Goal: Task Accomplishment & Management: Manage account settings

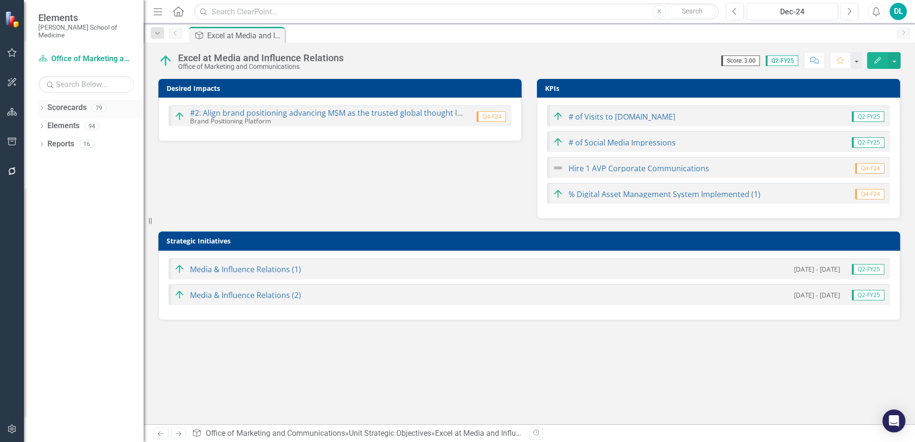
click at [69, 102] on link "Scorecards" at bounding box center [66, 107] width 39 height 11
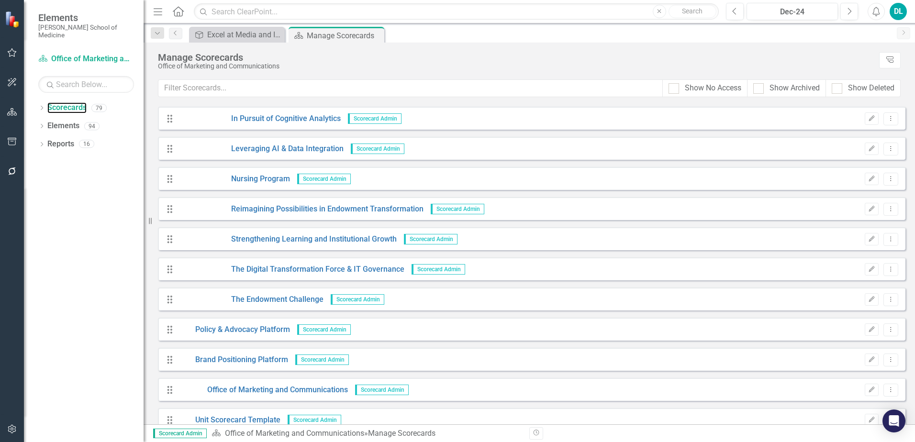
scroll to position [2079, 0]
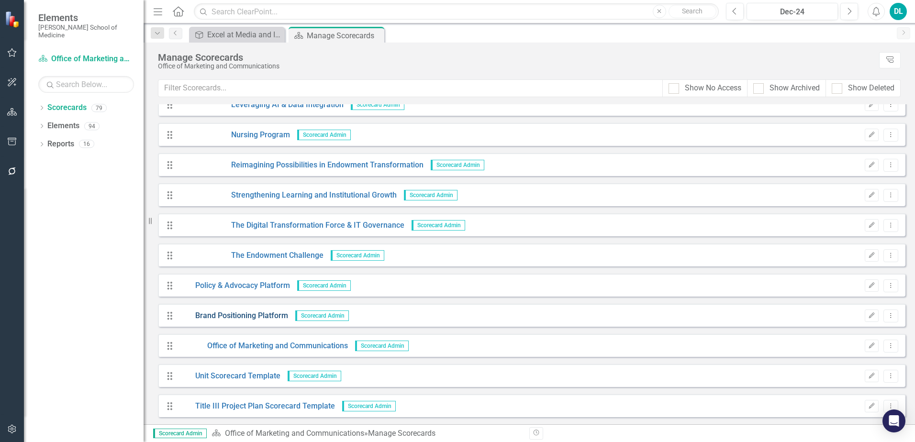
click at [255, 313] on link "Brand Positioning Platform" at bounding box center [233, 315] width 110 height 11
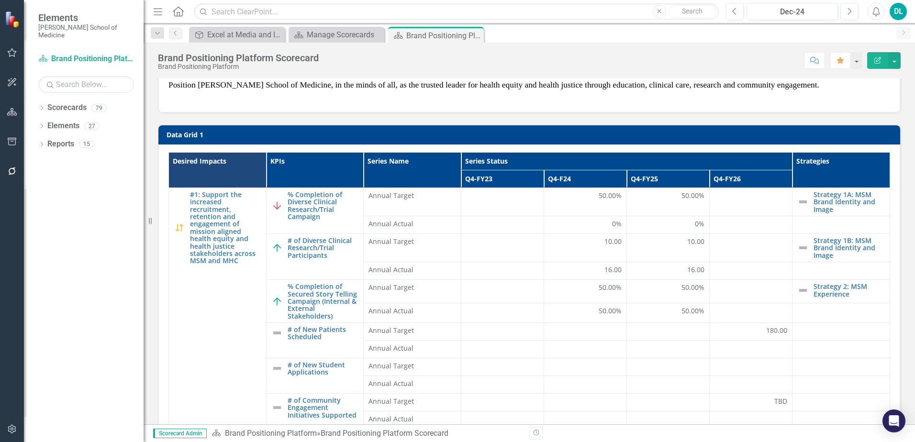
scroll to position [33, 0]
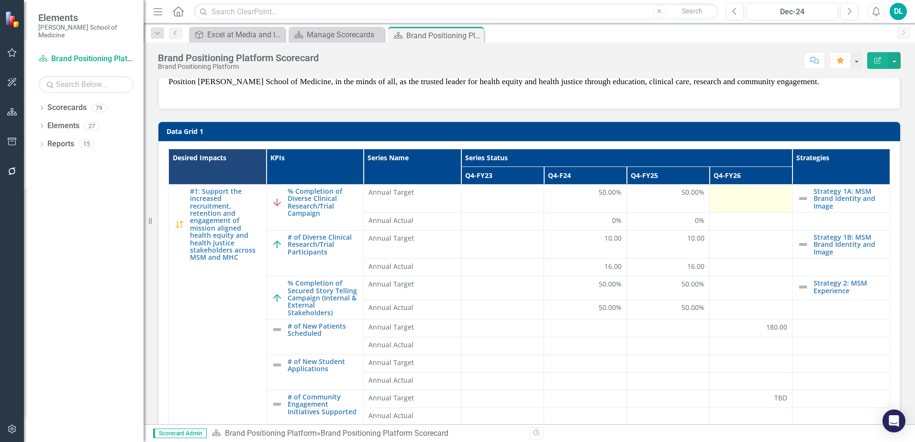
click at [736, 209] on td at bounding box center [750, 198] width 83 height 28
click at [736, 207] on td at bounding box center [750, 198] width 83 height 28
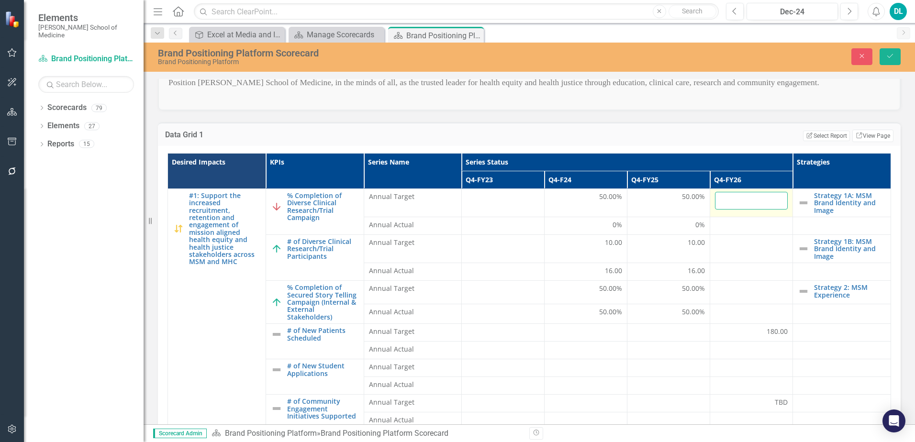
click at [741, 207] on input "number" at bounding box center [751, 201] width 73 height 18
type input "100"
click at [734, 232] on div at bounding box center [751, 225] width 73 height 11
click at [743, 232] on div at bounding box center [751, 225] width 73 height 11
click at [729, 146] on div "Data Grid 1 Edit Report Select Report Link View Page" at bounding box center [529, 133] width 743 height 23
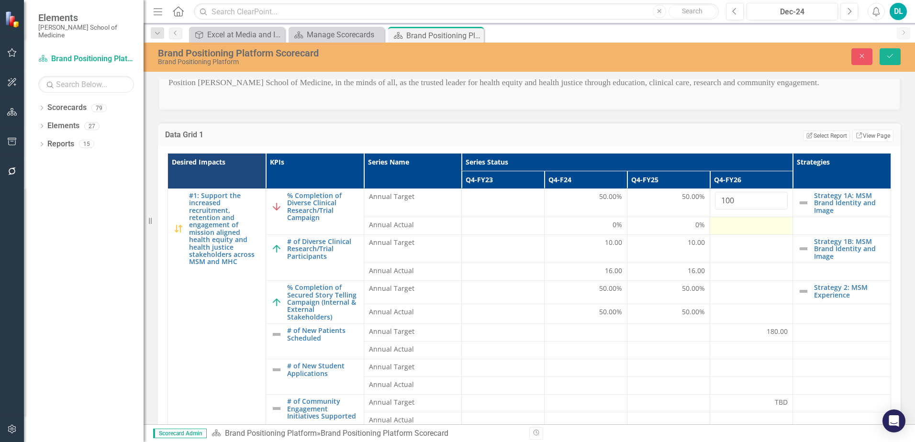
click at [718, 232] on div at bounding box center [751, 225] width 73 height 11
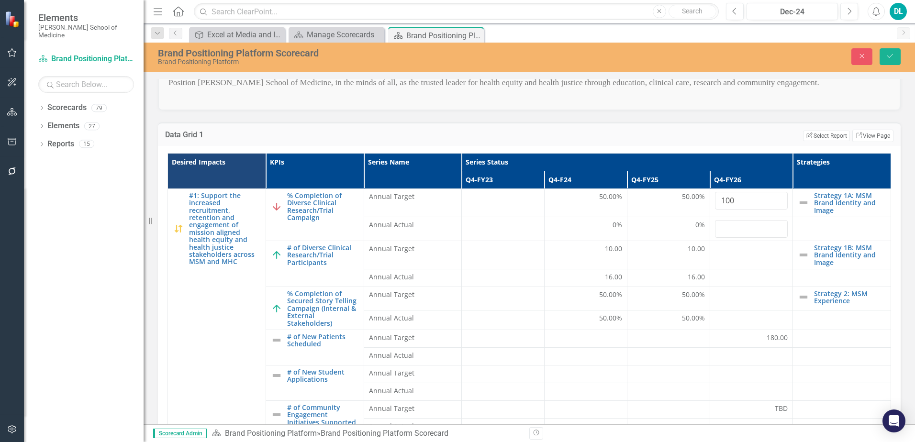
click at [744, 140] on td "Edit Report Select Report Link View Page" at bounding box center [637, 136] width 511 height 12
click at [891, 59] on icon "Save" at bounding box center [890, 56] width 9 height 7
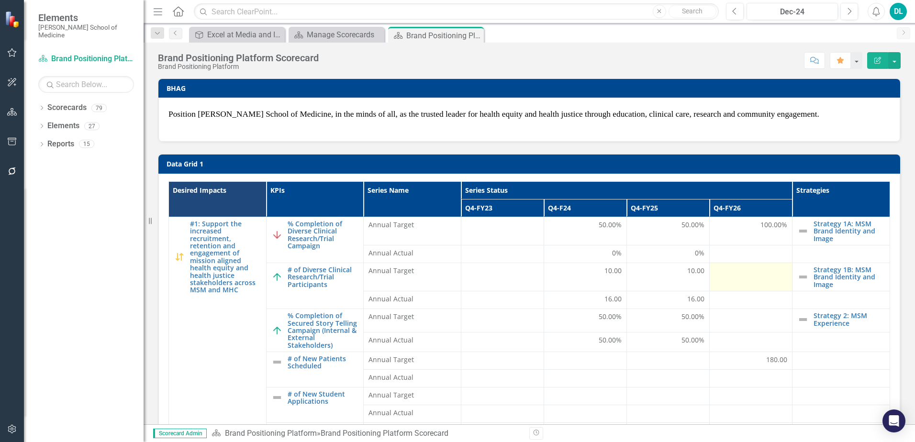
click at [722, 277] on div at bounding box center [750, 271] width 73 height 11
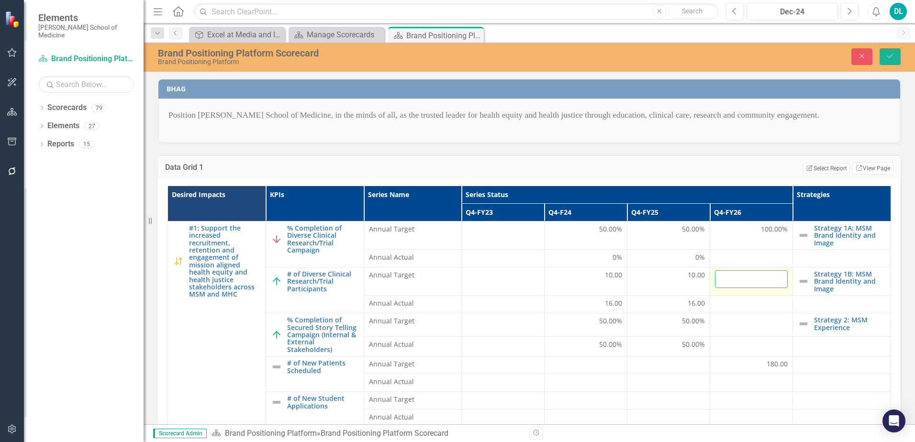
click at [722, 280] on input "number" at bounding box center [751, 279] width 73 height 18
type input "1"
type input "60"
click at [707, 175] on td "Edit Report Select Report Link View Page" at bounding box center [637, 168] width 511 height 12
click at [719, 310] on div at bounding box center [751, 304] width 73 height 11
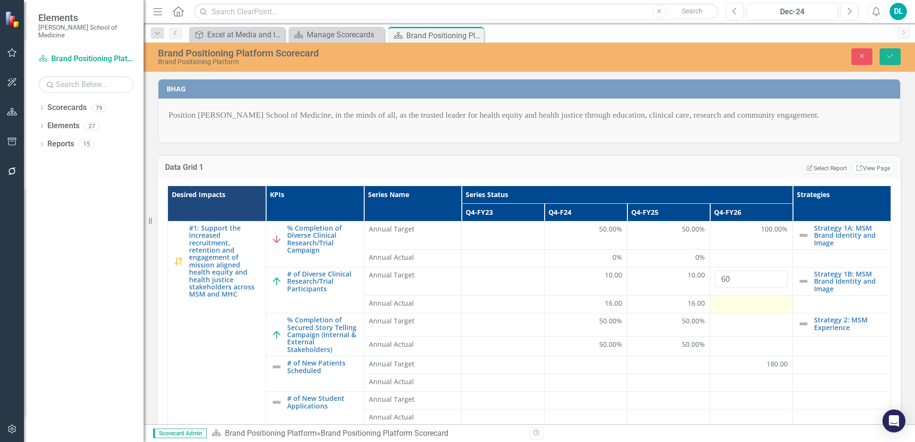
click at [719, 310] on div at bounding box center [751, 304] width 73 height 11
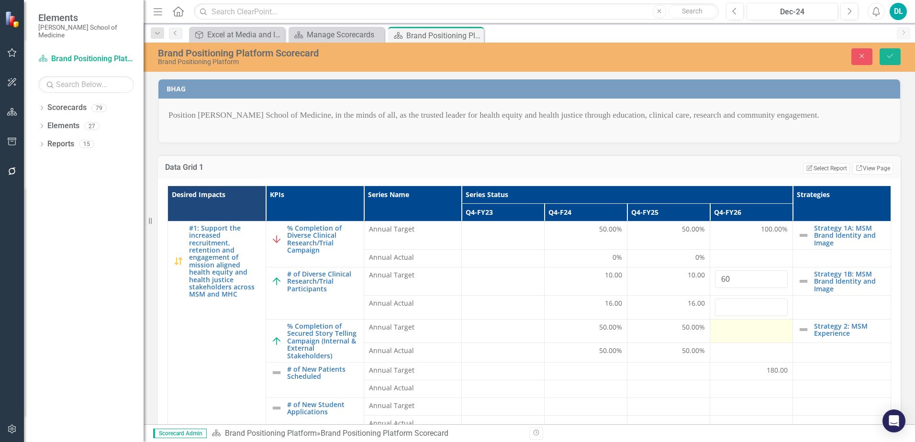
click at [717, 334] on div at bounding box center [751, 327] width 73 height 11
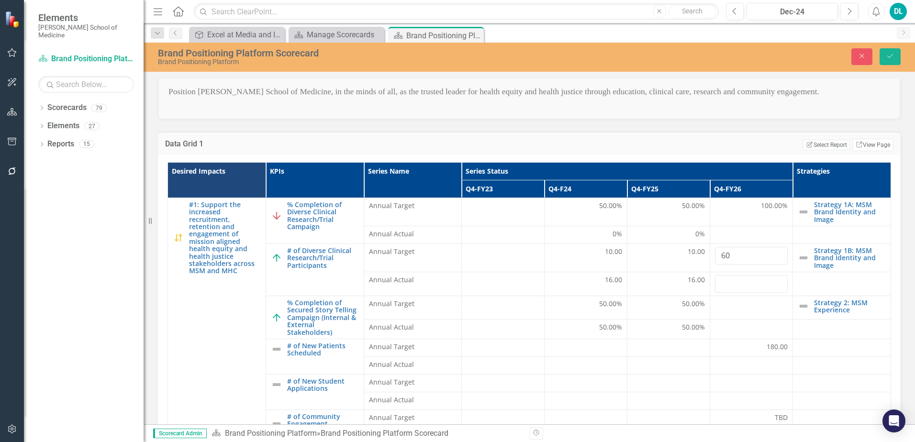
scroll to position [24, 0]
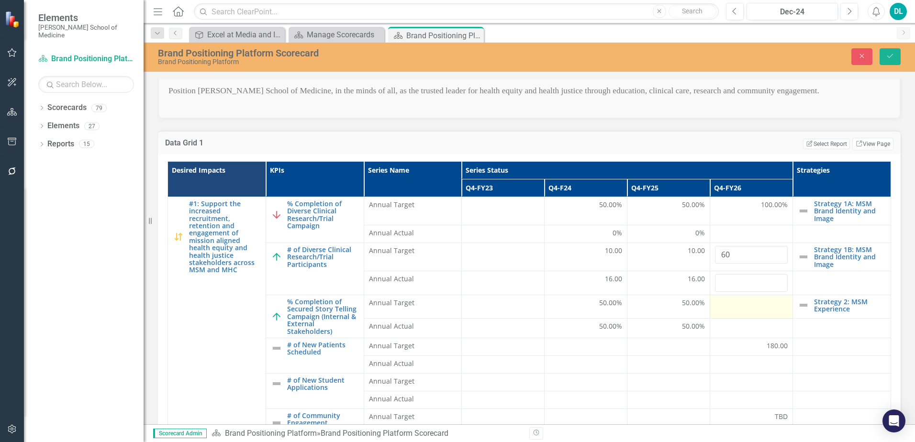
click at [727, 310] on div at bounding box center [751, 303] width 73 height 11
click at [731, 370] on div at bounding box center [751, 364] width 73 height 11
click at [725, 391] on td at bounding box center [751, 382] width 83 height 18
click at [887, 51] on button "Save" at bounding box center [889, 56] width 21 height 17
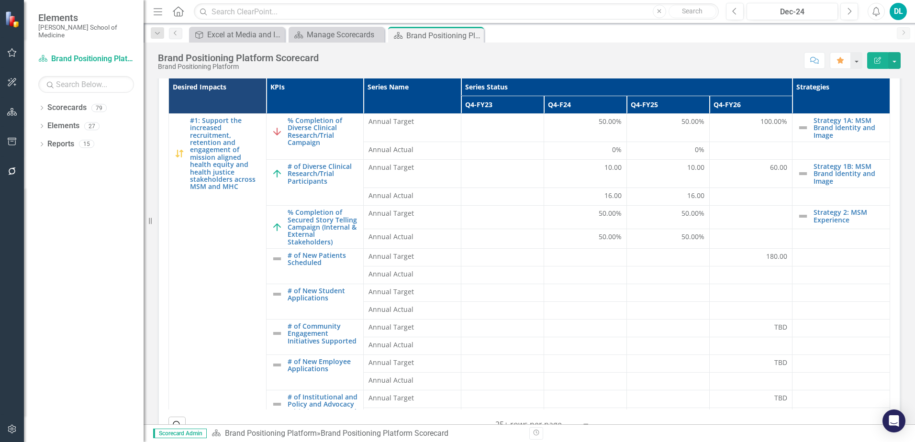
scroll to position [102, 0]
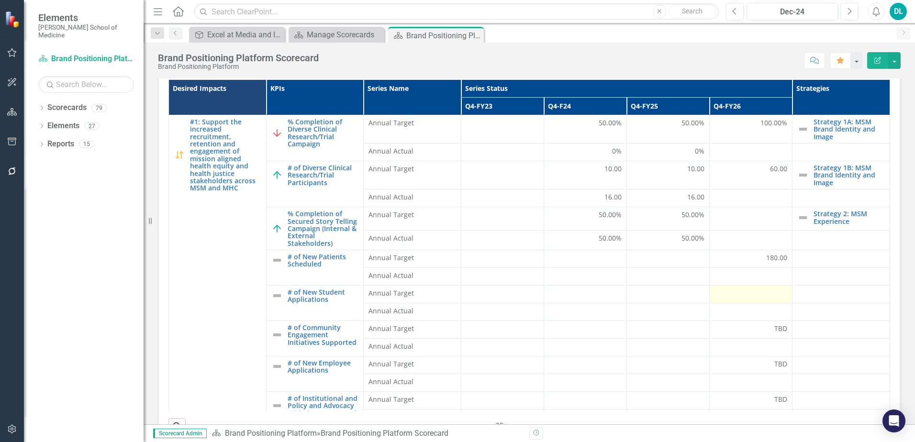
click at [724, 300] on div at bounding box center [750, 293] width 73 height 11
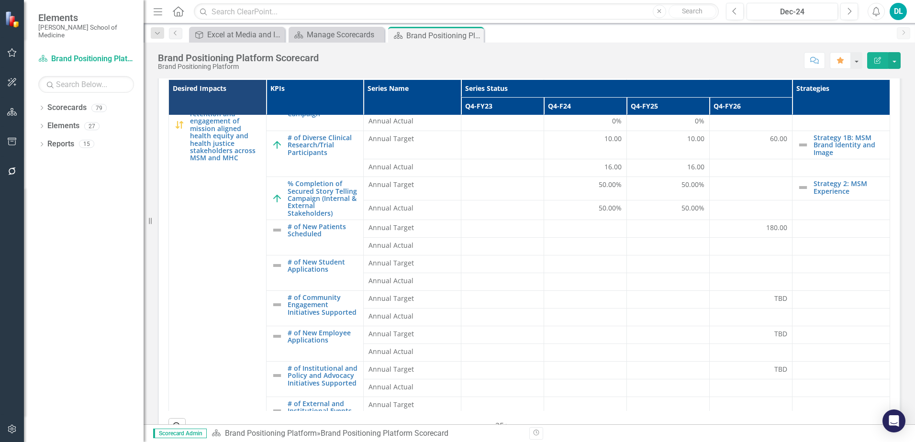
scroll to position [0, 0]
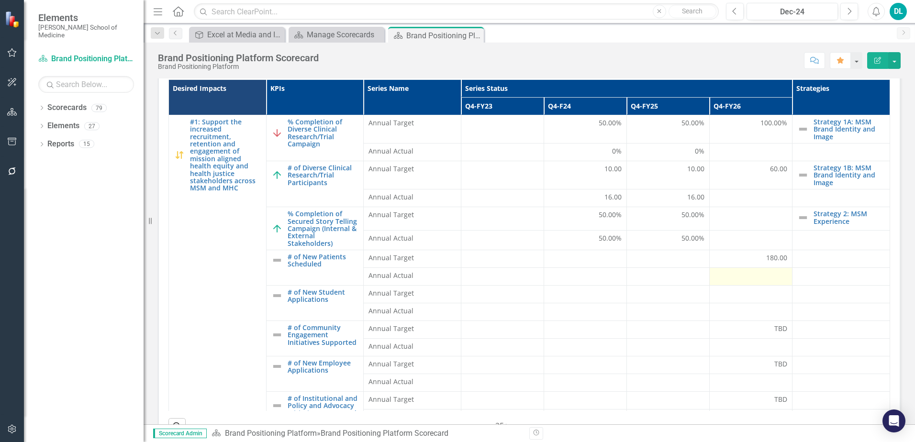
click at [738, 282] on div at bounding box center [750, 276] width 73 height 11
click at [346, 37] on div "Manage Scorecards" at bounding box center [338, 35] width 63 height 12
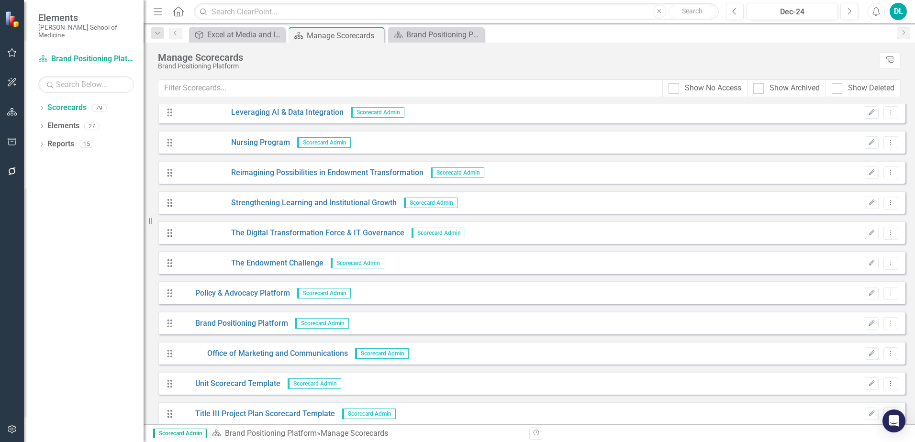
scroll to position [2079, 0]
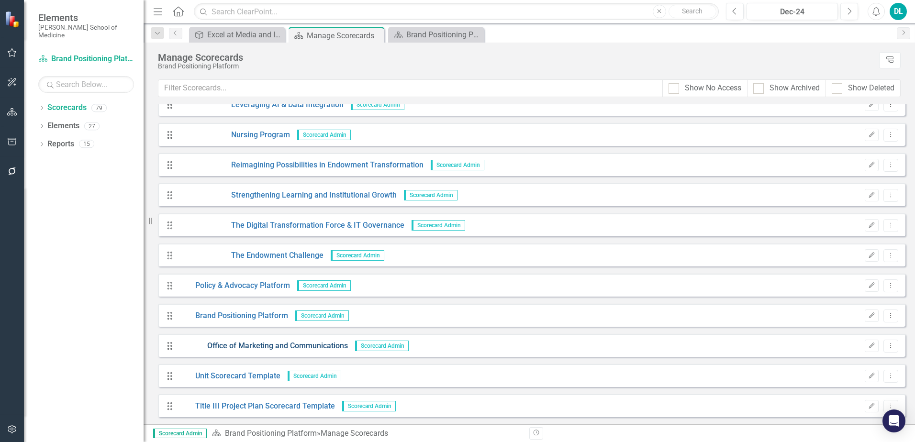
click at [327, 344] on link "Office of Marketing and Communications" at bounding box center [262, 346] width 169 height 11
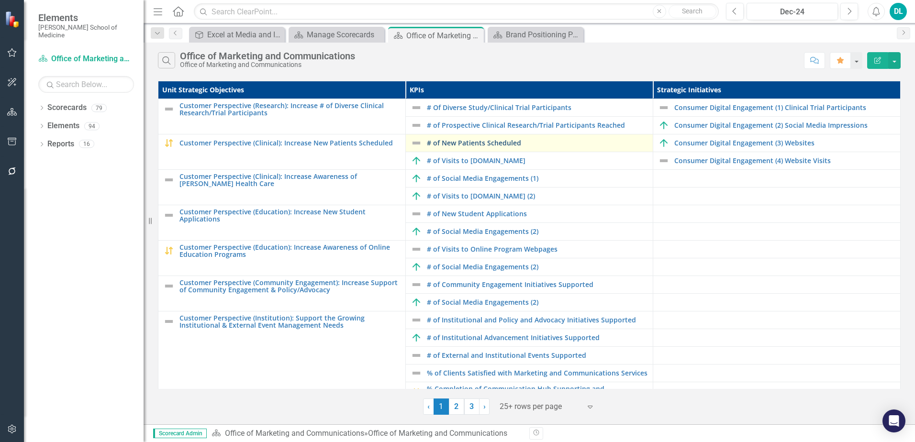
click at [476, 146] on link "# of New Patients Scheduled" at bounding box center [537, 142] width 221 height 7
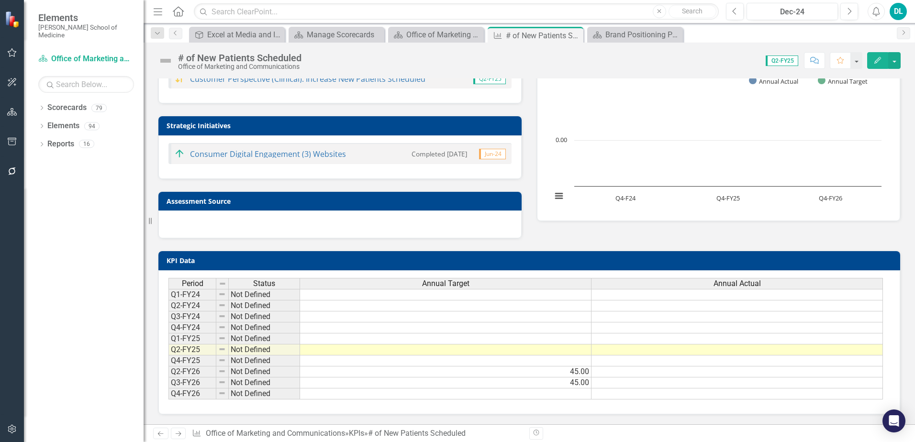
scroll to position [41, 0]
click at [568, 391] on td at bounding box center [445, 393] width 291 height 11
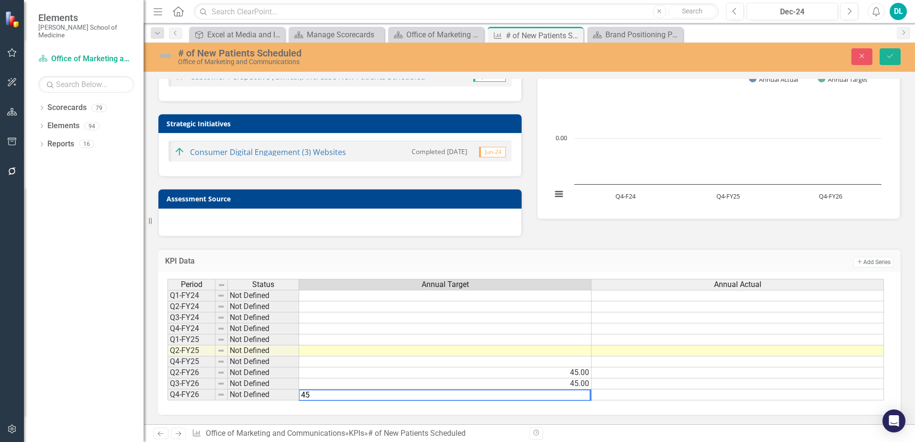
type textarea "45"
click at [576, 362] on td at bounding box center [445, 361] width 292 height 11
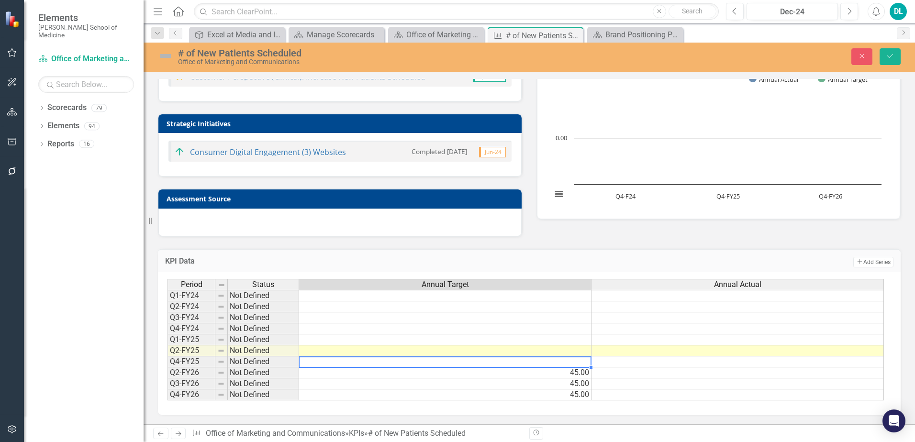
click at [629, 365] on td at bounding box center [737, 361] width 292 height 11
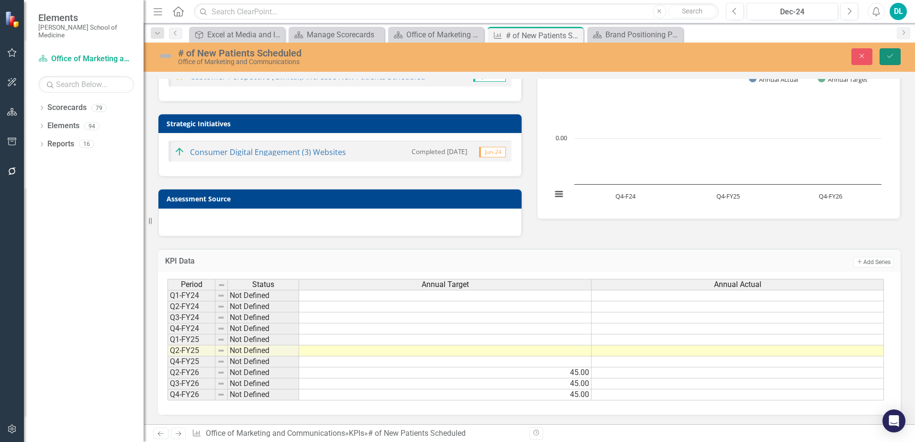
click at [886, 56] on icon "Save" at bounding box center [890, 56] width 9 height 7
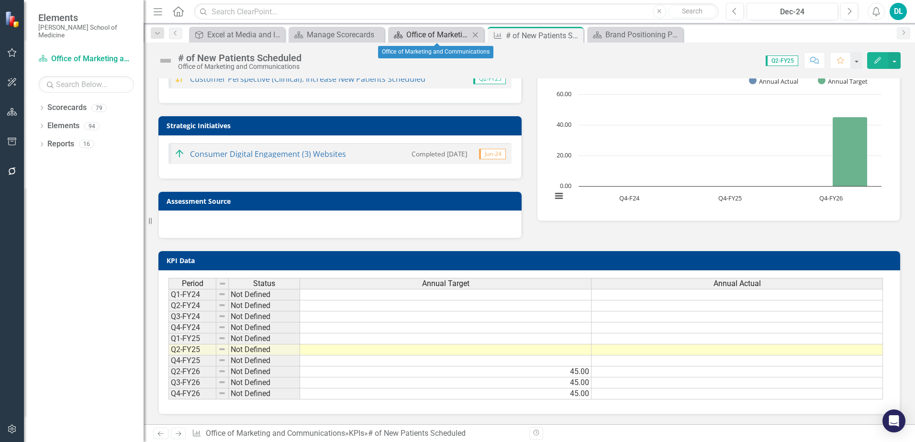
click at [444, 33] on div "Office of Marketing and Communications" at bounding box center [437, 35] width 63 height 12
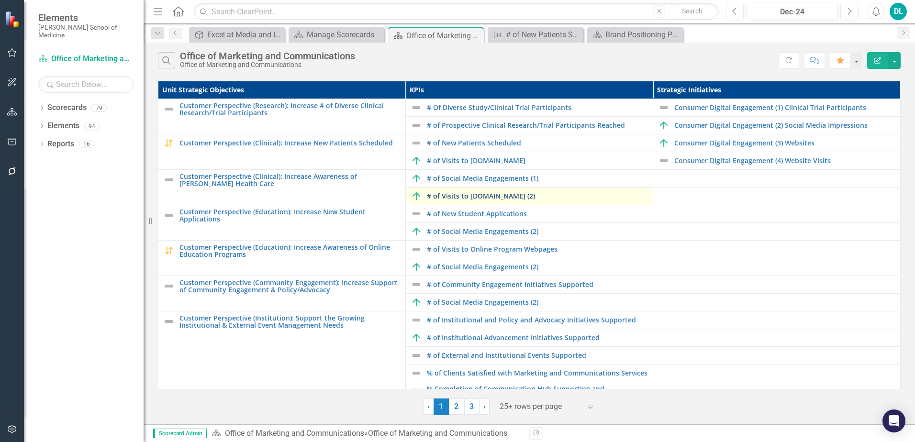
click at [448, 199] on link "# of Visits to [DOMAIN_NAME] (2)" at bounding box center [537, 195] width 221 height 7
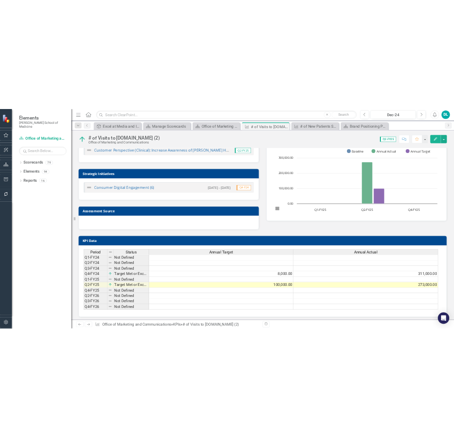
scroll to position [41, 0]
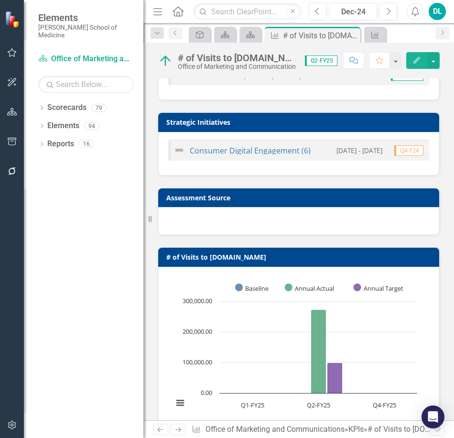
click at [155, 11] on icon "Menu" at bounding box center [158, 11] width 12 height 10
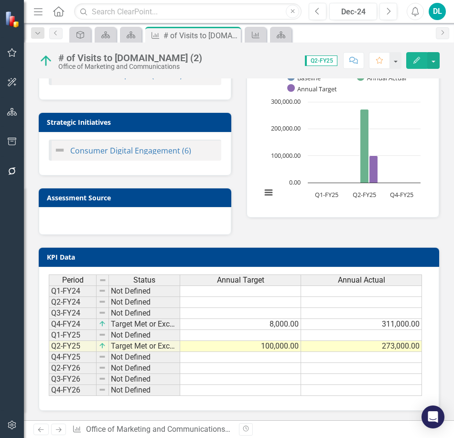
click at [371, 338] on td at bounding box center [361, 335] width 121 height 11
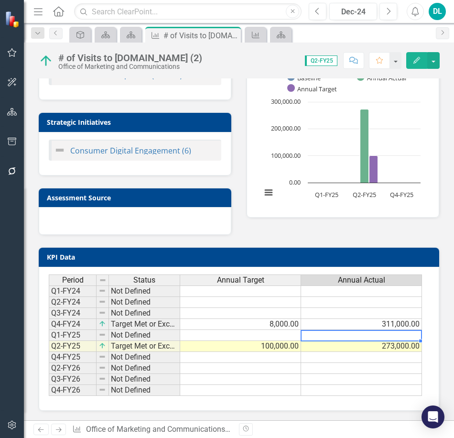
click at [374, 336] on td at bounding box center [361, 335] width 121 height 11
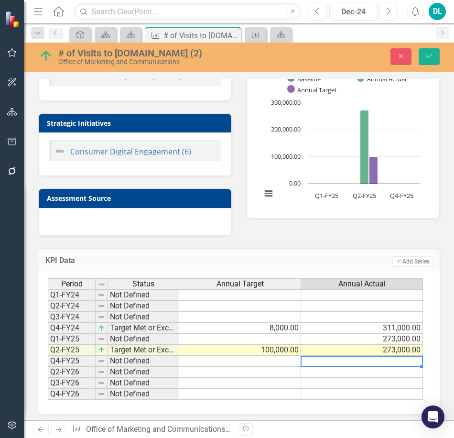
click at [335, 363] on td at bounding box center [362, 361] width 122 height 11
click at [335, 364] on td at bounding box center [362, 361] width 122 height 11
type textarea "273000"
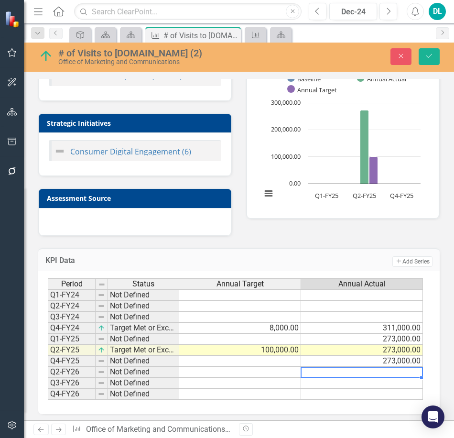
click at [267, 365] on td at bounding box center [240, 361] width 122 height 11
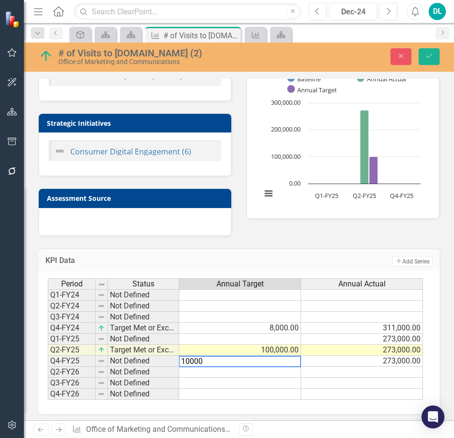
type textarea "100000"
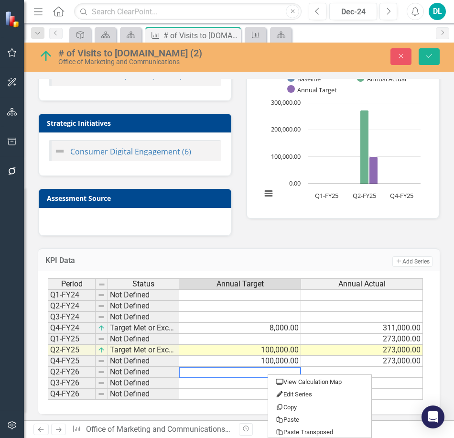
click at [234, 361] on td "100,000.00" at bounding box center [240, 361] width 122 height 11
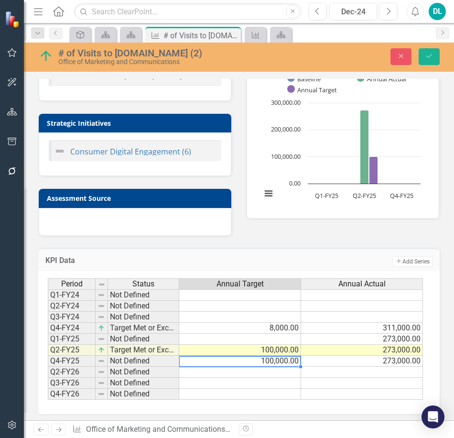
click at [248, 344] on td at bounding box center [240, 339] width 122 height 11
click at [266, 364] on td "100,000.00" at bounding box center [240, 361] width 122 height 11
type textarea "250000"
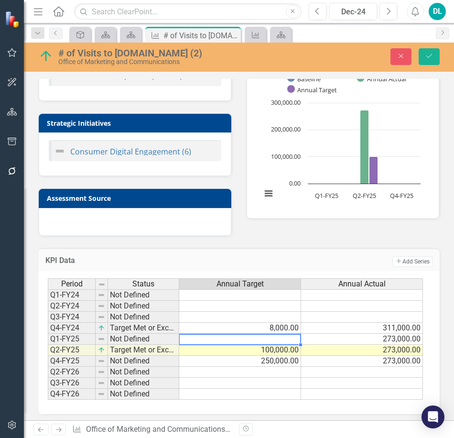
click at [272, 343] on td at bounding box center [240, 339] width 122 height 11
click at [274, 332] on td "8,000.00" at bounding box center [240, 328] width 122 height 11
type textarea "100000"
click at [432, 65] on button "Save" at bounding box center [429, 56] width 21 height 17
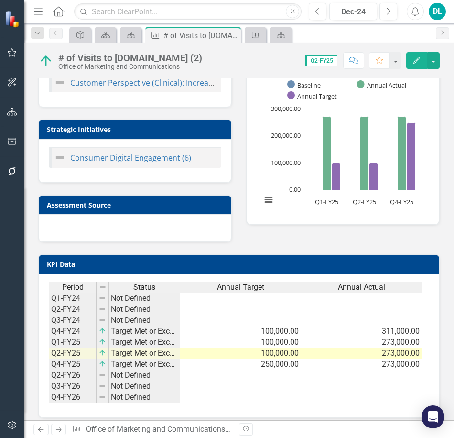
scroll to position [34, 0]
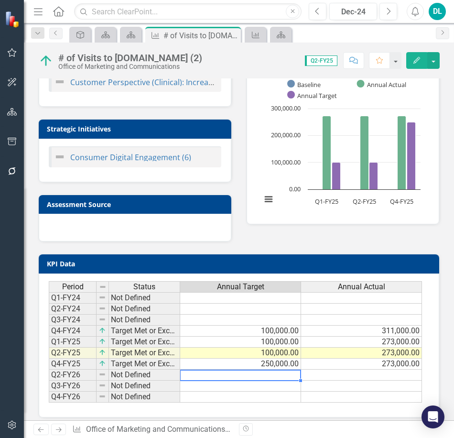
click at [272, 375] on td at bounding box center [240, 375] width 121 height 11
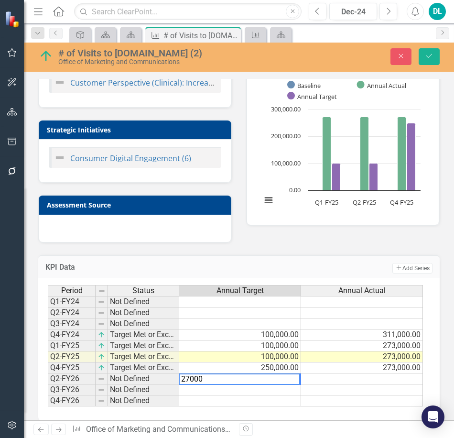
type textarea "270000"
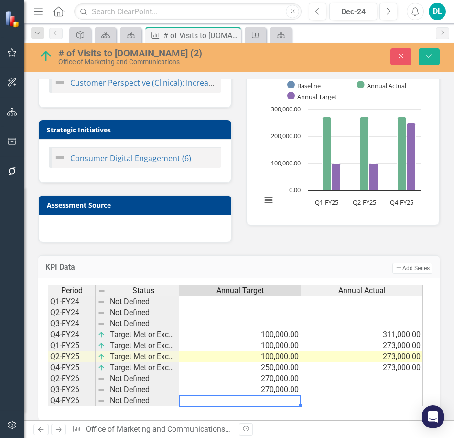
click at [280, 403] on td at bounding box center [240, 401] width 122 height 11
click at [279, 402] on td at bounding box center [240, 401] width 122 height 11
type textarea "270000"
click at [433, 55] on icon "Save" at bounding box center [429, 56] width 9 height 7
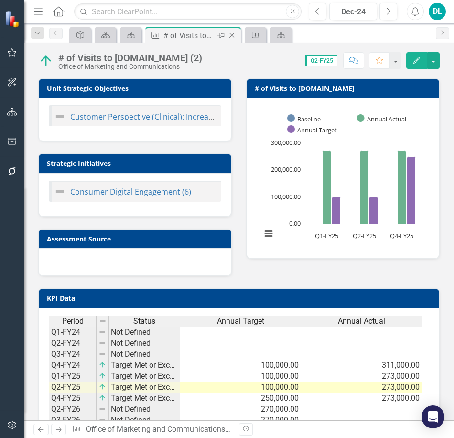
click at [234, 36] on icon at bounding box center [232, 35] width 5 height 5
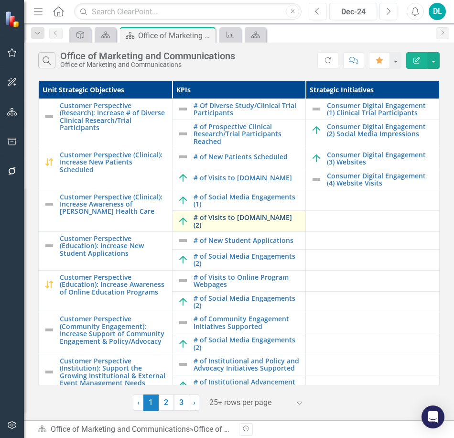
click at [218, 226] on link "# of Visits to [DOMAIN_NAME] (2)" at bounding box center [248, 221] width 108 height 15
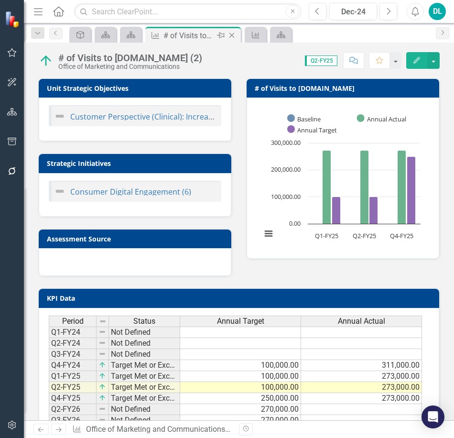
click at [235, 36] on icon "Close" at bounding box center [232, 36] width 10 height 8
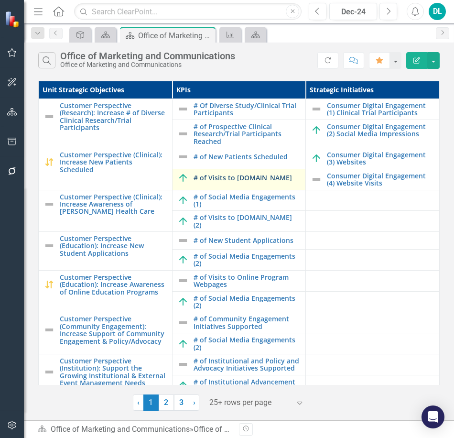
click at [224, 181] on link "# of Visits to [DOMAIN_NAME]" at bounding box center [248, 177] width 108 height 7
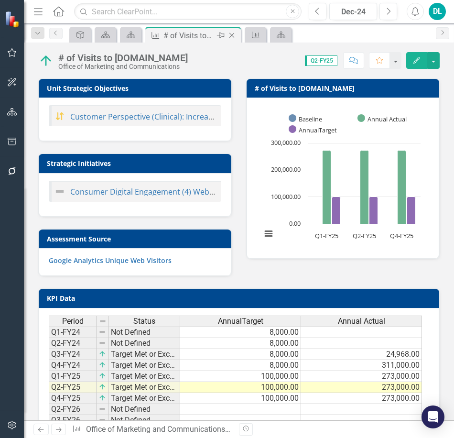
click at [235, 38] on icon at bounding box center [232, 35] width 5 height 5
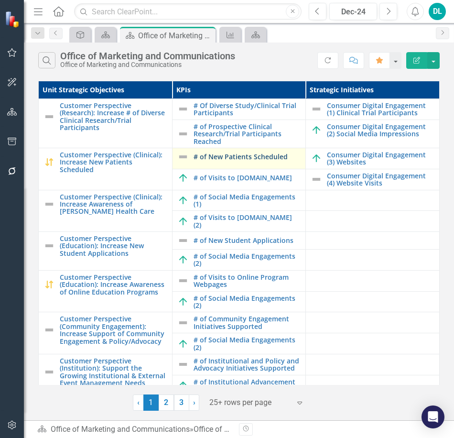
click at [247, 160] on link "# of New Patients Scheduled" at bounding box center [248, 156] width 108 height 7
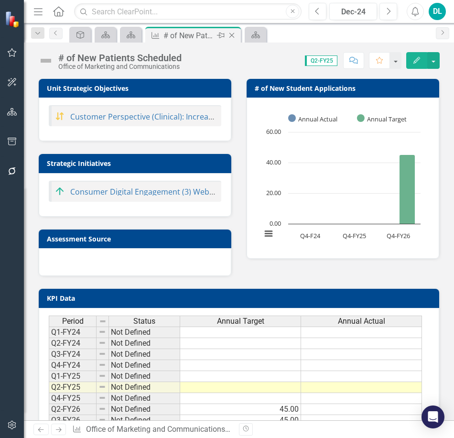
click at [235, 35] on icon at bounding box center [232, 35] width 5 height 5
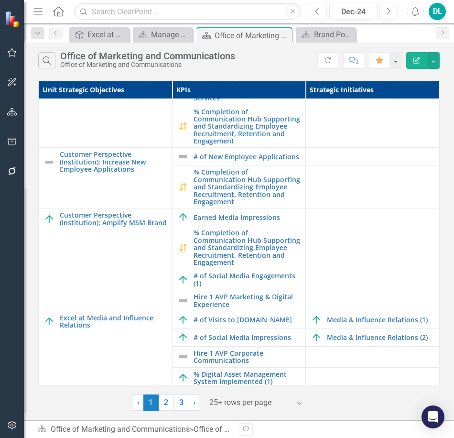
scroll to position [344, 0]
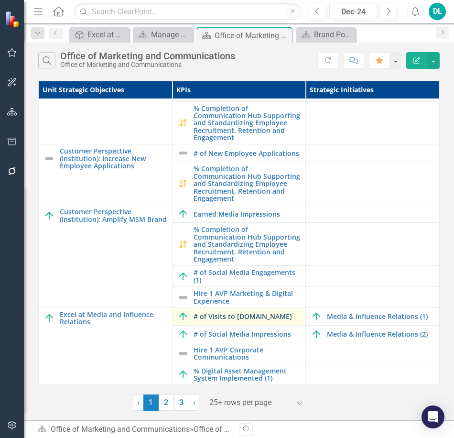
click at [243, 320] on link "# of Visits to [DOMAIN_NAME]" at bounding box center [248, 316] width 108 height 7
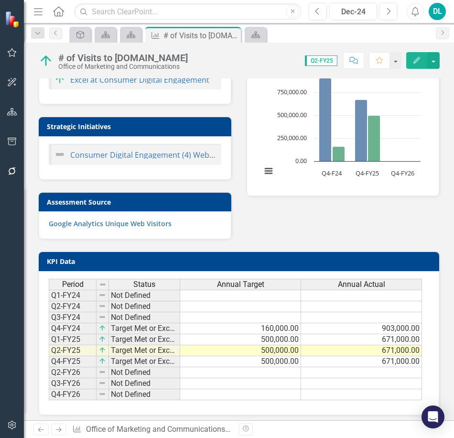
scroll to position [71, 0]
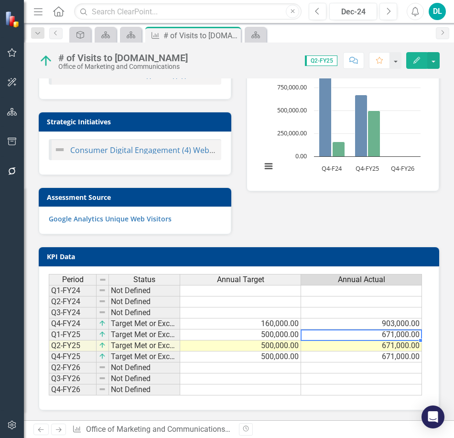
click at [382, 334] on td "671,000.00" at bounding box center [361, 335] width 121 height 11
click at [386, 332] on td "671,000.00" at bounding box center [361, 335] width 121 height 11
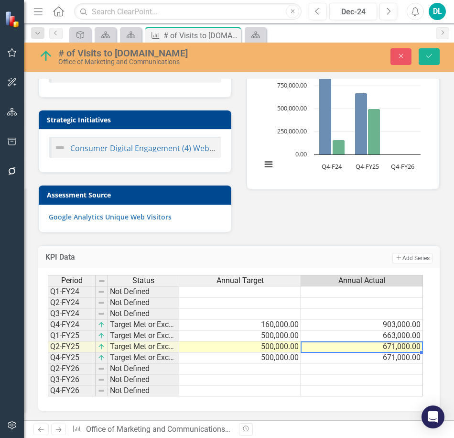
click at [378, 361] on td "671,000.00" at bounding box center [362, 358] width 122 height 11
type textarea "667000"
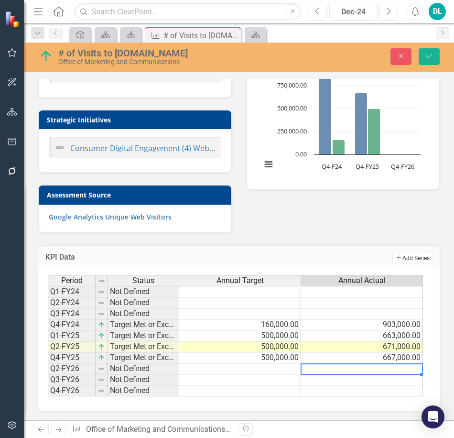
click at [393, 256] on button "Add Add Series" at bounding box center [413, 258] width 40 height 11
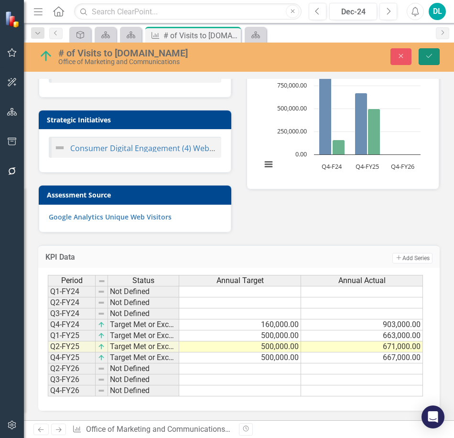
click at [435, 55] on button "Save" at bounding box center [429, 56] width 21 height 17
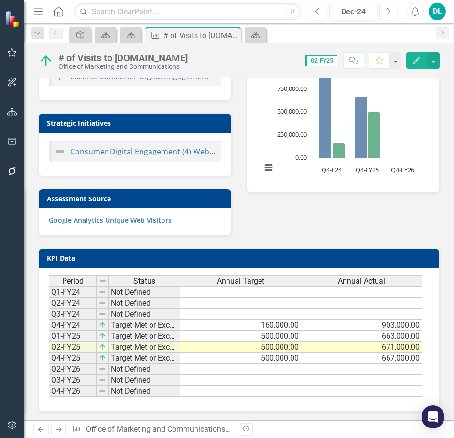
scroll to position [66, 0]
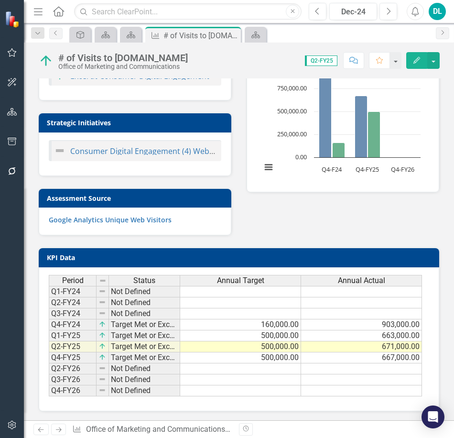
click at [72, 280] on span "Period" at bounding box center [73, 281] width 22 height 9
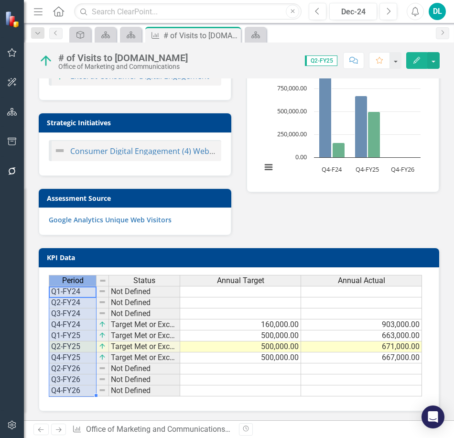
click at [72, 280] on span "Period" at bounding box center [73, 281] width 22 height 9
click at [228, 285] on span "Annual Target" at bounding box center [240, 281] width 47 height 9
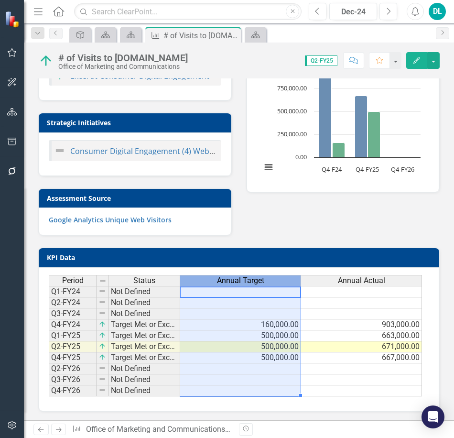
click at [228, 285] on span "Annual Target" at bounding box center [240, 281] width 47 height 9
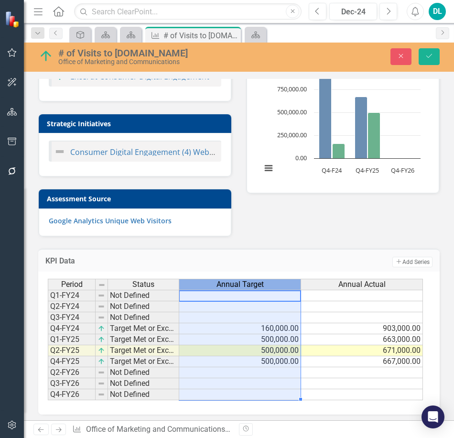
click at [356, 299] on td at bounding box center [362, 295] width 122 height 11
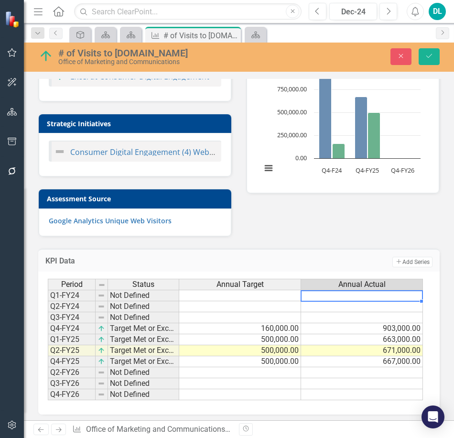
scroll to position [75, 0]
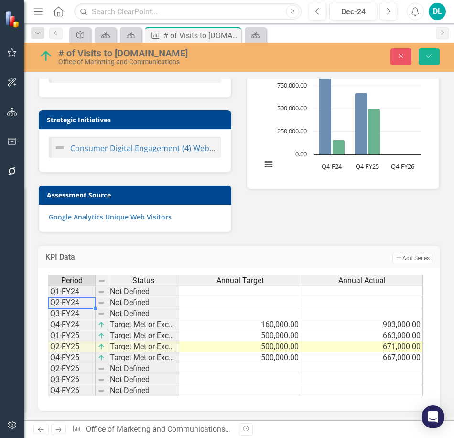
click at [75, 298] on td "Q2-FY24" at bounding box center [72, 303] width 48 height 11
click at [74, 299] on td "Q2-FY24" at bounding box center [72, 303] width 48 height 11
click at [48, 361] on div "Period Status Q1-FY24 Not Defined Q2-FY24 Not Defined Q3-FY24 Not Defined Q4-FY…" at bounding box center [48, 336] width 0 height 122
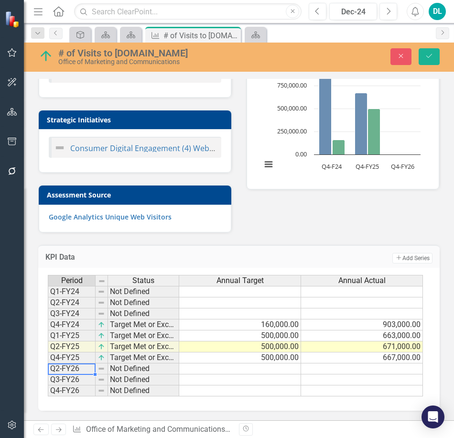
click at [69, 370] on td "Q2-FY26" at bounding box center [72, 369] width 48 height 11
click at [69, 356] on td "Q4-FY25" at bounding box center [72, 358] width 48 height 11
click at [69, 368] on td "Q2-FY26" at bounding box center [72, 369] width 48 height 11
click at [68, 366] on td "Q2-FY26" at bounding box center [72, 369] width 48 height 11
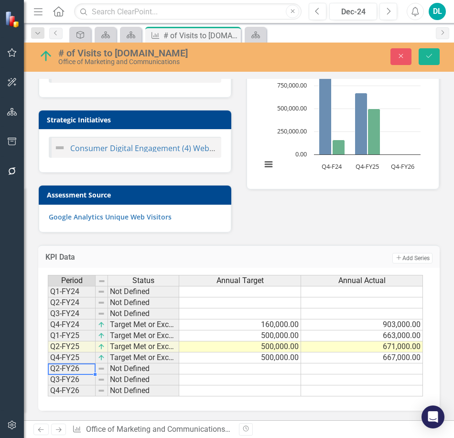
click at [68, 366] on td "Q2-FY26" at bounding box center [72, 369] width 48 height 11
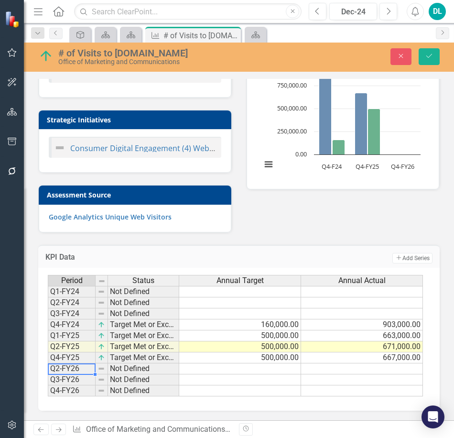
click at [68, 366] on td "Q2-FY26" at bounding box center [72, 369] width 48 height 11
click at [84, 252] on td "KPI Data" at bounding box center [127, 258] width 164 height 12
click at [396, 255] on icon "Add" at bounding box center [399, 258] width 7 height 6
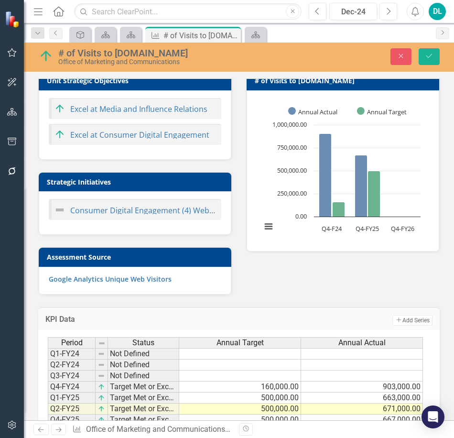
scroll to position [0, 0]
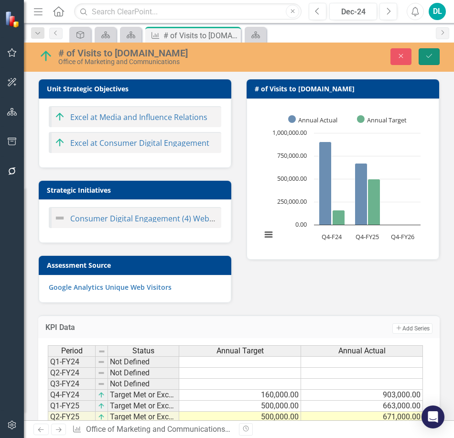
click at [430, 58] on icon "Save" at bounding box center [429, 56] width 9 height 7
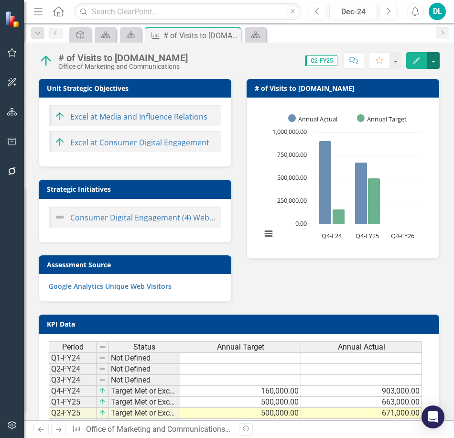
click at [433, 69] on button "button" at bounding box center [434, 60] width 12 height 17
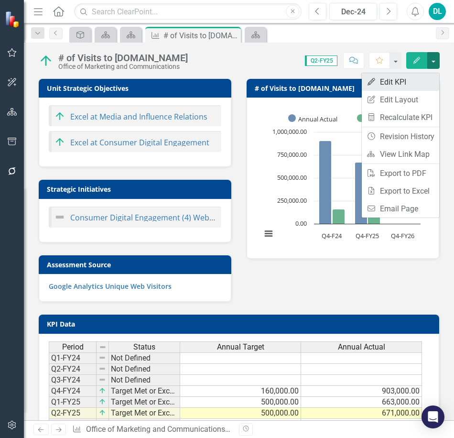
click at [396, 83] on link "Edit Edit KPI" at bounding box center [401, 82] width 78 height 18
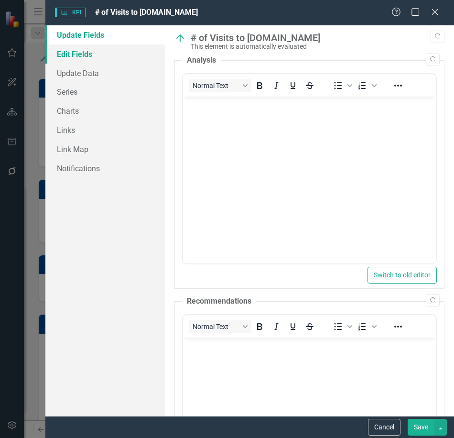
click at [83, 51] on link "Edit Fields" at bounding box center [105, 53] width 120 height 19
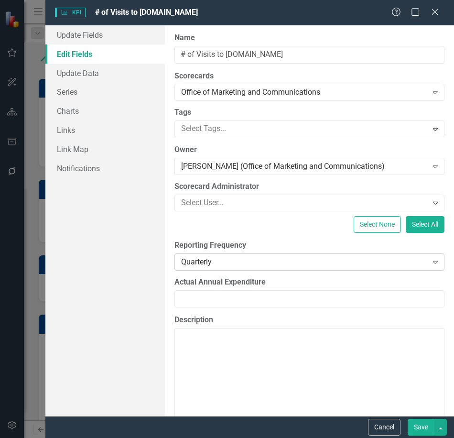
click at [431, 266] on icon "Expand" at bounding box center [436, 262] width 10 height 8
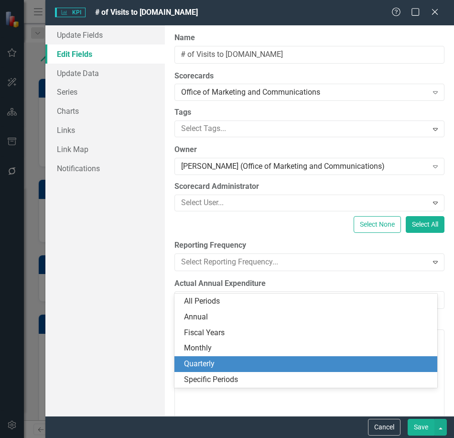
click at [240, 233] on div "Select None Select All" at bounding box center [310, 224] width 270 height 17
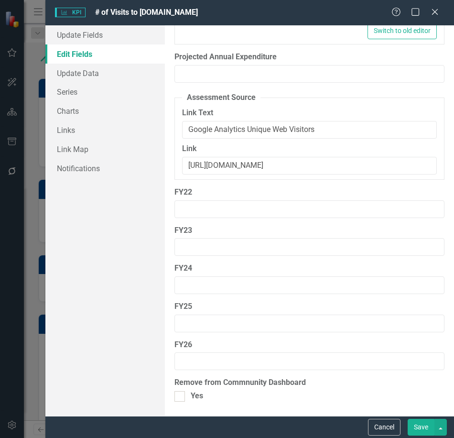
scroll to position [1083, 0]
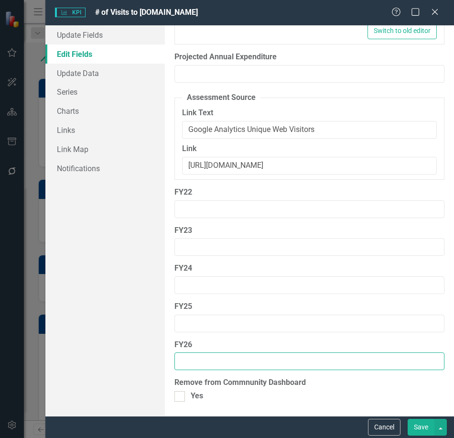
click at [265, 359] on input "FY26" at bounding box center [310, 362] width 270 height 18
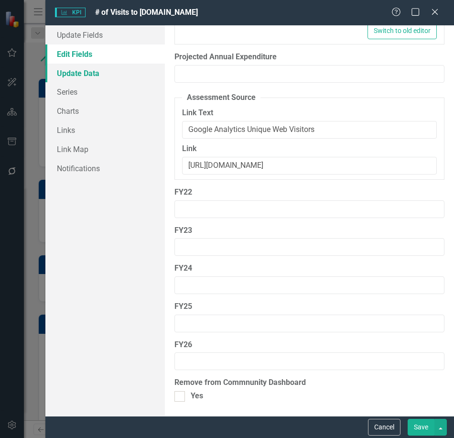
click at [95, 74] on link "Update Data" at bounding box center [105, 73] width 120 height 19
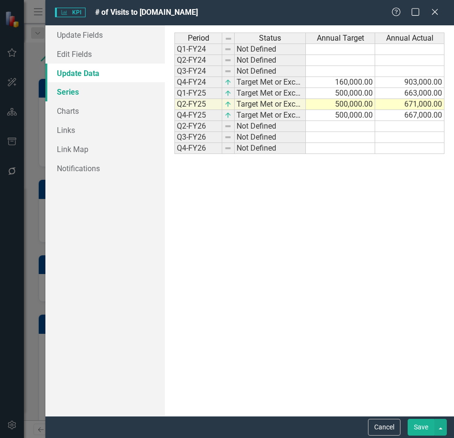
click at [67, 94] on link "Series" at bounding box center [105, 91] width 120 height 19
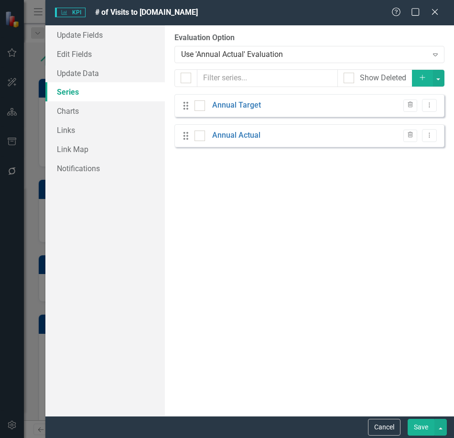
click at [419, 81] on icon "Add" at bounding box center [423, 77] width 9 height 7
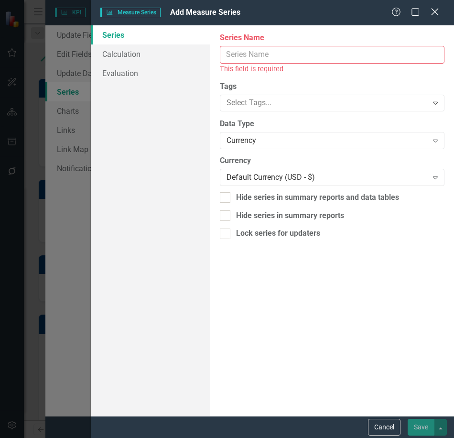
click at [439, 12] on icon "Close" at bounding box center [435, 11] width 12 height 9
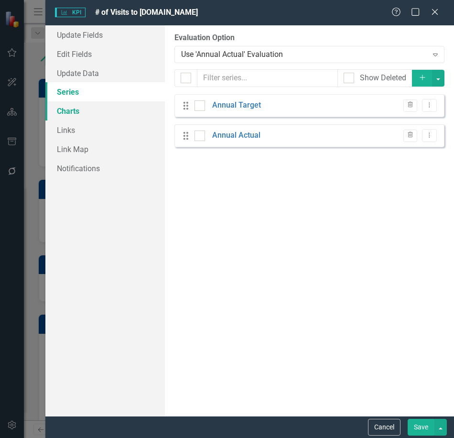
click at [83, 112] on link "Charts" at bounding box center [105, 110] width 120 height 19
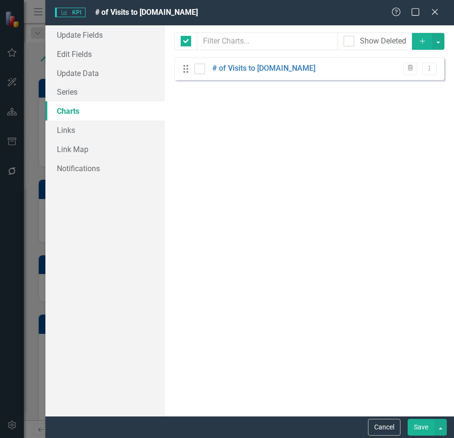
checkbox input "false"
click at [77, 127] on link "Links" at bounding box center [105, 130] width 120 height 19
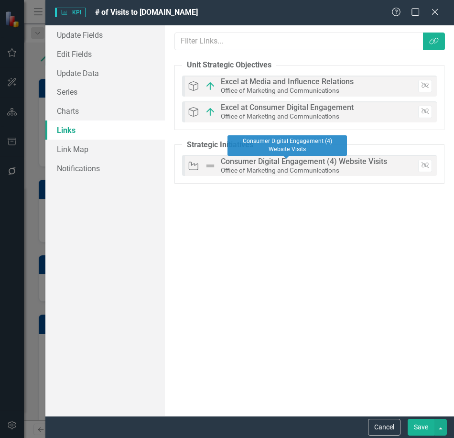
click at [299, 169] on small "Office of Marketing and Communications" at bounding box center [280, 170] width 119 height 8
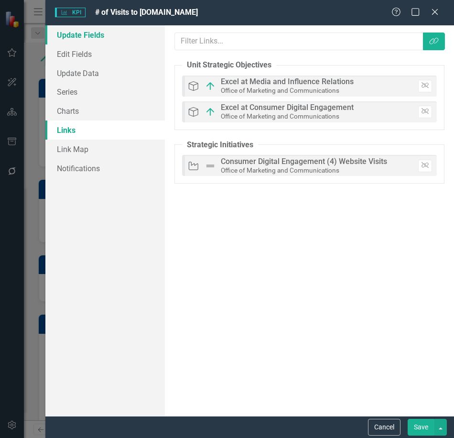
click at [89, 36] on link "Update Fields" at bounding box center [105, 34] width 120 height 19
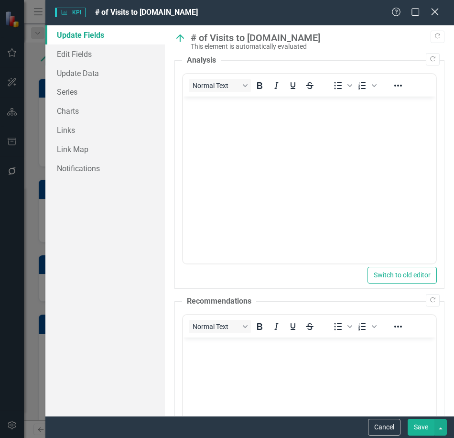
click at [435, 11] on icon "Close" at bounding box center [435, 11] width 12 height 9
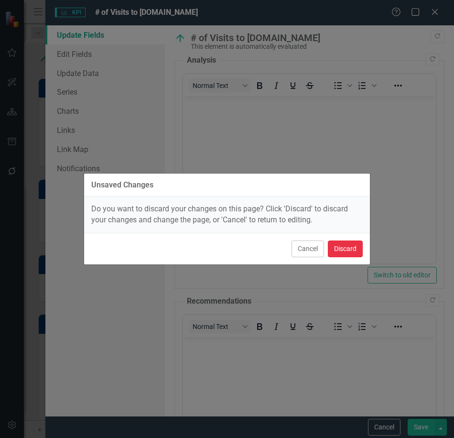
click at [333, 257] on button "Discard" at bounding box center [345, 249] width 35 height 17
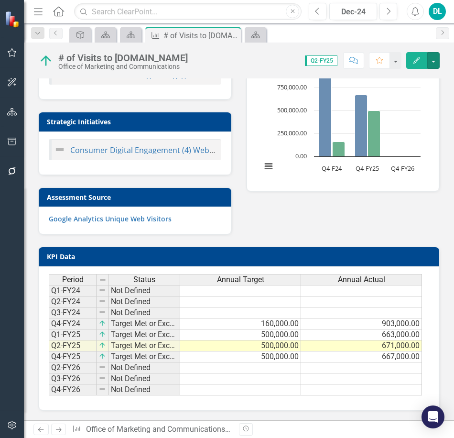
scroll to position [0, 0]
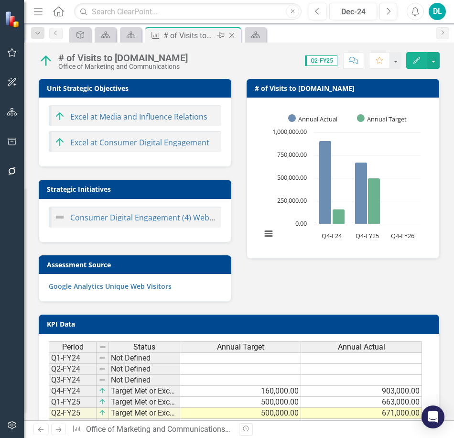
click at [234, 37] on icon at bounding box center [232, 35] width 5 height 5
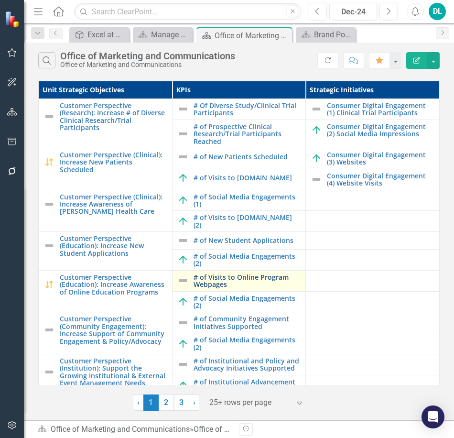
click at [217, 283] on link "# of Visits to Online Program Webpages" at bounding box center [248, 281] width 108 height 15
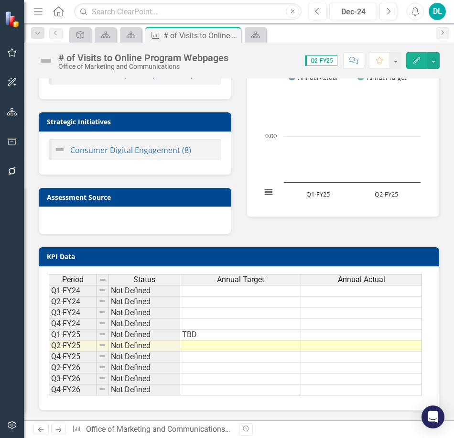
scroll to position [45, 0]
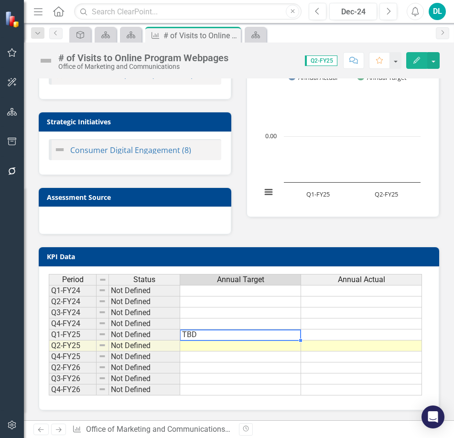
click at [227, 330] on td "TBD" at bounding box center [240, 335] width 121 height 11
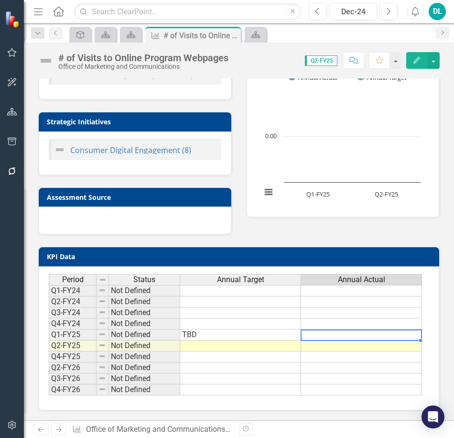
click at [342, 332] on td at bounding box center [361, 335] width 121 height 11
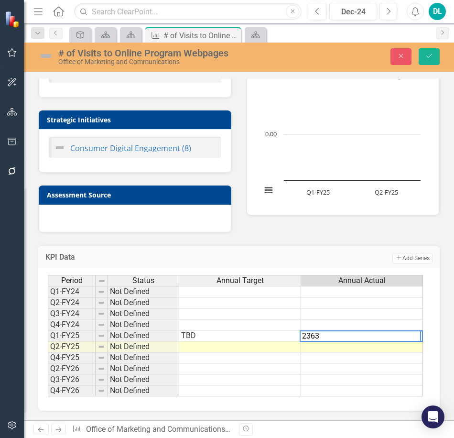
type textarea "23639"
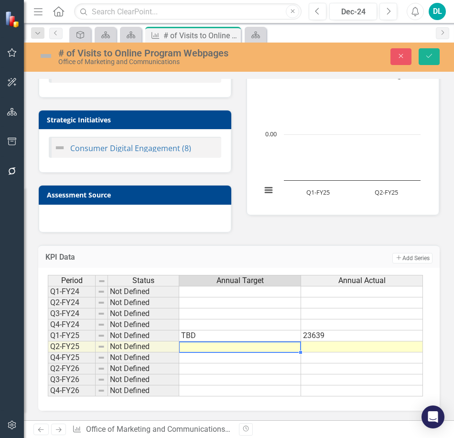
click at [278, 353] on td at bounding box center [240, 347] width 122 height 11
click at [329, 337] on td "23639" at bounding box center [362, 336] width 122 height 11
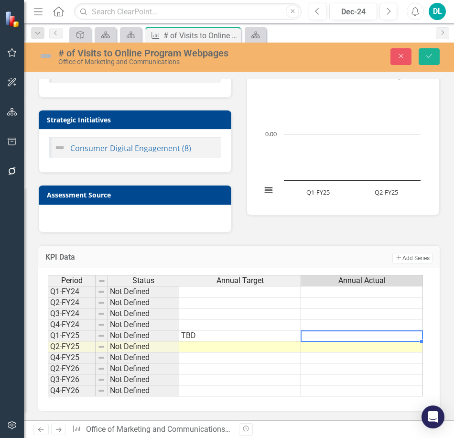
click at [199, 359] on td at bounding box center [240, 358] width 122 height 11
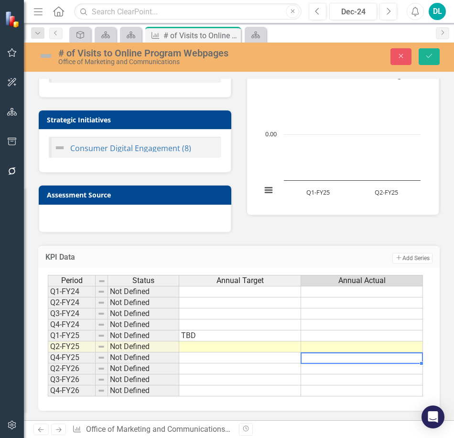
click at [321, 359] on td at bounding box center [362, 358] width 122 height 11
type textarea "23639"
click at [313, 397] on td at bounding box center [362, 391] width 122 height 11
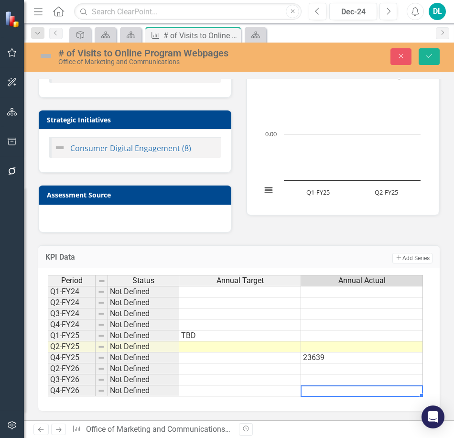
click at [292, 396] on td at bounding box center [240, 391] width 122 height 11
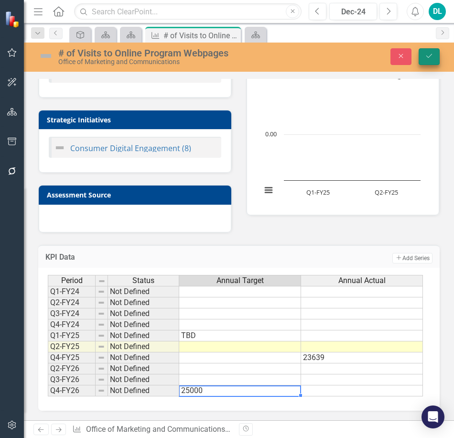
type textarea "25000"
click at [432, 59] on icon "Save" at bounding box center [429, 56] width 9 height 7
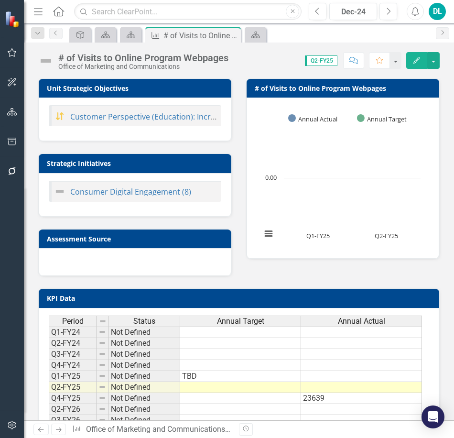
click at [261, 401] on td at bounding box center [240, 398] width 121 height 11
click at [332, 399] on td "23639" at bounding box center [361, 398] width 121 height 11
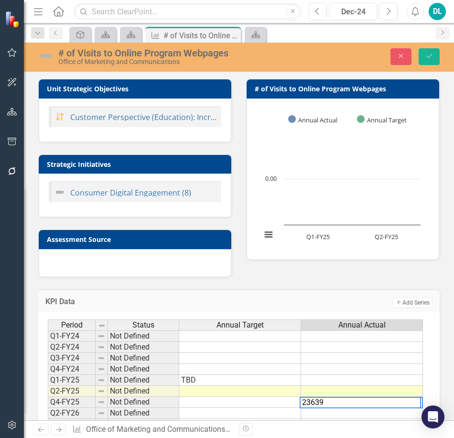
click at [312, 405] on textarea "23639" at bounding box center [361, 402] width 122 height 11
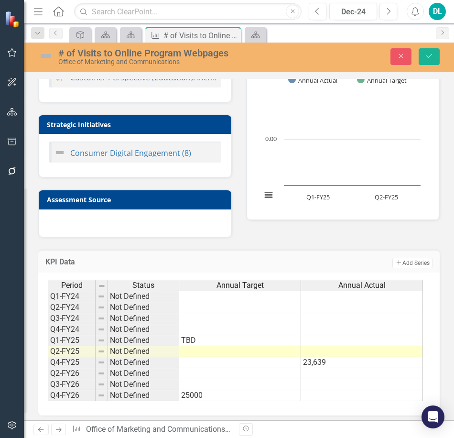
scroll to position [49, 0]
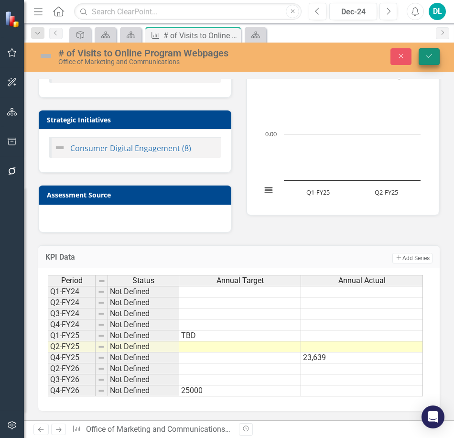
type textarea "23,639"
click at [432, 56] on icon "Save" at bounding box center [429, 56] width 9 height 7
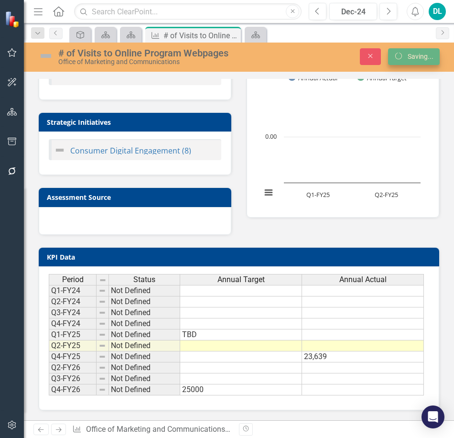
scroll to position [0, 0]
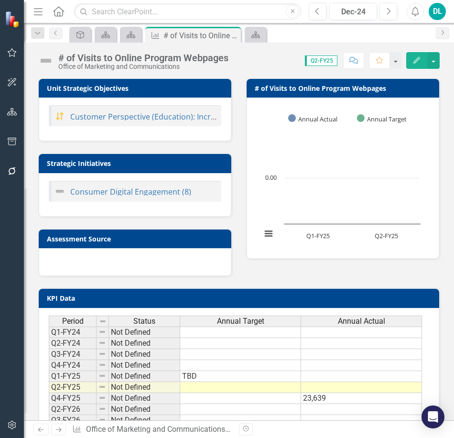
click at [423, 64] on button "Edit" at bounding box center [417, 60] width 21 height 17
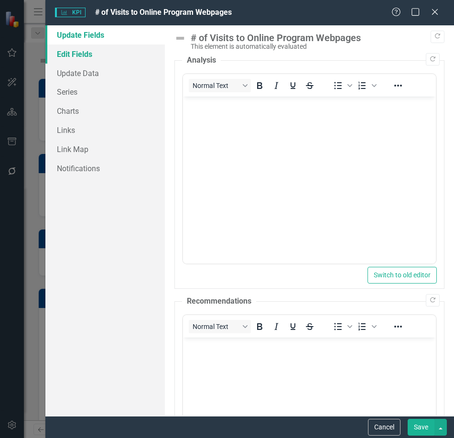
click at [95, 57] on link "Edit Fields" at bounding box center [105, 53] width 120 height 19
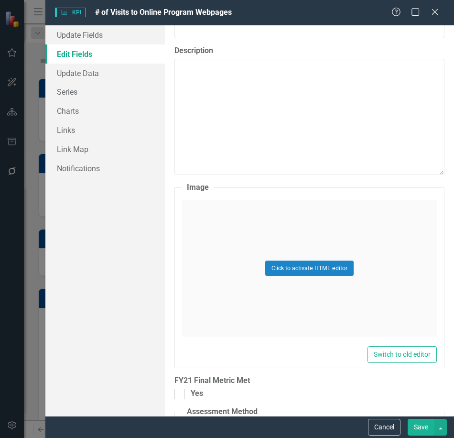
scroll to position [271, 0]
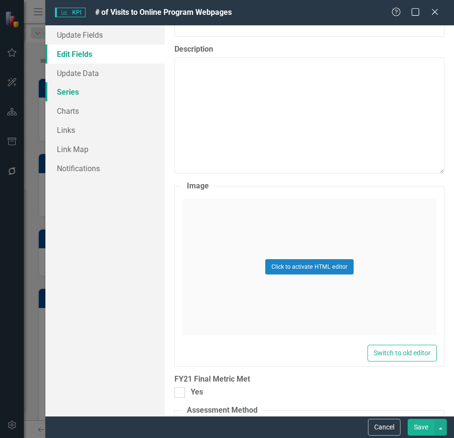
click at [79, 92] on link "Series" at bounding box center [105, 91] width 120 height 19
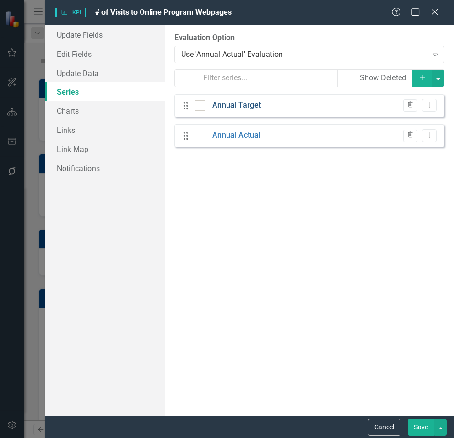
click at [242, 111] on link "Annual Target" at bounding box center [236, 105] width 49 height 11
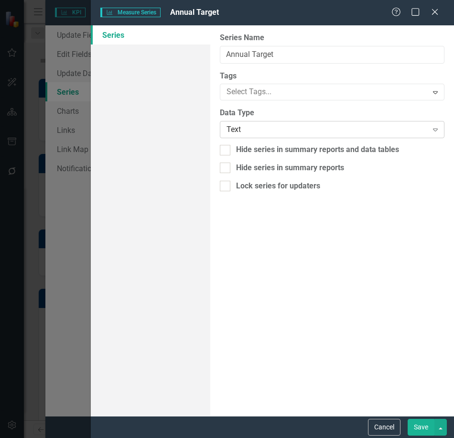
click at [255, 135] on div "Text" at bounding box center [327, 129] width 201 height 11
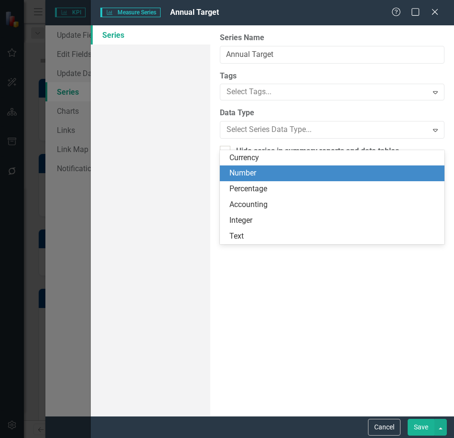
click at [250, 172] on div "Number" at bounding box center [335, 173] width 210 height 11
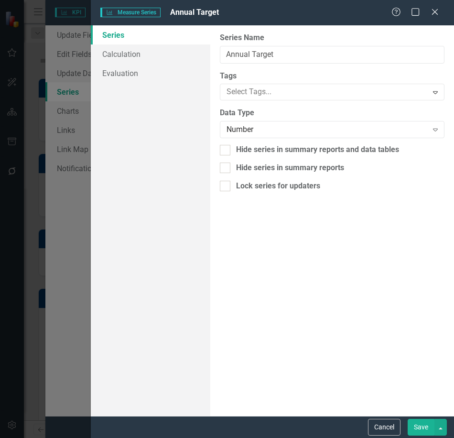
click at [74, 237] on div "Measure Series Measure Series Annual Target Help Maximize Close Series Calculat…" at bounding box center [227, 219] width 454 height 438
click at [424, 422] on button "Save" at bounding box center [421, 427] width 27 height 17
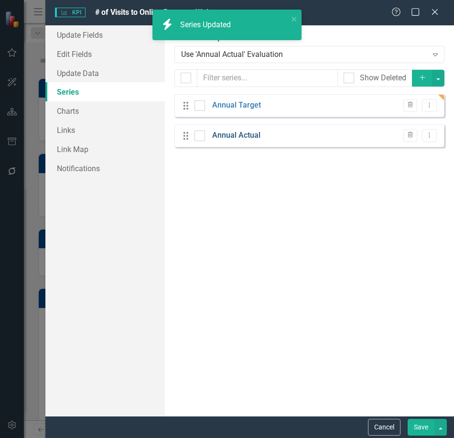
click at [237, 141] on link "Annual Actual" at bounding box center [236, 135] width 48 height 11
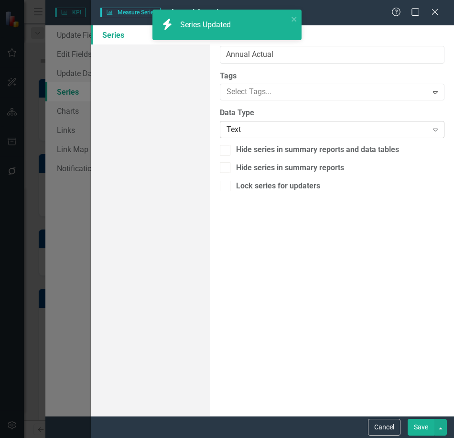
click at [253, 134] on div "Text" at bounding box center [327, 129] width 201 height 11
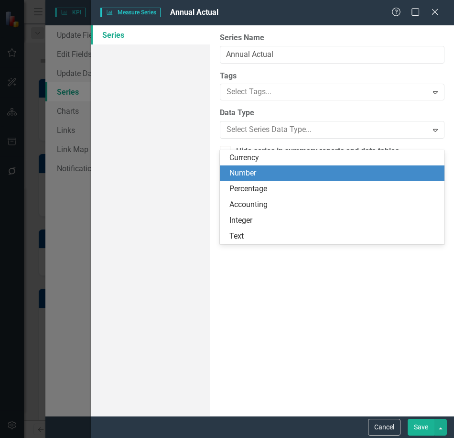
click at [254, 174] on div "Number" at bounding box center [335, 173] width 210 height 11
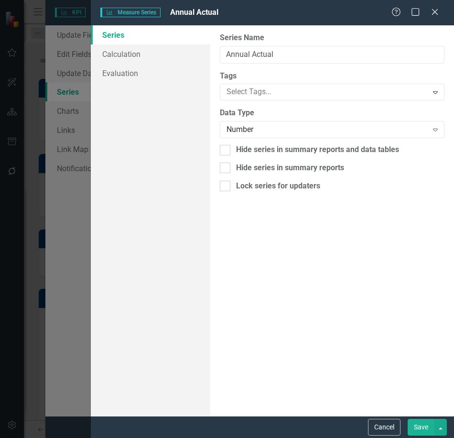
click at [429, 428] on button "Save" at bounding box center [421, 427] width 27 height 17
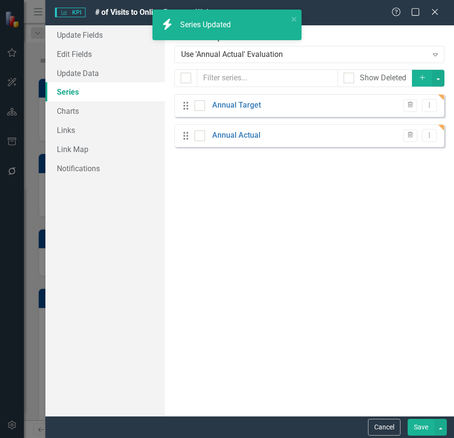
click at [420, 425] on button "Save" at bounding box center [421, 427] width 27 height 17
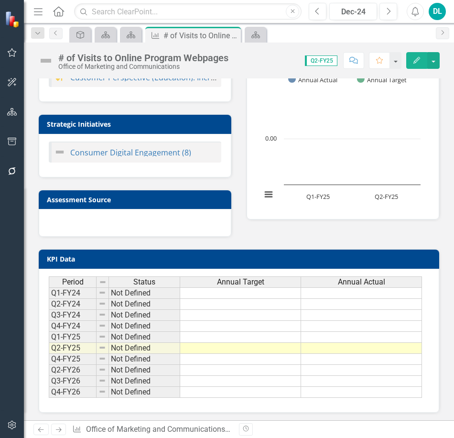
scroll to position [45, 0]
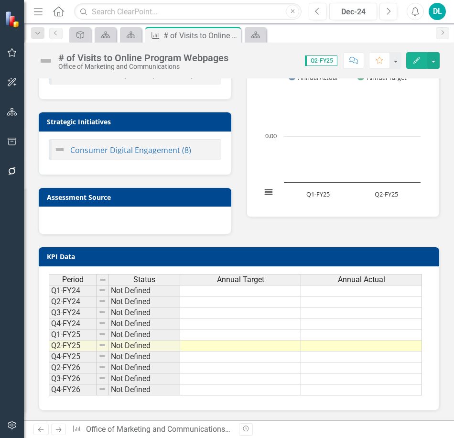
click at [345, 355] on td at bounding box center [361, 357] width 121 height 11
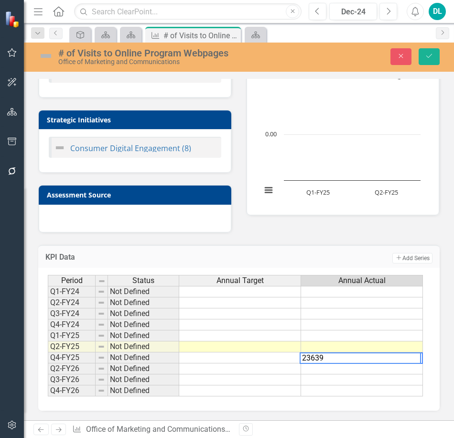
type textarea "23639"
click at [319, 395] on td at bounding box center [362, 391] width 122 height 11
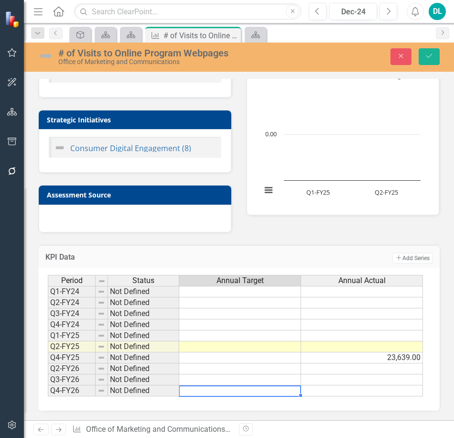
click at [283, 396] on td at bounding box center [240, 391] width 122 height 11
type textarea "25000"
click at [426, 59] on icon "Save" at bounding box center [429, 56] width 9 height 7
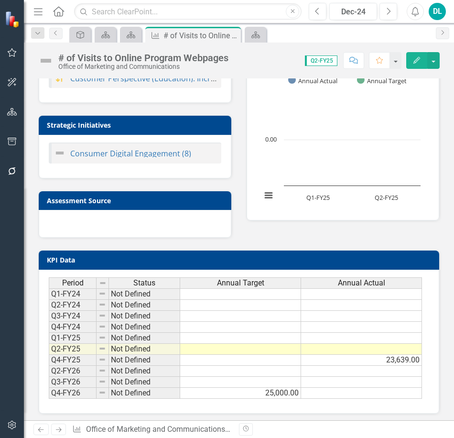
scroll to position [37, 0]
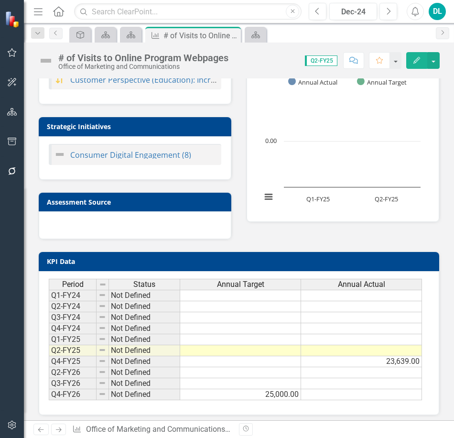
click at [280, 362] on td at bounding box center [240, 361] width 121 height 11
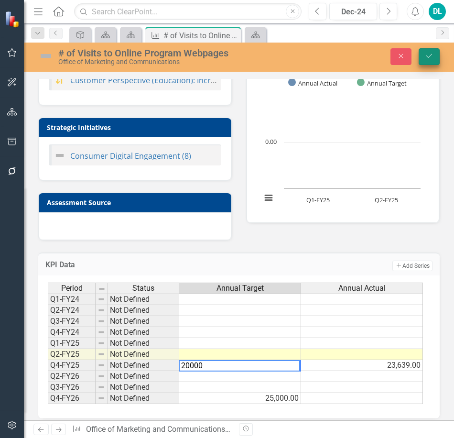
type textarea "20000"
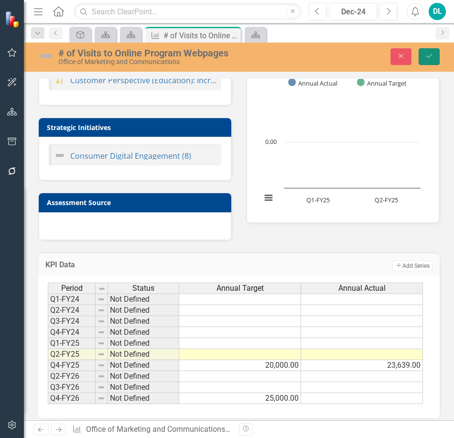
click at [432, 55] on icon "Save" at bounding box center [429, 56] width 9 height 7
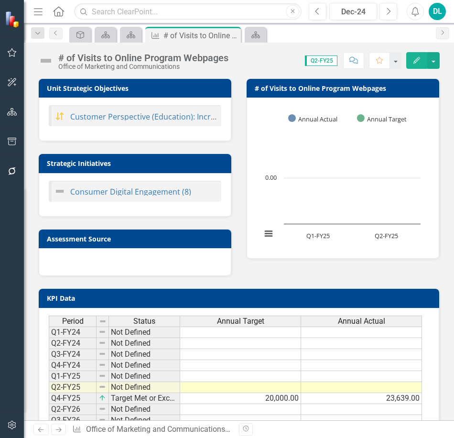
click at [350, 160] on rect "Interactive chart" at bounding box center [341, 177] width 169 height 144
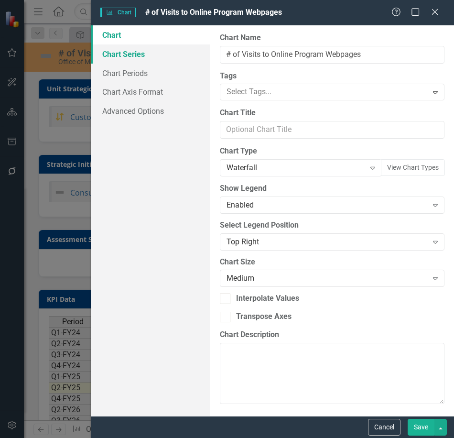
click at [147, 58] on link "Chart Series" at bounding box center [151, 53] width 120 height 19
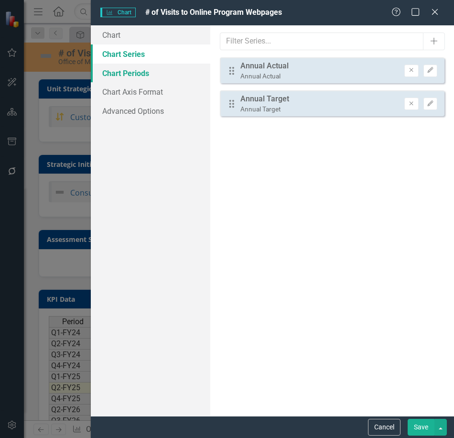
click at [142, 78] on link "Chart Periods" at bounding box center [151, 73] width 120 height 19
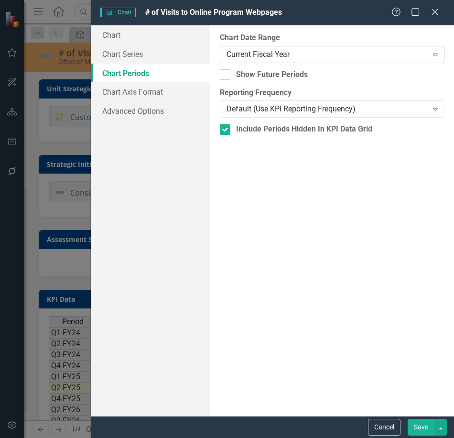
click at [289, 49] on div "Current Fiscal Year" at bounding box center [327, 54] width 201 height 11
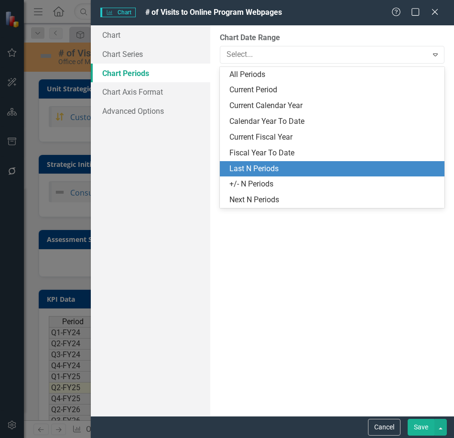
click at [284, 174] on div "Last N Periods" at bounding box center [335, 169] width 210 height 11
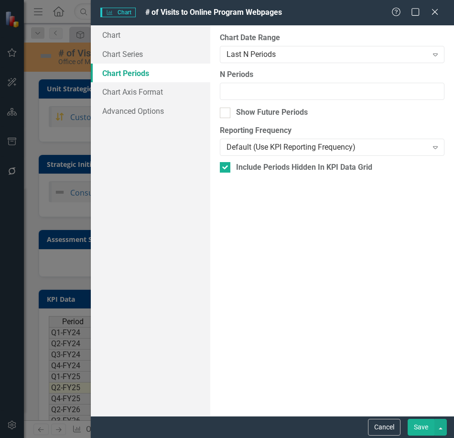
click at [421, 427] on button "Save" at bounding box center [421, 427] width 27 height 17
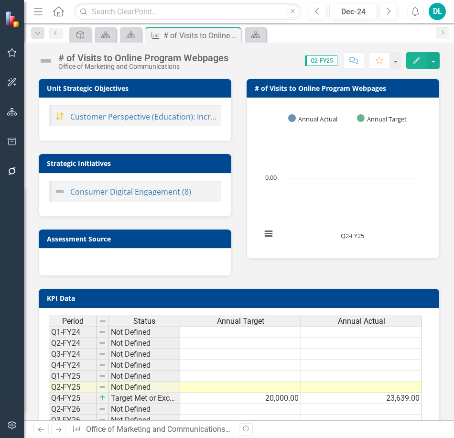
click at [318, 401] on td "23,639.00" at bounding box center [361, 398] width 121 height 11
click at [243, 399] on td "20,000.00" at bounding box center [240, 398] width 121 height 11
click at [335, 136] on rect "Interactive chart" at bounding box center [341, 177] width 169 height 144
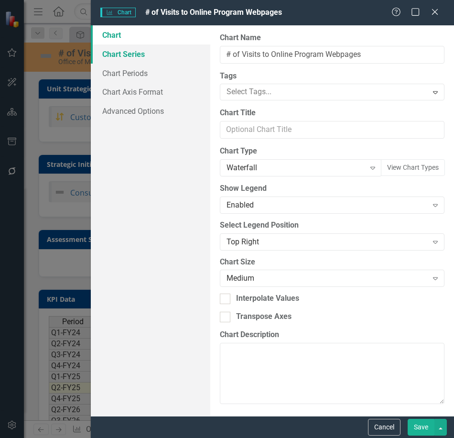
click at [133, 57] on link "Chart Series" at bounding box center [151, 53] width 120 height 19
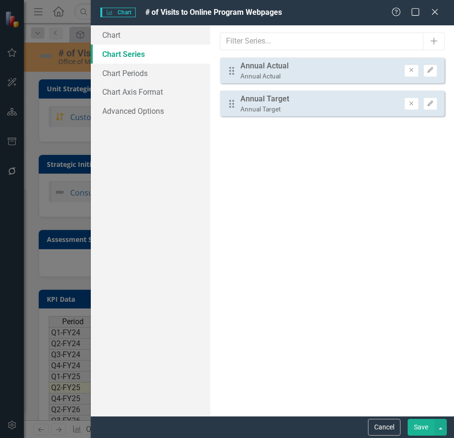
click at [293, 79] on div "Drag Annual Actual Annual Actual Remove Edit" at bounding box center [332, 70] width 225 height 26
click at [125, 78] on link "Chart Periods" at bounding box center [151, 73] width 120 height 19
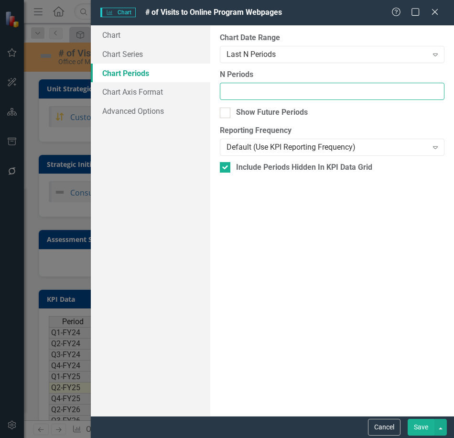
click at [259, 96] on input "N Periods" at bounding box center [332, 92] width 225 height 18
type input "1"
click at [433, 92] on input "1" at bounding box center [332, 92] width 225 height 18
click at [419, 424] on button "Save" at bounding box center [421, 427] width 27 height 17
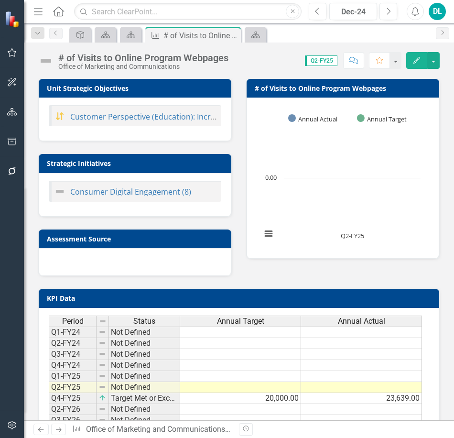
click at [343, 156] on rect "Interactive chart" at bounding box center [341, 177] width 169 height 144
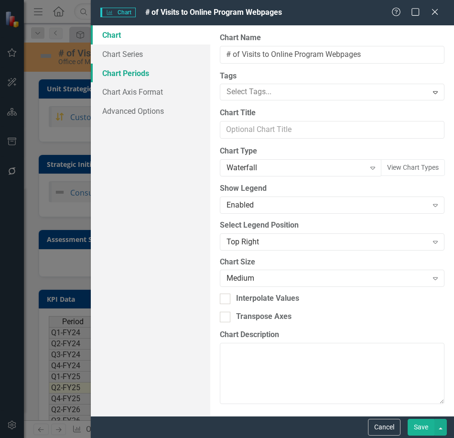
click at [126, 78] on link "Chart Periods" at bounding box center [151, 73] width 120 height 19
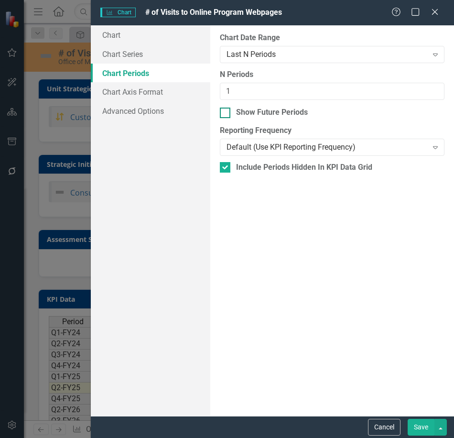
click at [226, 117] on div at bounding box center [225, 113] width 11 height 11
click at [226, 114] on input "Show Future Periods" at bounding box center [223, 111] width 6 height 6
checkbox input "true"
click at [433, 91] on input "2" at bounding box center [332, 92] width 225 height 18
type input "3"
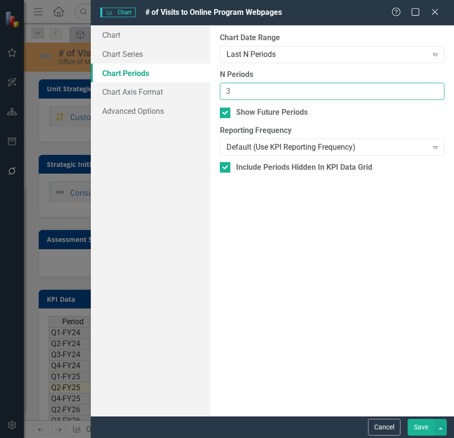
click at [433, 91] on input "3" at bounding box center [332, 92] width 225 height 18
click at [424, 422] on button "Save" at bounding box center [421, 427] width 27 height 17
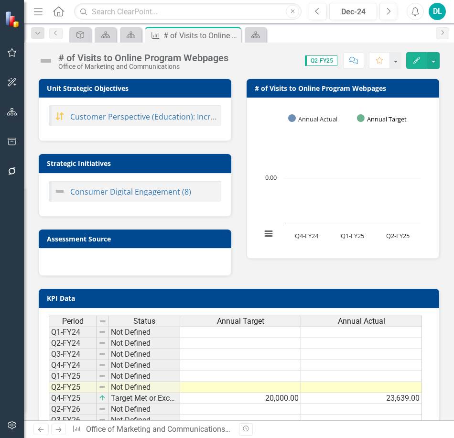
click at [374, 115] on button "Show Annual Target" at bounding box center [387, 118] width 60 height 11
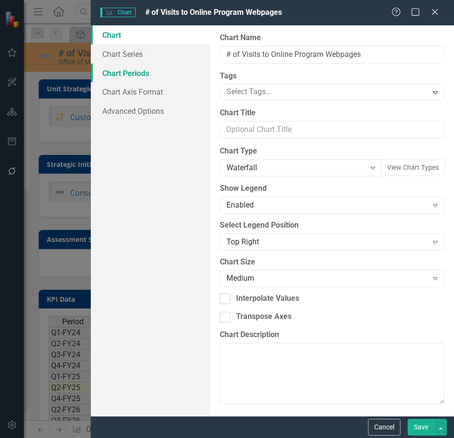
click at [136, 72] on link "Chart Periods" at bounding box center [151, 73] width 120 height 19
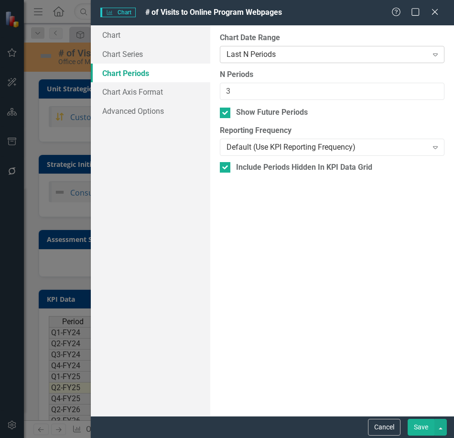
click at [321, 58] on div "Last N Periods" at bounding box center [327, 54] width 201 height 11
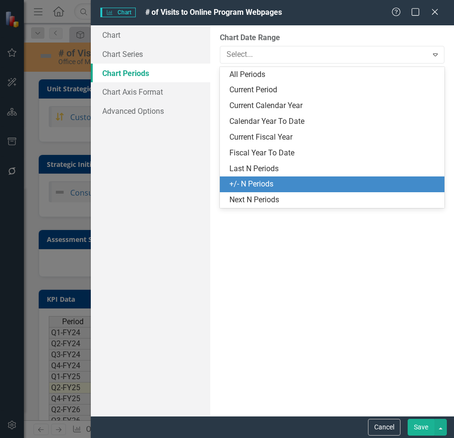
click at [270, 186] on div "+/- N Periods" at bounding box center [335, 184] width 210 height 11
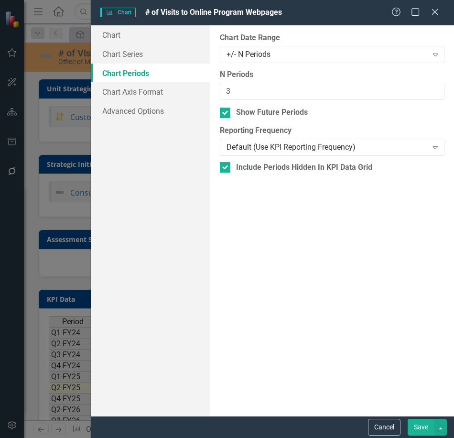
click at [421, 425] on button "Save" at bounding box center [421, 427] width 27 height 17
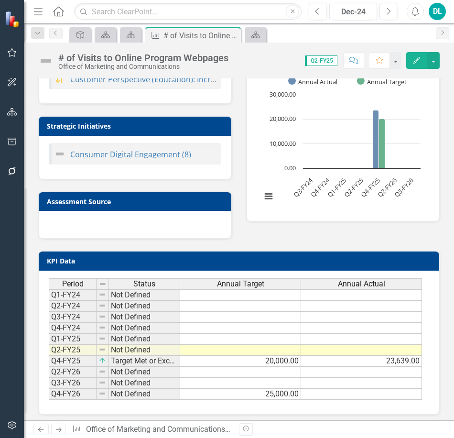
scroll to position [0, 0]
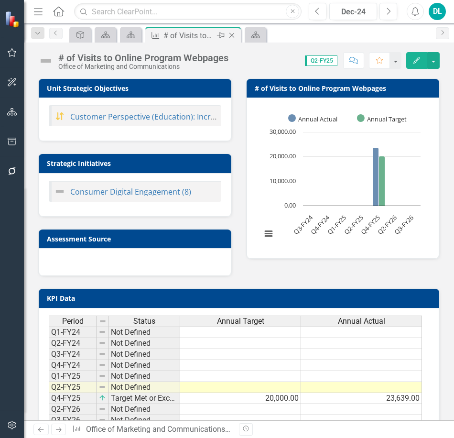
click at [235, 36] on icon "Close" at bounding box center [232, 36] width 10 height 8
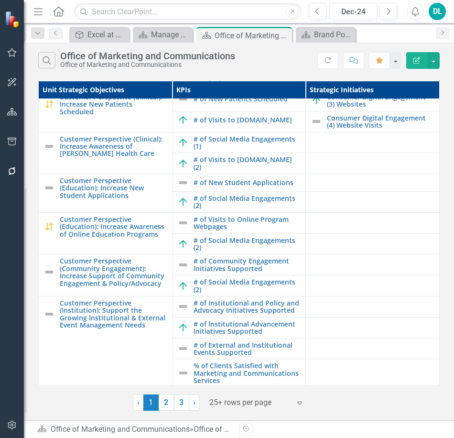
scroll to position [69, 0]
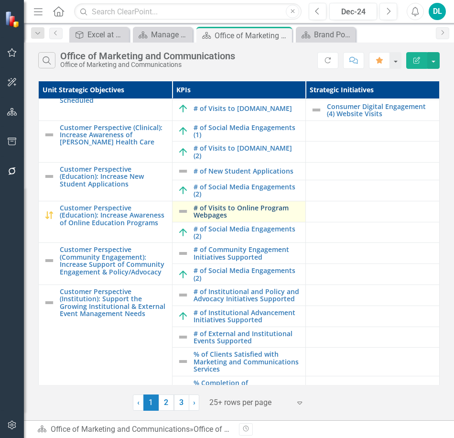
click at [214, 213] on link "# of Visits to Online Program Webpages" at bounding box center [248, 211] width 108 height 15
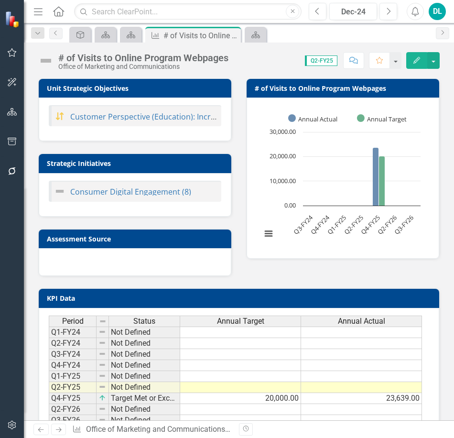
click at [188, 400] on td "20,000.00" at bounding box center [240, 398] width 121 height 11
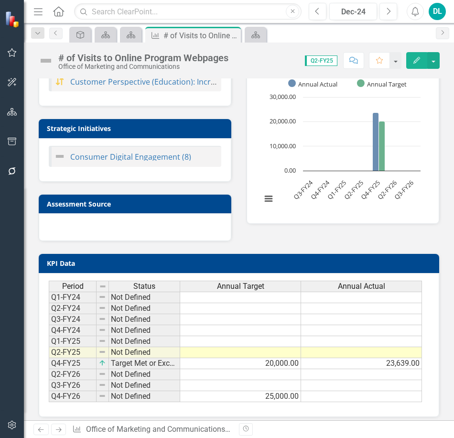
scroll to position [45, 0]
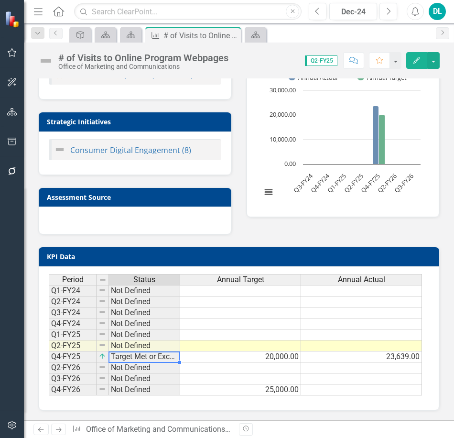
click at [148, 356] on td "Target Met or Exceeded" at bounding box center [144, 357] width 71 height 11
click at [102, 357] on img at bounding box center [103, 357] width 8 height 8
click at [43, 60] on img at bounding box center [45, 60] width 15 height 15
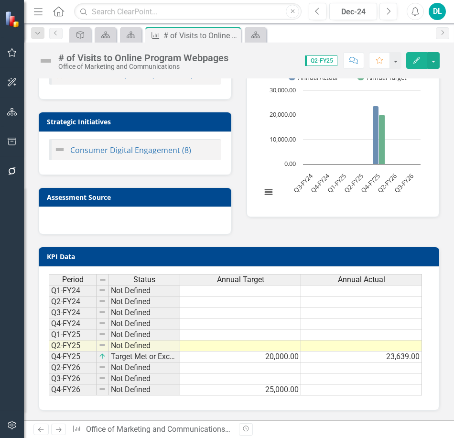
click at [43, 60] on img at bounding box center [45, 60] width 15 height 15
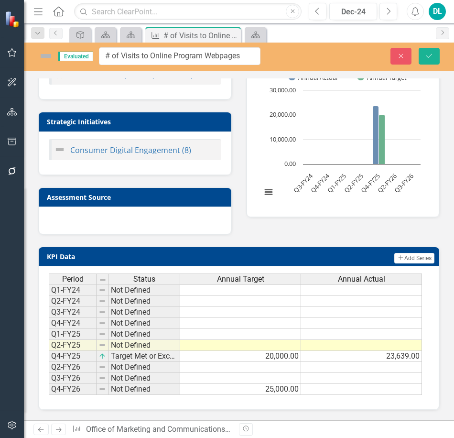
click at [44, 59] on img at bounding box center [45, 55] width 15 height 15
click at [77, 58] on span "Evaluated" at bounding box center [75, 57] width 35 height 10
click at [46, 60] on img at bounding box center [45, 55] width 15 height 15
click at [46, 59] on img at bounding box center [45, 55] width 15 height 15
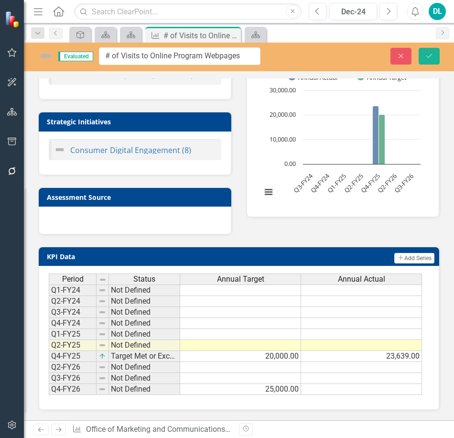
click at [46, 59] on img at bounding box center [45, 55] width 15 height 15
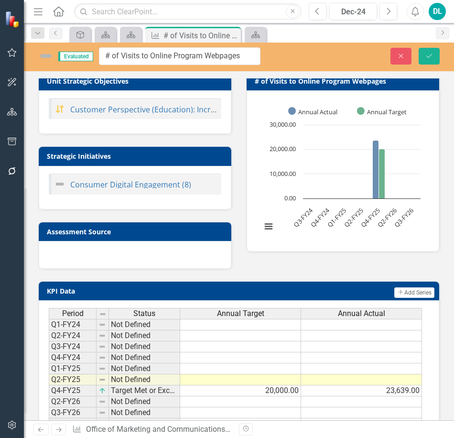
scroll to position [0, 0]
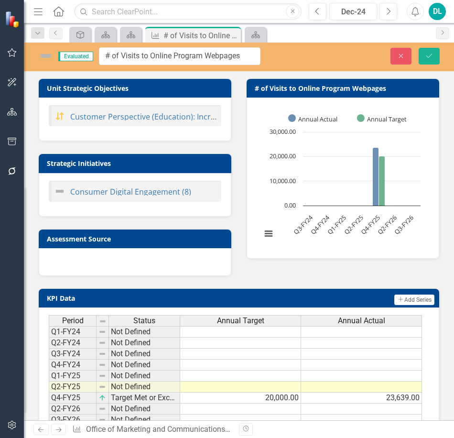
click at [48, 58] on img at bounding box center [45, 55] width 15 height 15
click at [117, 193] on link "Consumer Digital Engagement (8)" at bounding box center [130, 192] width 121 height 11
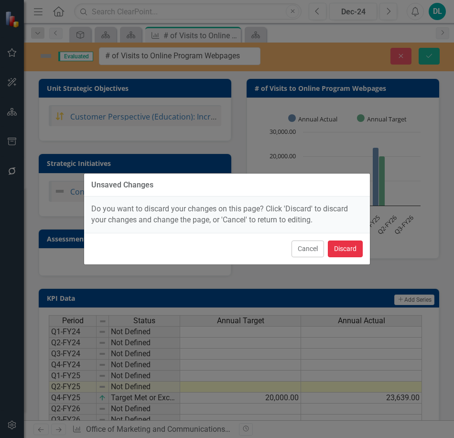
click at [340, 252] on button "Discard" at bounding box center [345, 249] width 35 height 17
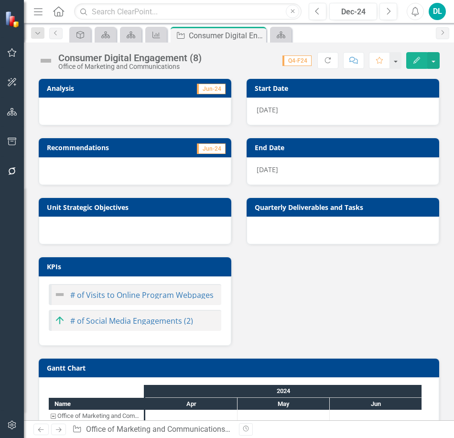
scroll to position [38, 0]
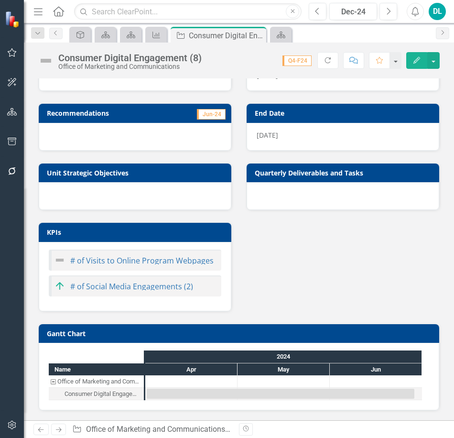
click at [59, 259] on img at bounding box center [59, 260] width 11 height 11
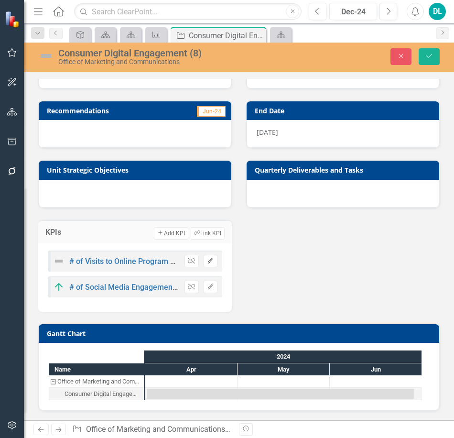
click at [209, 264] on icon "Edit" at bounding box center [210, 261] width 7 height 6
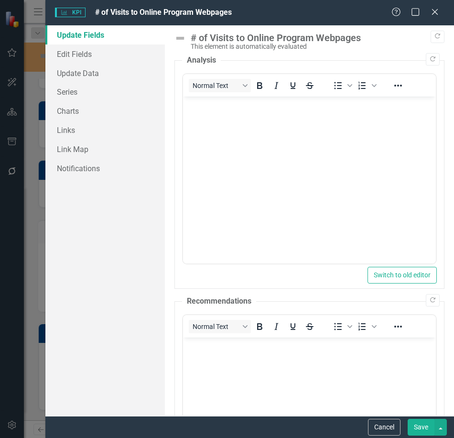
scroll to position [0, 0]
click at [78, 55] on link "Edit Fields" at bounding box center [105, 53] width 120 height 19
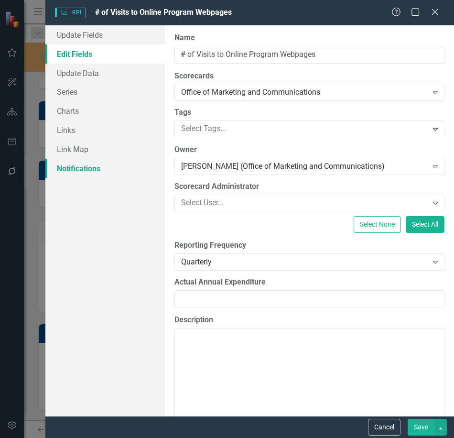
click at [82, 169] on link "Notifications" at bounding box center [105, 168] width 120 height 19
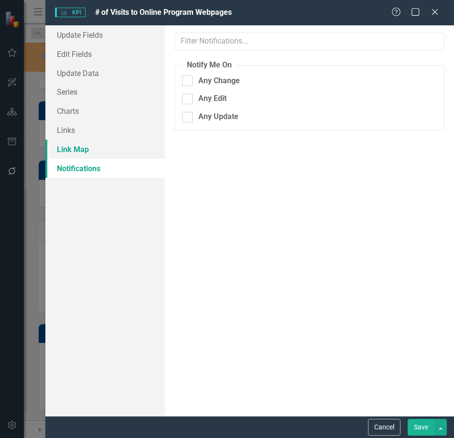
click at [78, 155] on link "Link Map" at bounding box center [105, 149] width 120 height 19
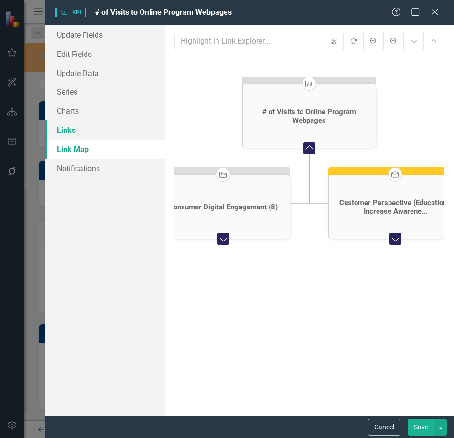
click at [74, 135] on link "Links" at bounding box center [105, 130] width 120 height 19
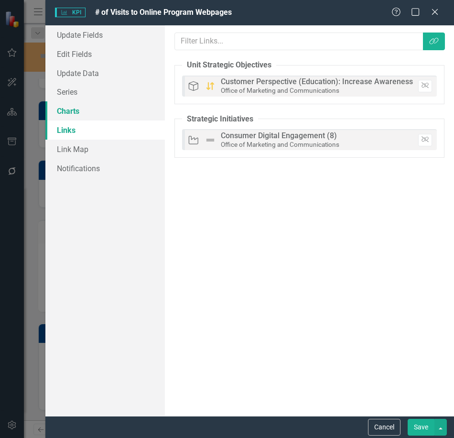
click at [72, 111] on link "Charts" at bounding box center [105, 110] width 120 height 19
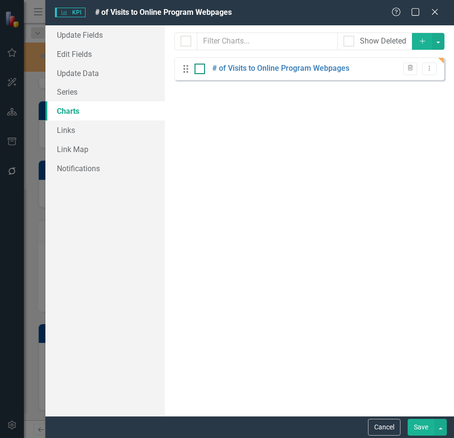
click at [198, 74] on div at bounding box center [200, 69] width 11 height 11
click at [198, 70] on input "checkbox" at bounding box center [198, 67] width 6 height 6
checkbox input "true"
click at [274, 72] on link "# of Visits to Online Program Webpages" at bounding box center [280, 68] width 137 height 11
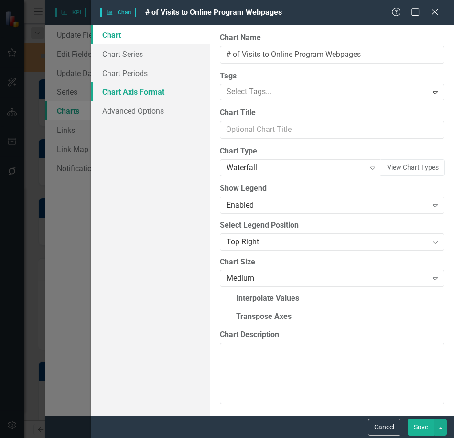
scroll to position [38, 0]
click at [125, 56] on link "Chart Series" at bounding box center [151, 53] width 120 height 19
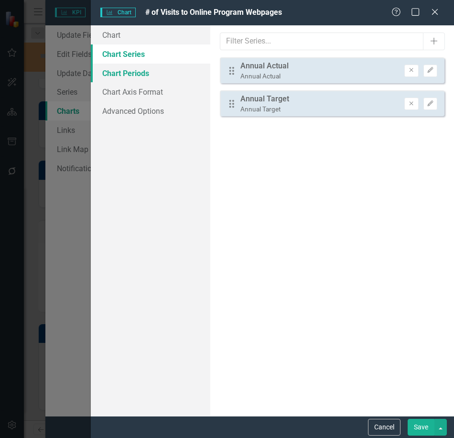
click at [127, 71] on link "Chart Periods" at bounding box center [151, 73] width 120 height 19
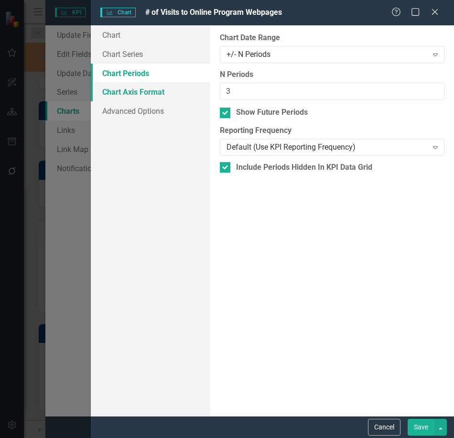
click at [129, 82] on link "Chart Axis Format" at bounding box center [151, 91] width 120 height 19
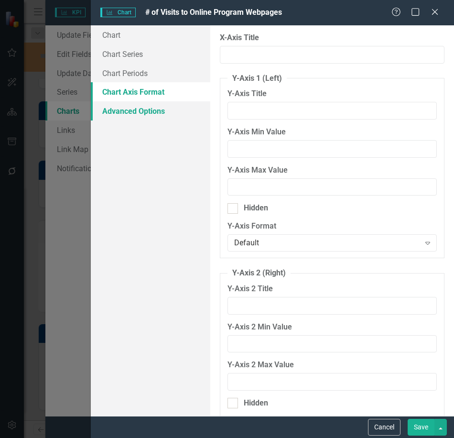
click at [138, 115] on link "Advanced Options" at bounding box center [151, 110] width 120 height 19
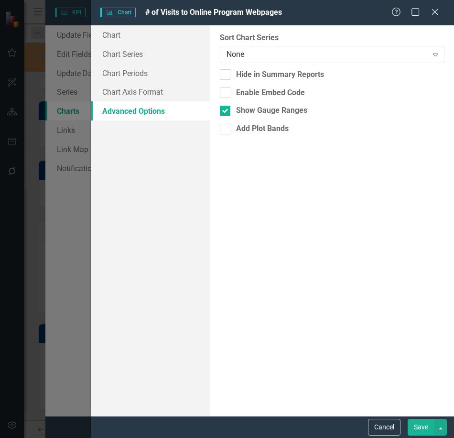
click at [417, 424] on button "Save" at bounding box center [421, 427] width 27 height 17
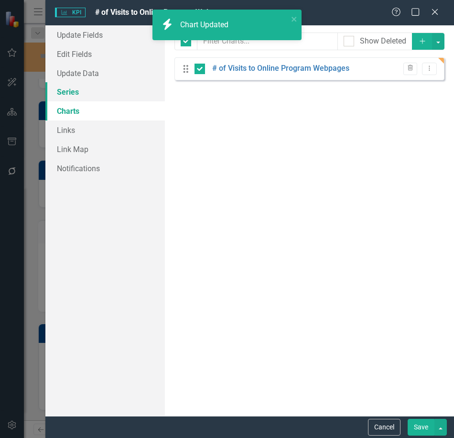
click at [72, 96] on link "Series" at bounding box center [105, 91] width 120 height 19
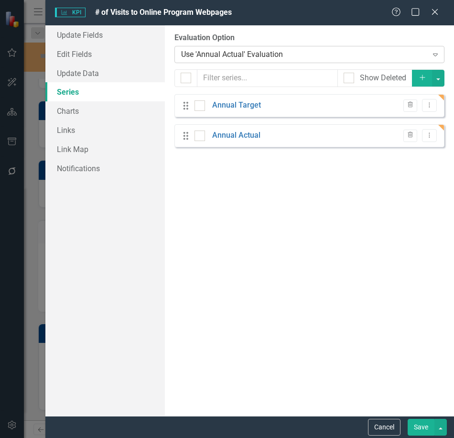
click at [256, 53] on div "Use 'Annual Actual' Evaluation" at bounding box center [304, 54] width 247 height 11
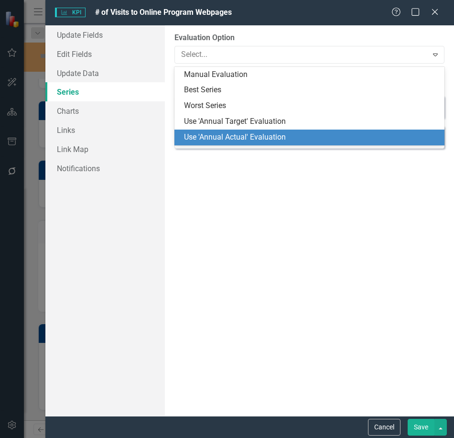
click at [256, 36] on label "Evaluation Option" at bounding box center [310, 38] width 270 height 11
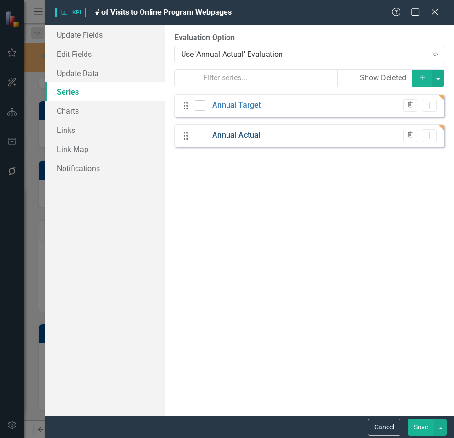
click at [239, 141] on link "Annual Actual" at bounding box center [236, 135] width 48 height 11
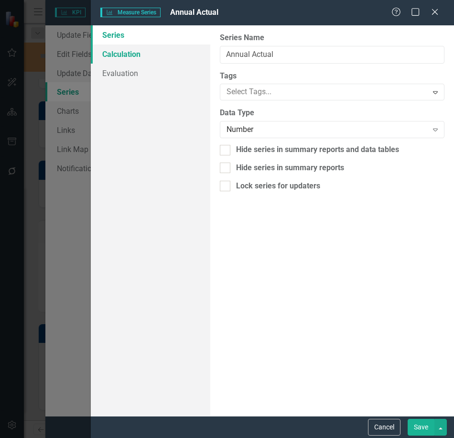
click at [130, 56] on link "Calculation" at bounding box center [151, 53] width 120 height 19
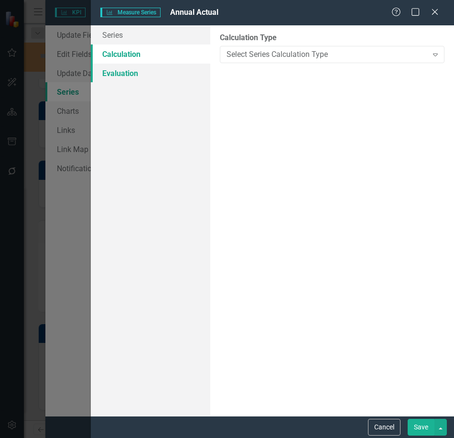
click at [127, 71] on link "Evaluation" at bounding box center [151, 73] width 120 height 19
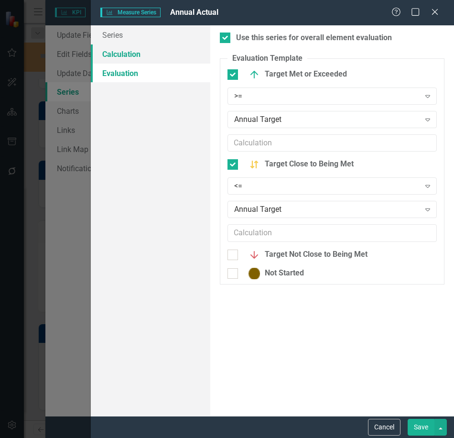
click at [122, 58] on link "Calculation" at bounding box center [151, 53] width 120 height 19
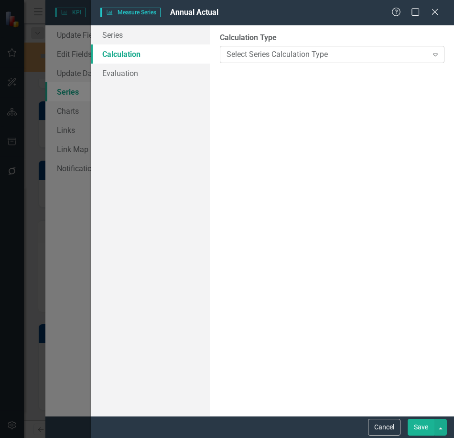
click at [299, 51] on div "Select Series Calculation Type" at bounding box center [327, 54] width 201 height 11
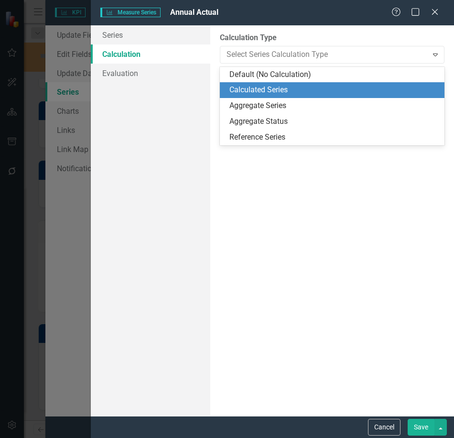
click at [270, 91] on div "Calculated Series" at bounding box center [335, 90] width 210 height 11
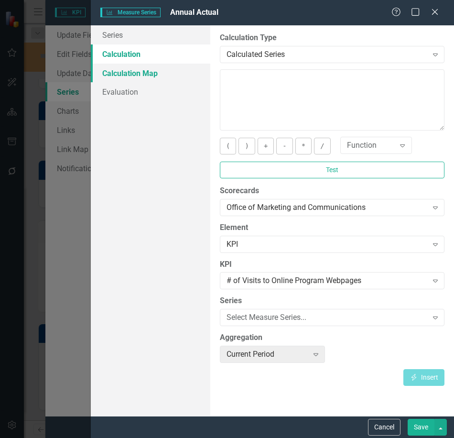
click at [141, 71] on link "Calculation Map" at bounding box center [151, 73] width 120 height 19
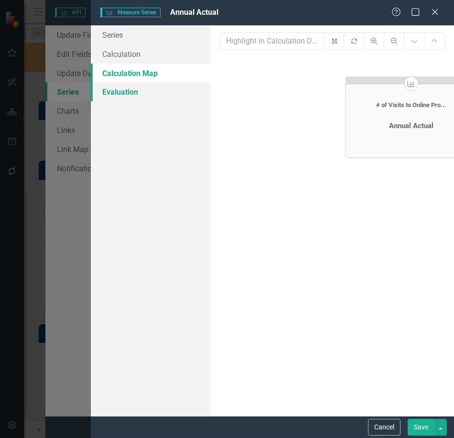
click at [121, 90] on link "Evaluation" at bounding box center [151, 91] width 120 height 19
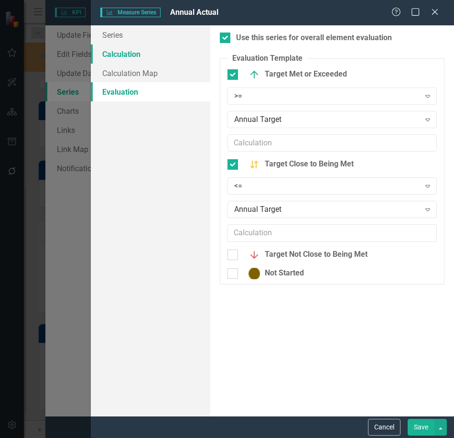
click at [125, 56] on link "Calculation" at bounding box center [151, 53] width 120 height 19
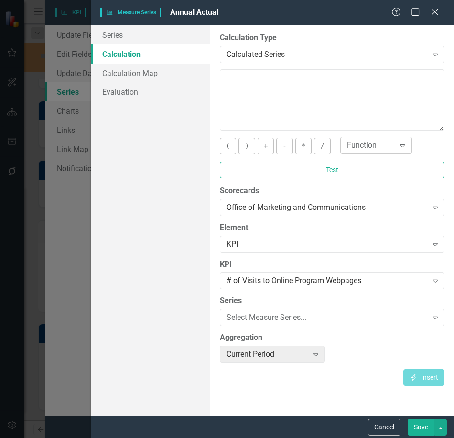
click at [382, 151] on div "Function" at bounding box center [371, 145] width 48 height 11
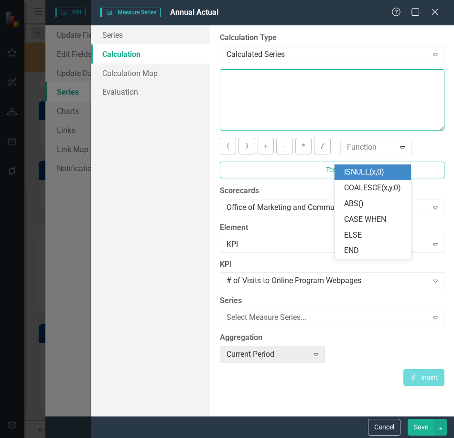
click at [309, 81] on textarea at bounding box center [332, 99] width 225 height 61
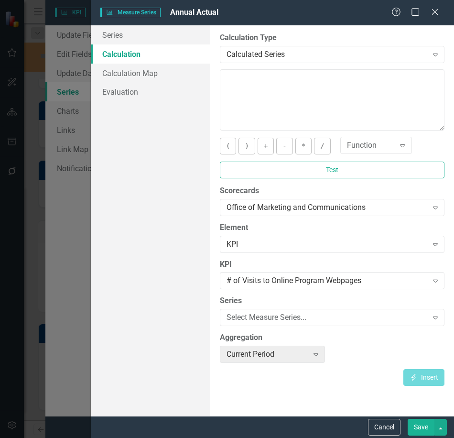
click at [421, 426] on button "Save" at bounding box center [421, 427] width 27 height 17
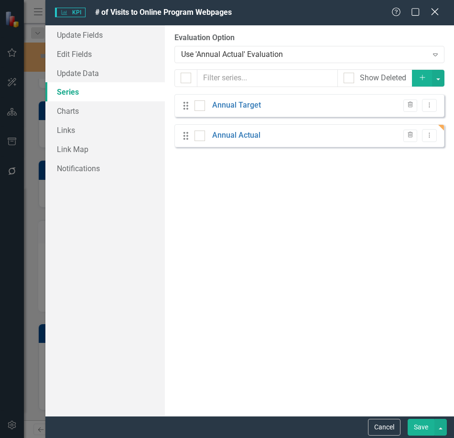
click at [437, 11] on icon at bounding box center [435, 11] width 7 height 7
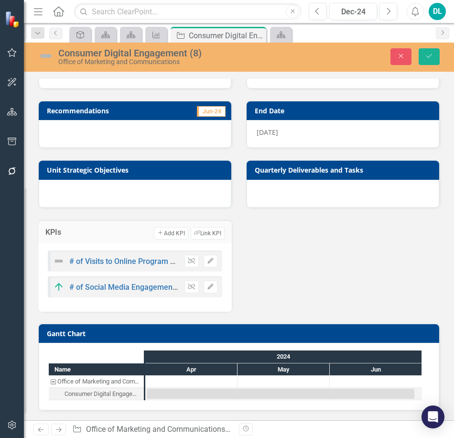
click at [46, 59] on img at bounding box center [45, 55] width 15 height 15
click at [136, 291] on link "# of Social Media Engagements (2)" at bounding box center [130, 287] width 122 height 9
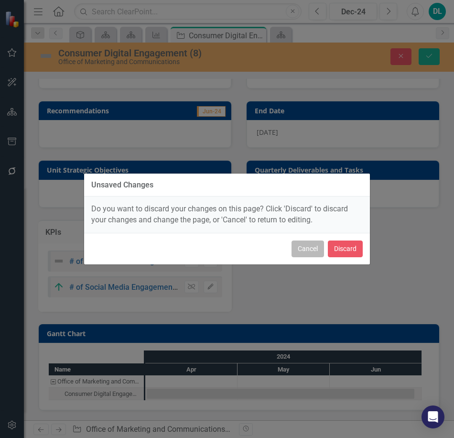
click at [299, 252] on button "Cancel" at bounding box center [308, 249] width 33 height 17
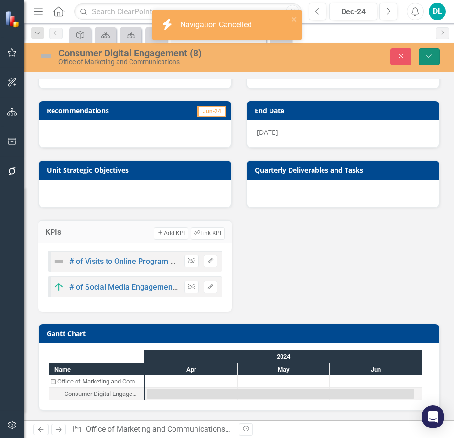
click at [431, 52] on button "Save" at bounding box center [429, 56] width 21 height 17
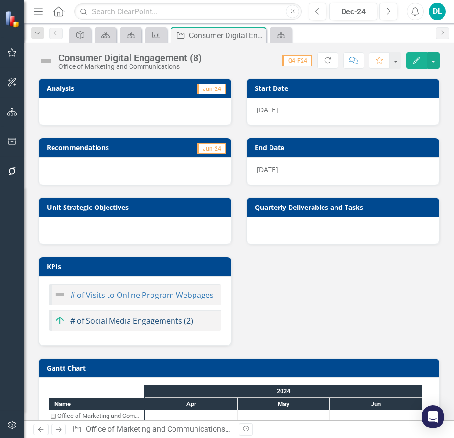
click at [130, 323] on link "# of Social Media Engagements (2)" at bounding box center [131, 321] width 123 height 11
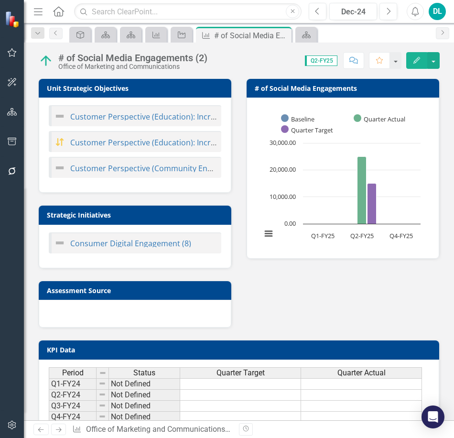
click at [96, 62] on div "# of Social Media Engagements (2)" at bounding box center [132, 58] width 149 height 11
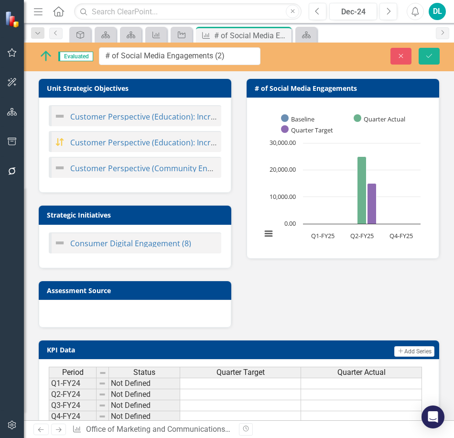
click at [51, 60] on img at bounding box center [45, 55] width 15 height 15
click at [102, 106] on div "Customer Perspective (Education): Increase New Student Applications Customer Pe…" at bounding box center [135, 145] width 193 height 95
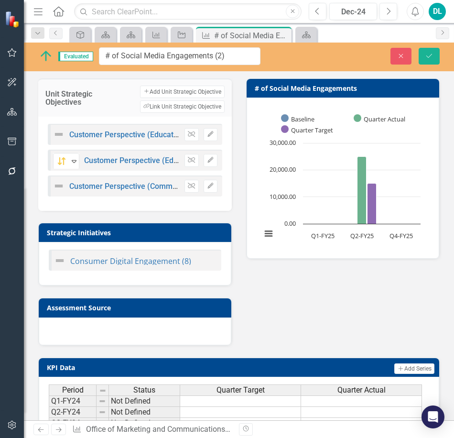
click at [97, 105] on h3 "Unit Strategic Objectives" at bounding box center [77, 98] width 65 height 17
click at [239, 89] on div "# of Social Media Engagements Chart Bar chart with 3 data series. # of Social M…" at bounding box center [343, 162] width 208 height 193
click at [134, 241] on td "Strategic Initiatives" at bounding box center [137, 234] width 180 height 14
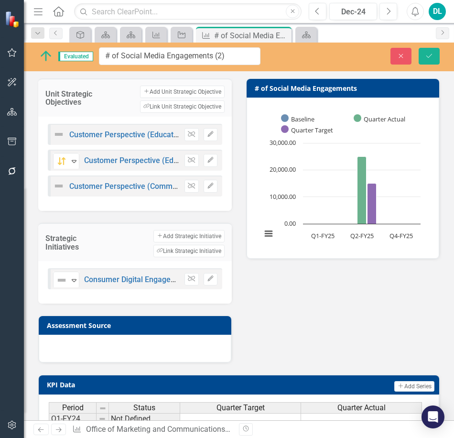
click at [145, 329] on h3 "Assessment Source" at bounding box center [137, 325] width 180 height 7
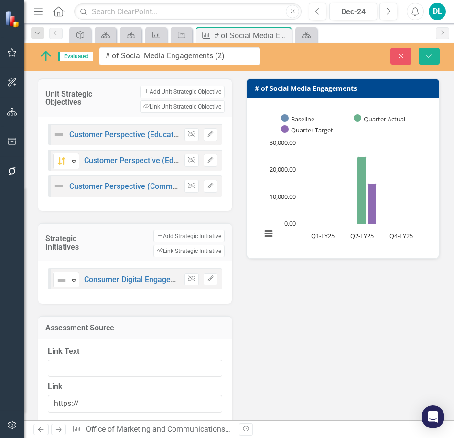
click at [261, 334] on div "Unit Strategic Objectives Add Add Unit Strategic Objective Link Tag Link Unit S…" at bounding box center [239, 246] width 416 height 361
click at [136, 332] on h3 "Assessment Source" at bounding box center [134, 328] width 179 height 9
click at [109, 247] on div "Add Add Strategic Initiative Link Tag Link Strategic Initiative" at bounding box center [165, 243] width 120 height 27
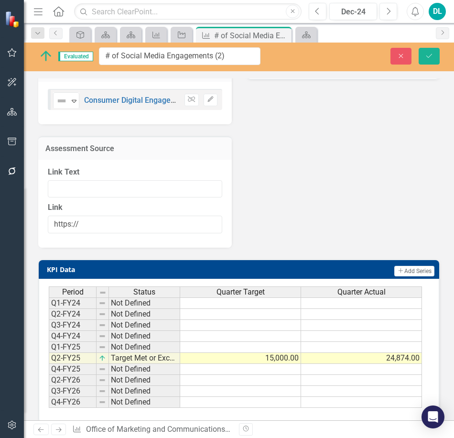
scroll to position [183, 0]
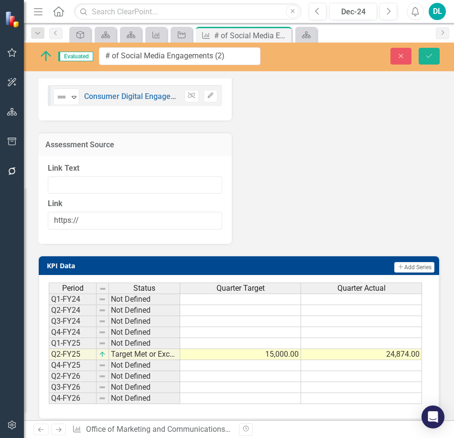
click at [207, 274] on td "Add Add Series" at bounding box center [321, 267] width 228 height 14
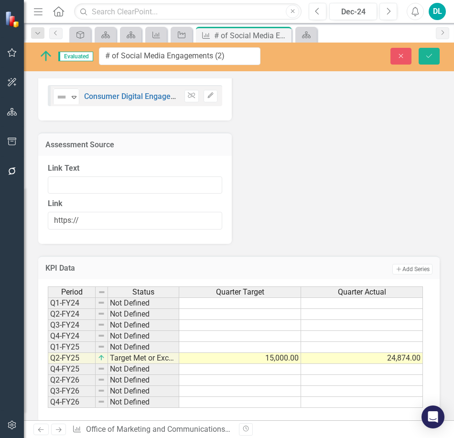
click at [210, 276] on td "Add Add Series" at bounding box center [321, 269] width 223 height 12
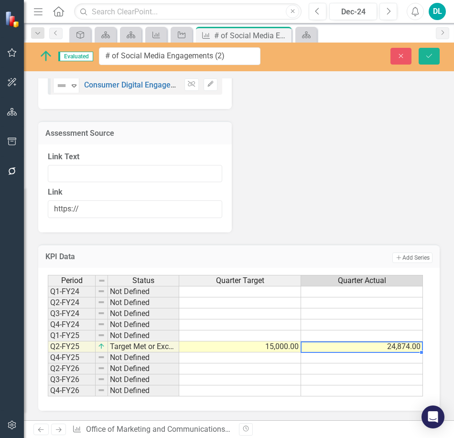
click at [334, 343] on td "24,874.00" at bounding box center [362, 347] width 122 height 11
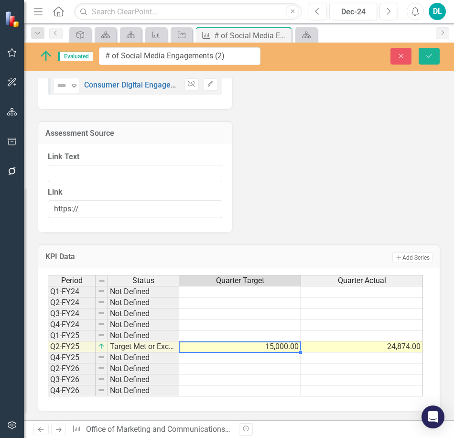
click at [243, 348] on td "15,000.00" at bounding box center [240, 347] width 122 height 11
type textarea "15000"
click at [241, 358] on td at bounding box center [240, 358] width 122 height 11
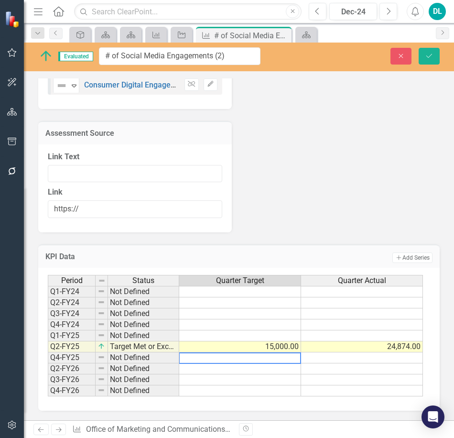
click at [142, 268] on div "Period Status Quarter Target Quarter Actual Q1-FY24 Not Defined Q2-FY24 Not Def…" at bounding box center [239, 339] width 402 height 143
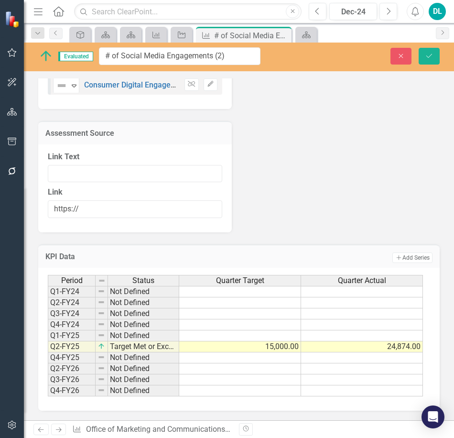
click at [142, 268] on div "Period Status Quarter Target Quarter Actual Q1-FY24 Not Defined Q2-FY24 Not Def…" at bounding box center [239, 339] width 402 height 143
click at [397, 57] on icon "Close" at bounding box center [401, 56] width 9 height 7
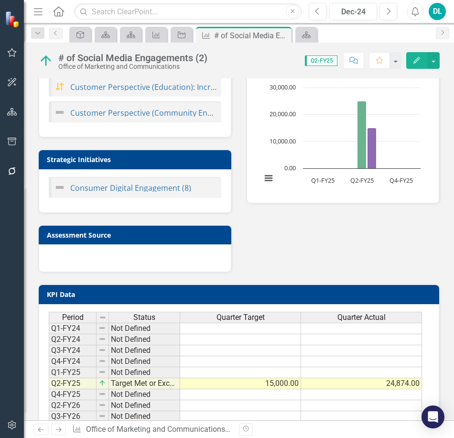
scroll to position [0, 0]
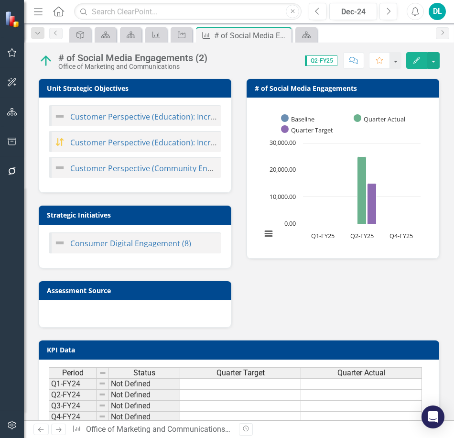
click at [126, 89] on h3 "Unit Strategic Objectives" at bounding box center [137, 88] width 180 height 7
drag, startPoint x: 126, startPoint y: 89, endPoint x: 109, endPoint y: 85, distance: 17.8
click at [109, 85] on h3 "Unit Strategic Objectives" at bounding box center [137, 88] width 180 height 7
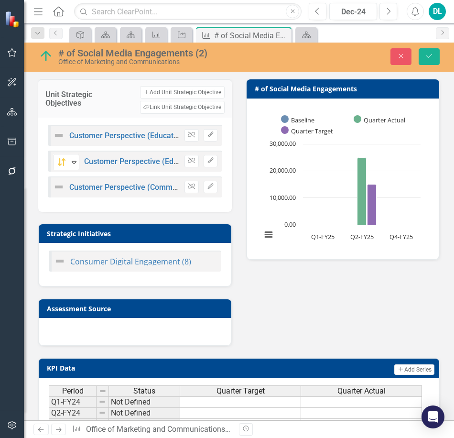
click at [64, 55] on div "# of Social Media Engagements (2)" at bounding box center [157, 53] width 198 height 11
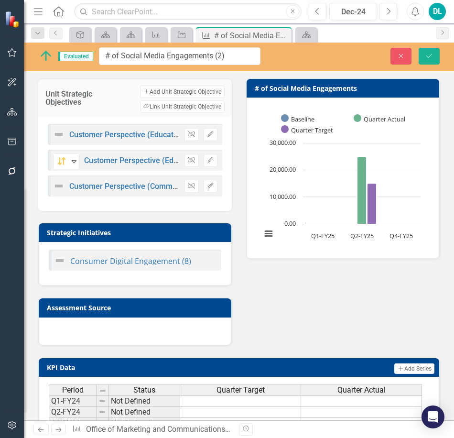
click at [46, 55] on img at bounding box center [45, 55] width 15 height 15
click at [137, 63] on input "# of Social Media Engagements (2)" at bounding box center [180, 56] width 162 height 18
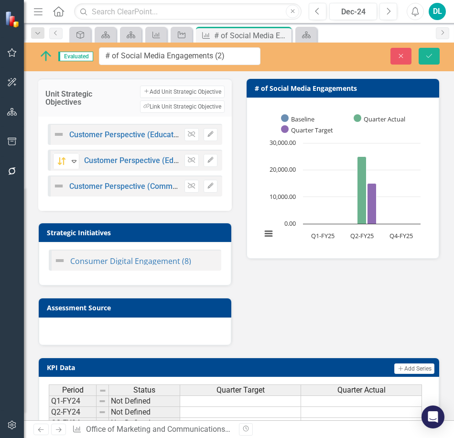
click at [45, 61] on img at bounding box center [45, 55] width 15 height 15
click at [397, 59] on icon "Close" at bounding box center [401, 56] width 9 height 7
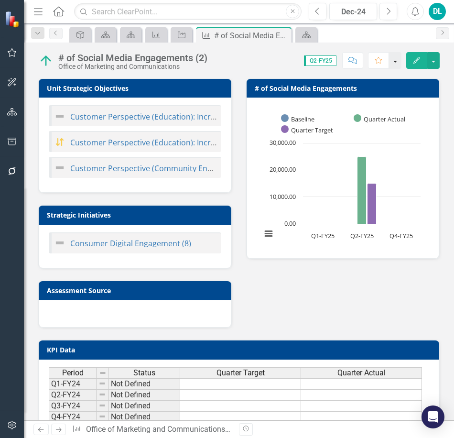
click at [395, 66] on button "button" at bounding box center [395, 60] width 12 height 17
click at [41, 63] on img at bounding box center [45, 60] width 15 height 15
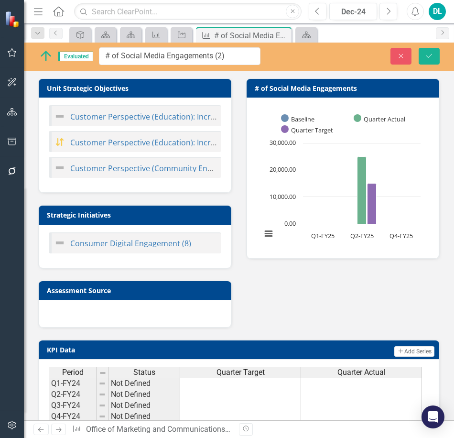
click at [41, 63] on img at bounding box center [45, 55] width 15 height 15
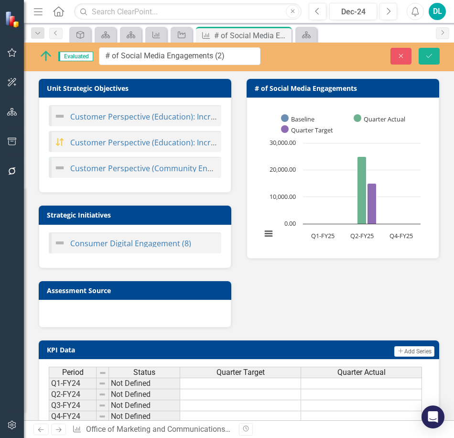
click at [41, 63] on img at bounding box center [45, 55] width 15 height 15
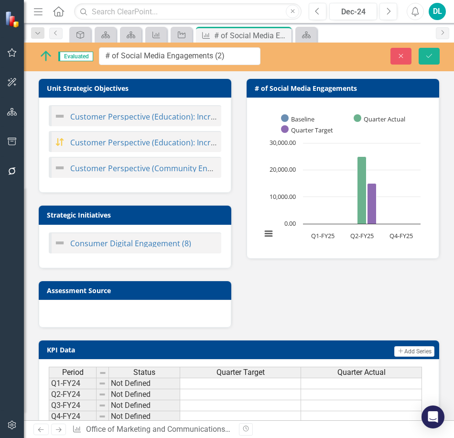
click at [41, 63] on img at bounding box center [45, 55] width 15 height 15
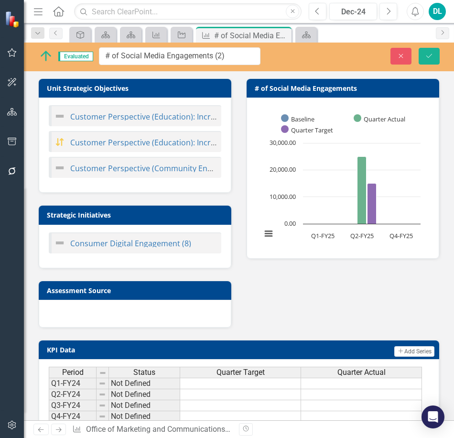
click at [41, 63] on img at bounding box center [45, 55] width 15 height 15
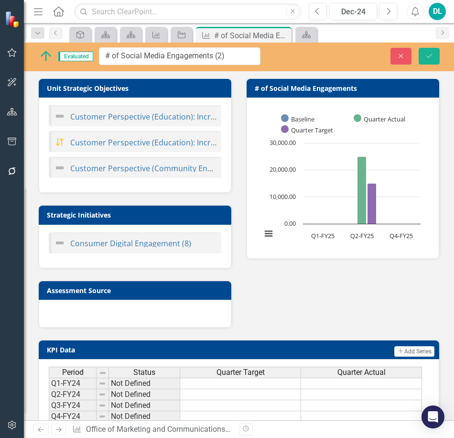
click at [41, 63] on img at bounding box center [45, 55] width 15 height 15
click at [401, 56] on icon "Close" at bounding box center [401, 56] width 9 height 7
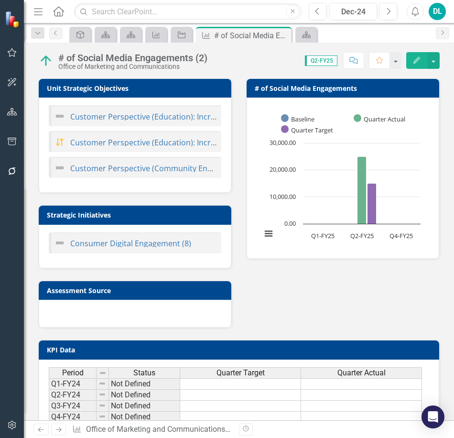
click at [323, 102] on div "Chart Bar chart with 3 data series. # of Social Media Engagements (Chart Type: …" at bounding box center [343, 178] width 193 height 161
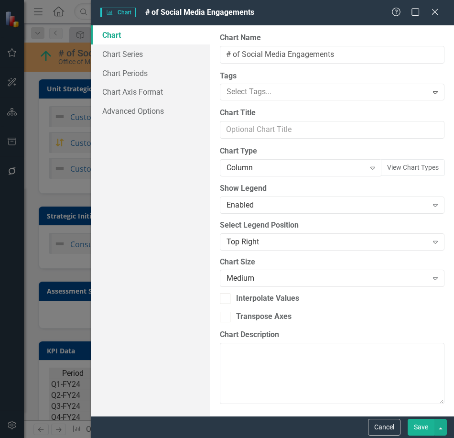
click at [127, 11] on span "Charts Chart" at bounding box center [117, 13] width 35 height 10
click at [167, 11] on span "# of Social Media Engagements" at bounding box center [199, 12] width 109 height 9
click at [107, 17] on span "Charts Chart" at bounding box center [117, 13] width 35 height 10
click at [162, 20] on div "Charts Chart # of Social Media Engagements Help Maximize Close" at bounding box center [273, 12] width 364 height 25
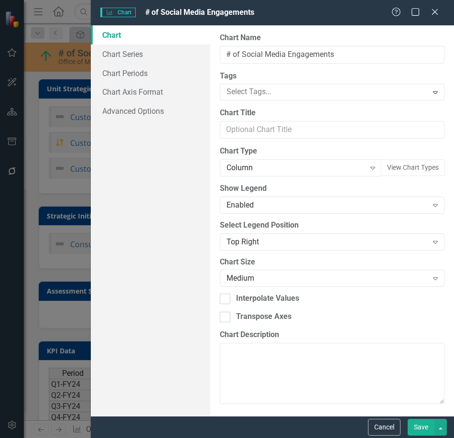
click at [162, 20] on div "Charts Chart # of Social Media Engagements Help Maximize Close" at bounding box center [273, 12] width 364 height 25
click at [149, 108] on link "Advanced Options" at bounding box center [151, 110] width 120 height 19
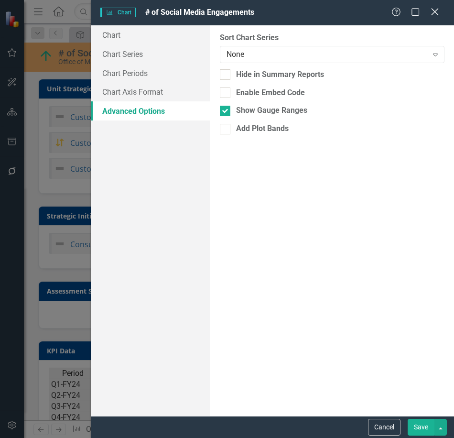
click at [435, 14] on icon "Close" at bounding box center [435, 11] width 12 height 9
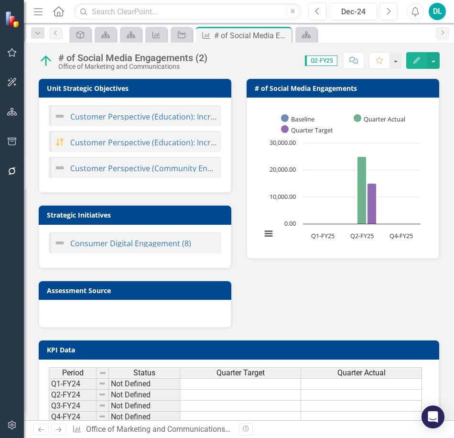
click at [271, 352] on h3 "KPI Data" at bounding box center [241, 349] width 388 height 7
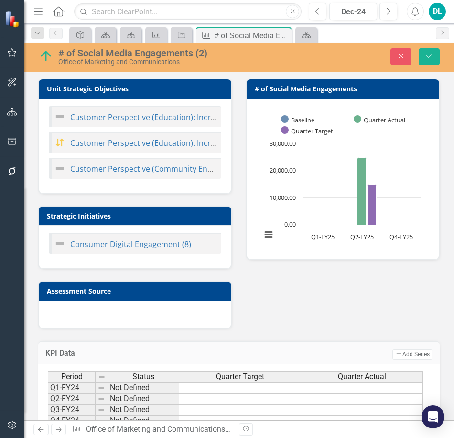
click at [43, 62] on img at bounding box center [45, 55] width 15 height 15
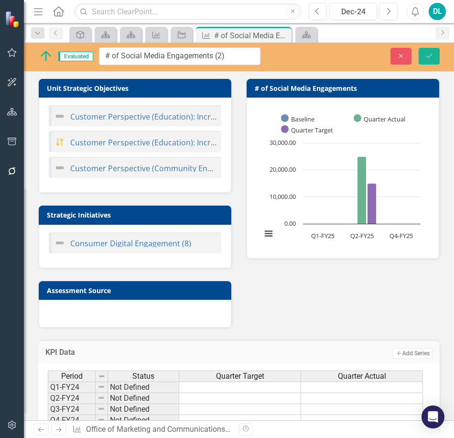
click at [43, 62] on img at bounding box center [45, 55] width 15 height 15
click at [43, 61] on img at bounding box center [45, 55] width 15 height 15
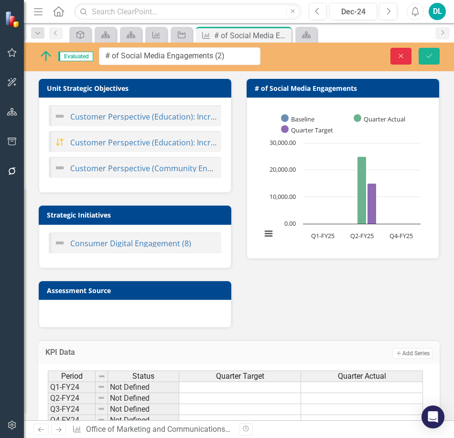
click at [397, 54] on icon "Close" at bounding box center [401, 56] width 9 height 7
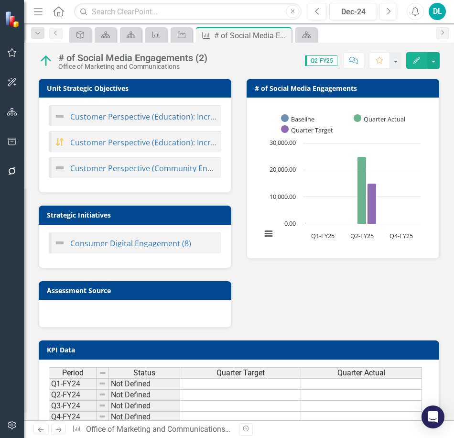
click at [69, 308] on div at bounding box center [135, 314] width 193 height 28
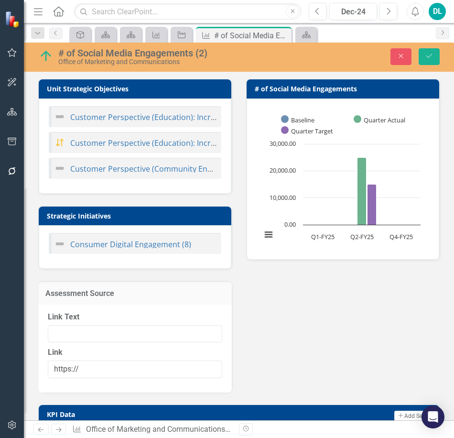
click at [84, 239] on div "Consumer Digital Engagement (8)" at bounding box center [135, 243] width 173 height 21
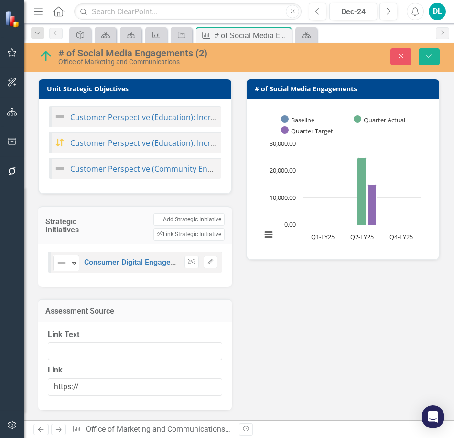
click at [330, 114] on rect "Interactive chart" at bounding box center [341, 178] width 169 height 144
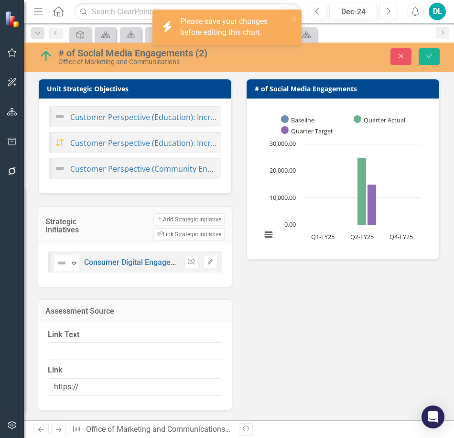
click at [330, 114] on rect "Interactive chart" at bounding box center [341, 178] width 169 height 144
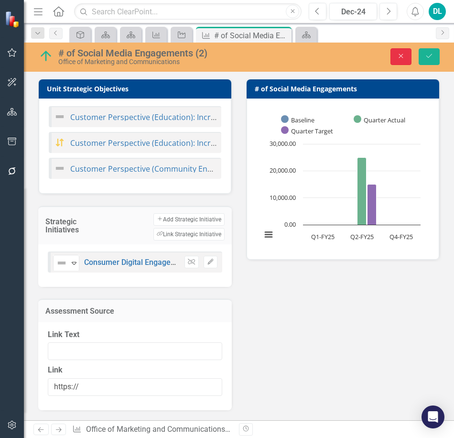
click at [391, 53] on button "Close" at bounding box center [401, 56] width 21 height 17
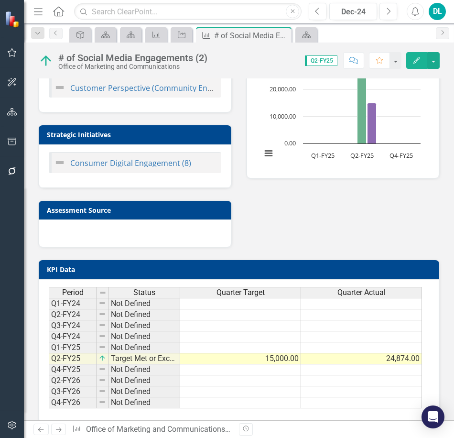
scroll to position [97, 0]
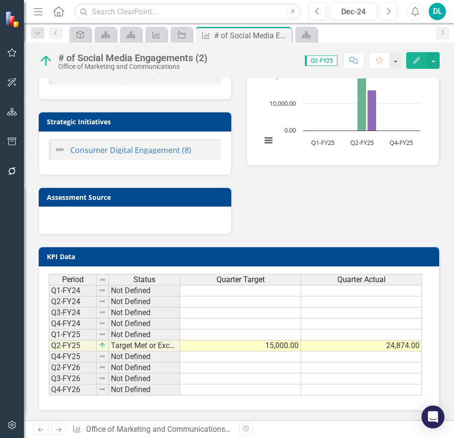
click at [213, 402] on div "Period Status Quarter Target Quarter Actual Q1-FY24 Not Defined Q2-FY24 Not Def…" at bounding box center [239, 338] width 401 height 144
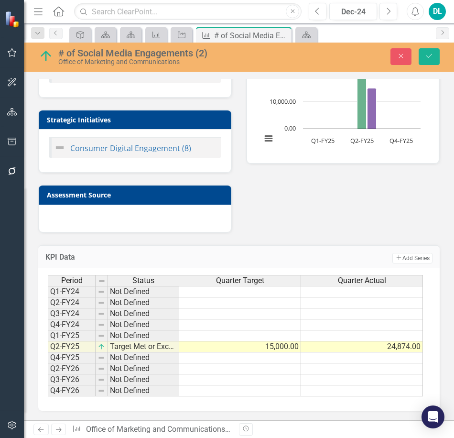
click at [213, 402] on div "Period Status Quarter Target Quarter Actual Q1-FY24 Not Defined Q2-FY24 Not Def…" at bounding box center [239, 339] width 402 height 143
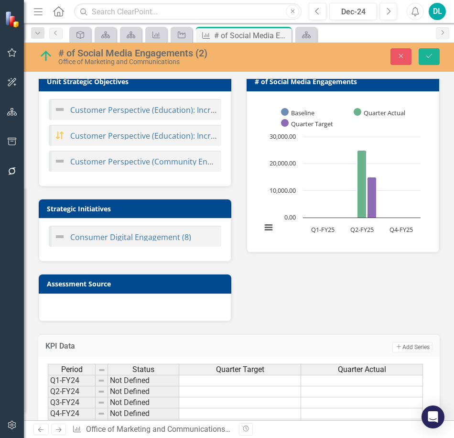
scroll to position [0, 0]
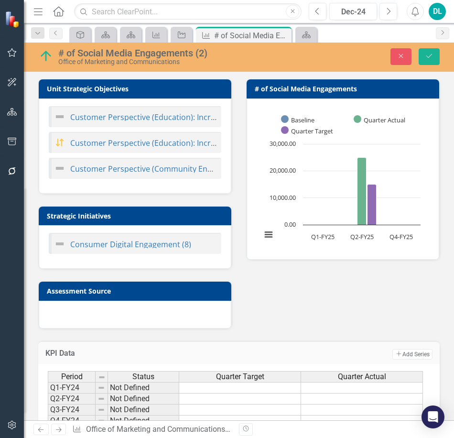
click at [36, 11] on icon "Menu" at bounding box center [38, 11] width 12 height 10
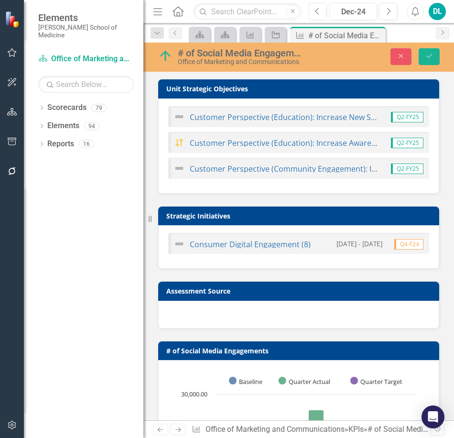
click at [158, 13] on icon "Menu" at bounding box center [158, 11] width 12 height 10
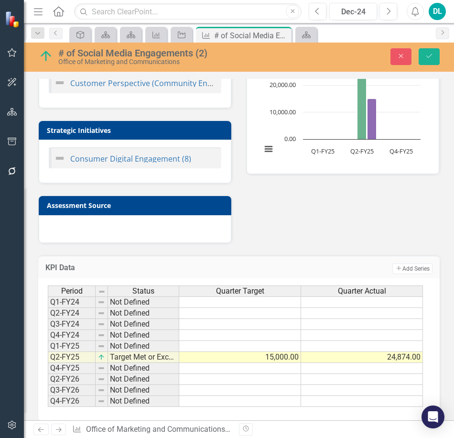
scroll to position [89, 0]
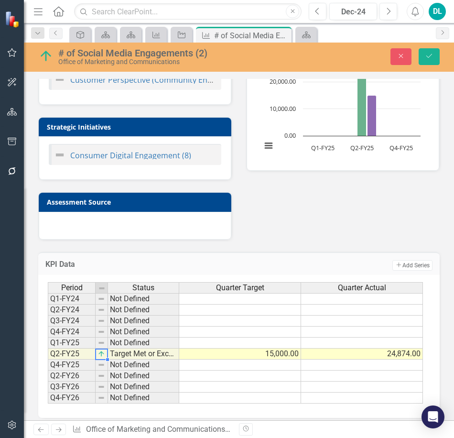
click at [101, 357] on img at bounding box center [102, 354] width 8 height 8
click at [102, 369] on img at bounding box center [102, 365] width 8 height 8
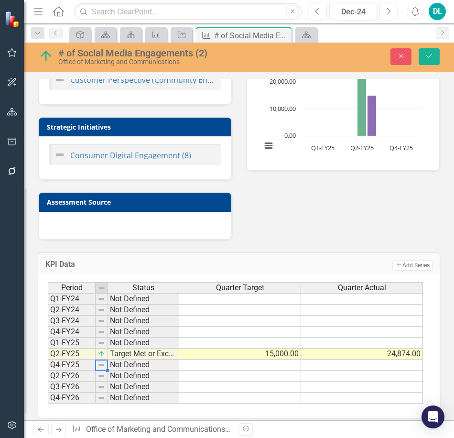
click at [102, 369] on img at bounding box center [102, 365] width 8 height 8
click at [103, 369] on img at bounding box center [102, 365] width 8 height 8
click at [120, 356] on td "Target Met or Exceeded" at bounding box center [143, 354] width 71 height 11
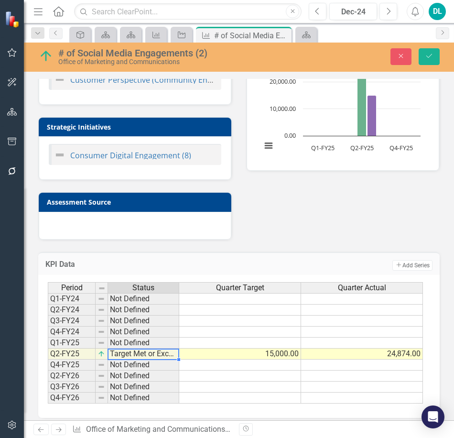
click at [120, 356] on td "Target Met or Exceeded" at bounding box center [143, 354] width 71 height 11
click at [75, 358] on td "Q2-FY25" at bounding box center [72, 354] width 48 height 11
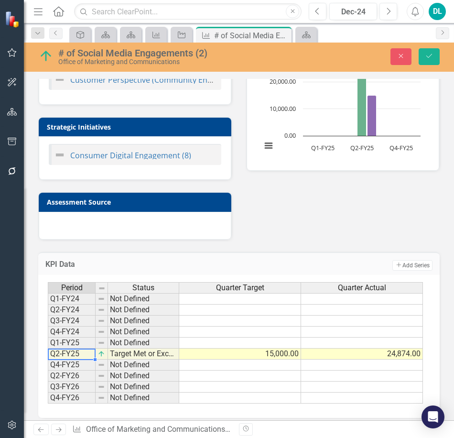
click at [75, 358] on td "Q2-FY25" at bounding box center [72, 354] width 48 height 11
click at [121, 359] on td "Target Met or Exceeded" at bounding box center [143, 354] width 71 height 11
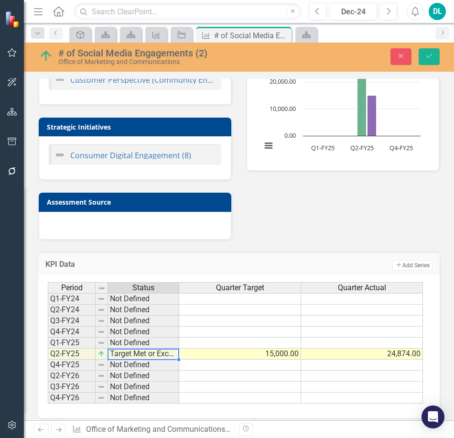
click at [121, 359] on td "Target Met or Exceeded" at bounding box center [143, 354] width 71 height 11
click at [203, 358] on td "15,000.00" at bounding box center [240, 354] width 122 height 11
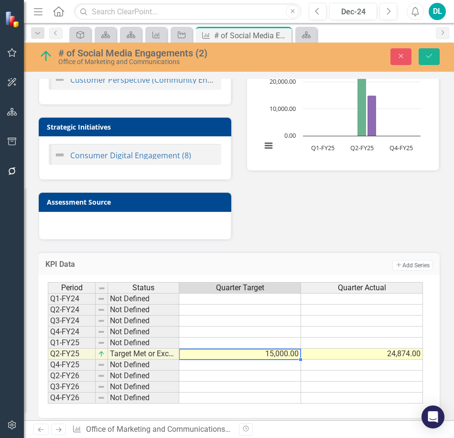
click at [203, 358] on td "15,000.00" at bounding box center [240, 354] width 122 height 11
type textarea "15000"
click at [130, 267] on h3 "KPI Data" at bounding box center [127, 264] width 164 height 9
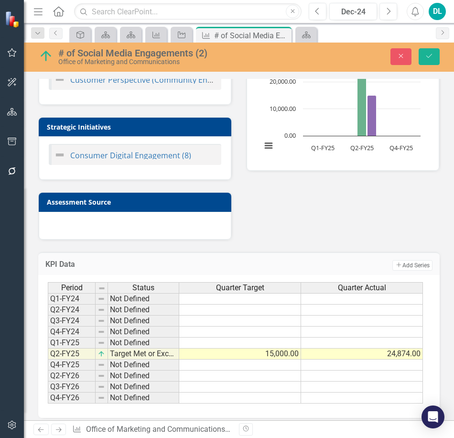
click at [132, 267] on h3 "KPI Data" at bounding box center [127, 264] width 164 height 9
click at [396, 270] on button "Add Add Series" at bounding box center [413, 265] width 40 height 11
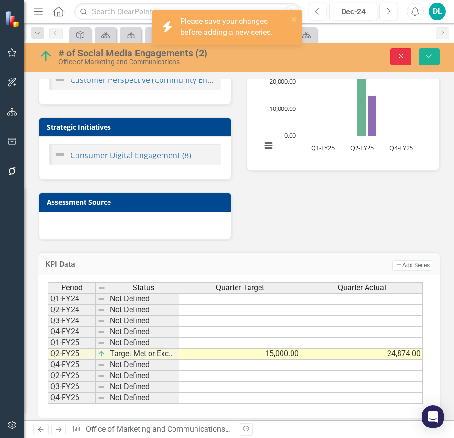
click at [397, 57] on icon "Close" at bounding box center [401, 56] width 9 height 7
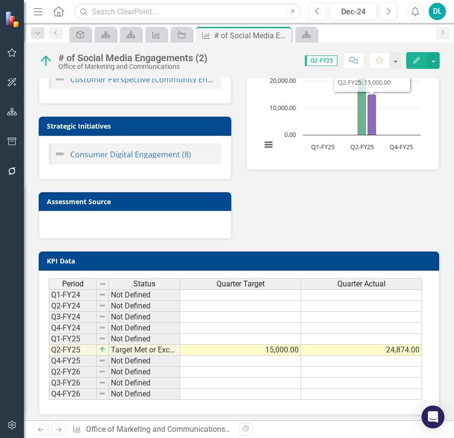
click at [316, 260] on h3 "KPI Data" at bounding box center [241, 260] width 388 height 7
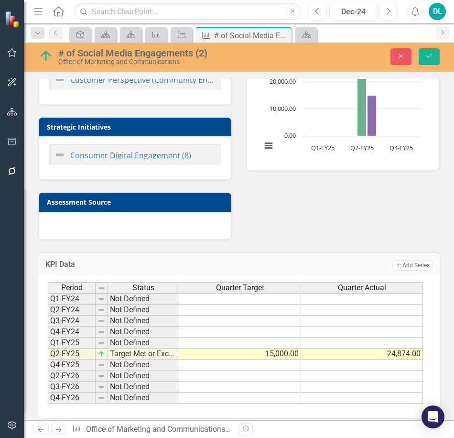
click at [316, 260] on div "KPI Data Add Add Series" at bounding box center [239, 263] width 402 height 23
click at [396, 271] on button "Add Add Series" at bounding box center [413, 265] width 40 height 11
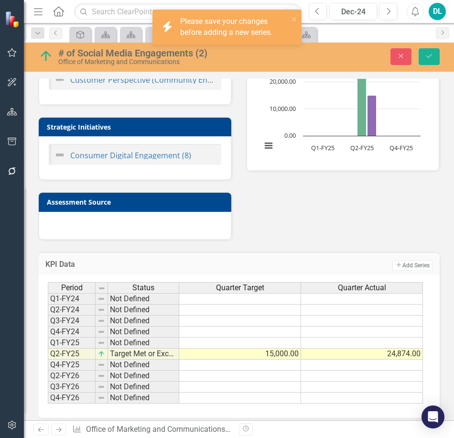
click at [387, 48] on div "Close Save" at bounding box center [364, 56] width 165 height 17
click at [397, 55] on icon "Close" at bounding box center [401, 56] width 9 height 7
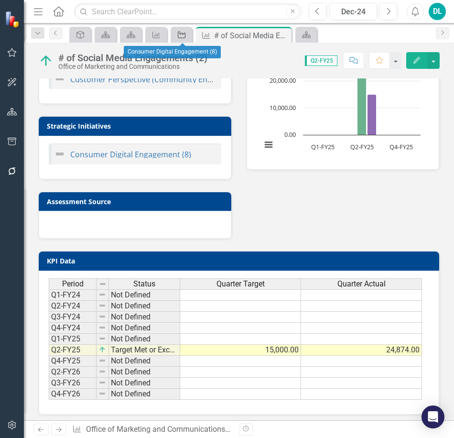
click at [183, 37] on icon "Strategic Initiative" at bounding box center [182, 35] width 10 height 8
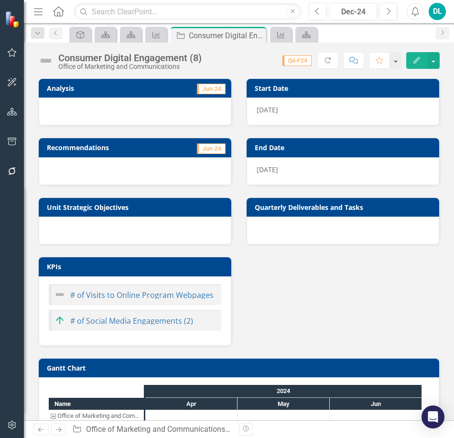
click at [46, 62] on img at bounding box center [45, 60] width 15 height 15
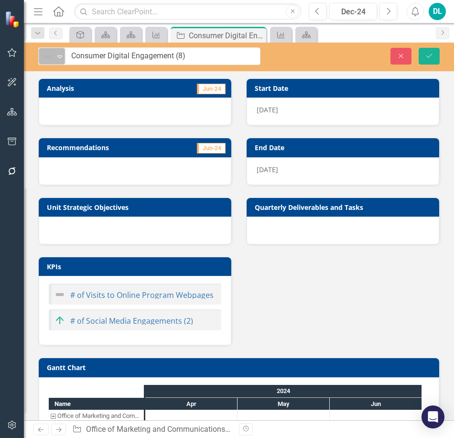
click at [56, 60] on icon "Expand" at bounding box center [60, 57] width 10 height 8
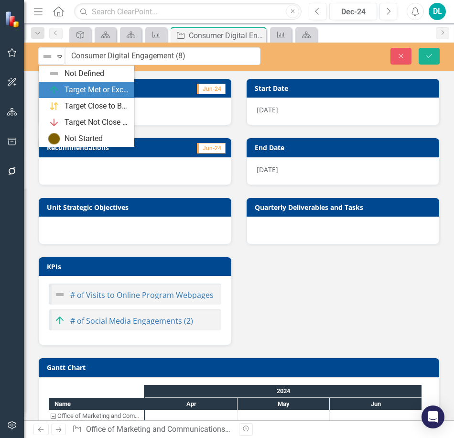
click at [63, 88] on div "Target Met or Exceeded" at bounding box center [88, 89] width 80 height 11
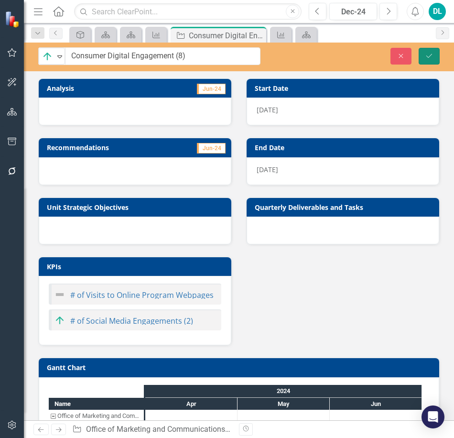
click at [432, 58] on icon "Save" at bounding box center [429, 56] width 9 height 7
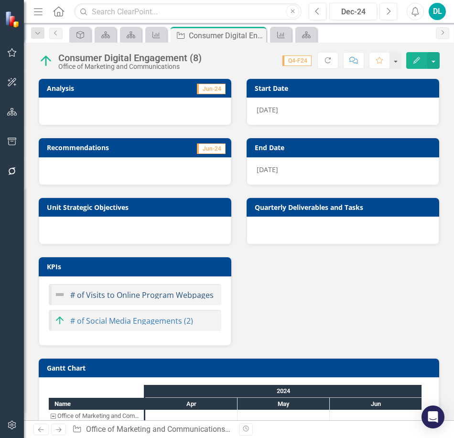
click at [145, 297] on link "# of Visits to Online Program Webpages" at bounding box center [142, 295] width 144 height 11
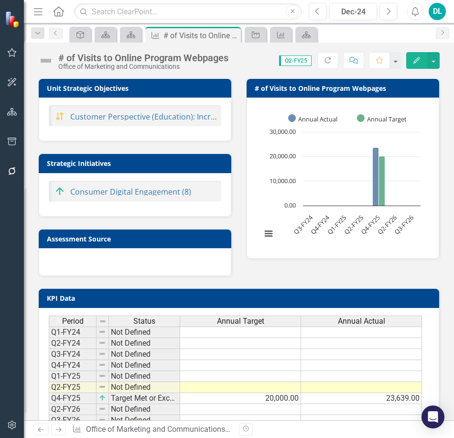
click at [47, 62] on img at bounding box center [45, 60] width 15 height 15
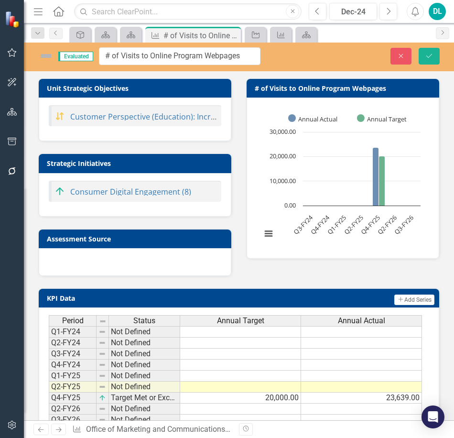
click at [44, 59] on img at bounding box center [45, 55] width 15 height 15
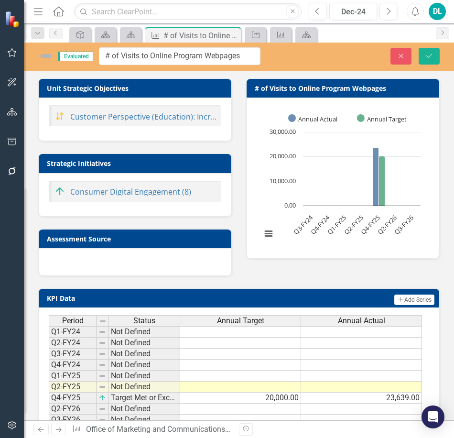
click at [44, 59] on img at bounding box center [45, 55] width 15 height 15
click at [70, 59] on span "Evaluated" at bounding box center [75, 57] width 35 height 10
click at [38, 62] on img at bounding box center [45, 55] width 15 height 15
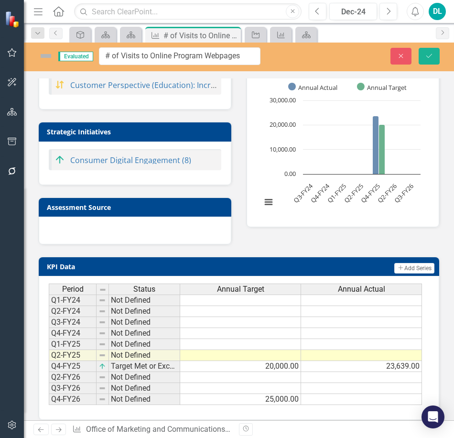
scroll to position [46, 0]
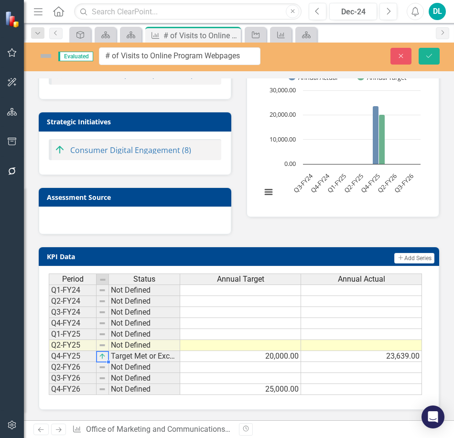
click at [100, 358] on img at bounding box center [103, 357] width 8 height 8
click at [95, 258] on h3 "KPI Data" at bounding box center [127, 256] width 160 height 7
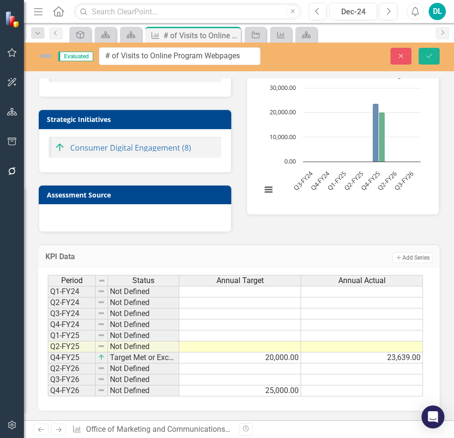
click at [95, 258] on h3 "KPI Data" at bounding box center [127, 257] width 164 height 9
click at [149, 264] on td "KPI Data" at bounding box center [127, 258] width 164 height 12
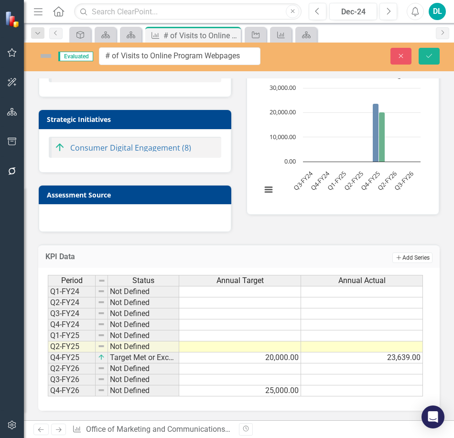
click at [406, 255] on button "Add Add Series" at bounding box center [413, 258] width 40 height 11
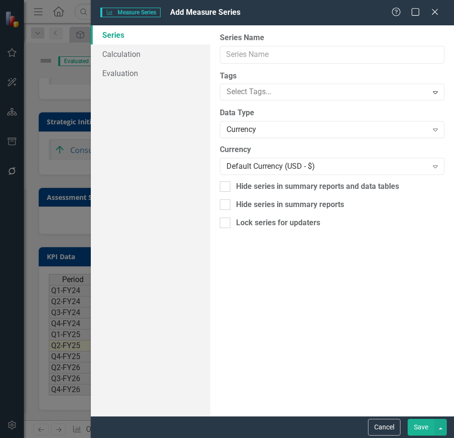
scroll to position [45, 0]
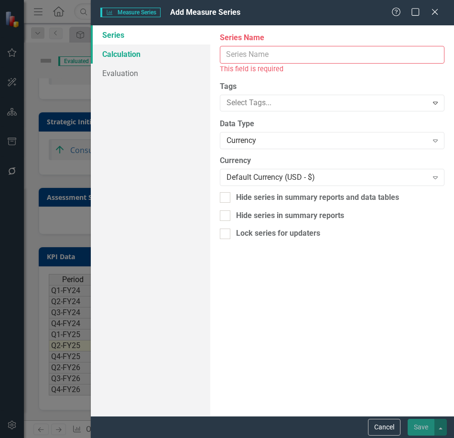
click at [132, 56] on link "Calculation" at bounding box center [151, 53] width 120 height 19
click at [128, 76] on link "Evaluation" at bounding box center [151, 73] width 120 height 19
click at [216, 9] on span "Add Measure Series" at bounding box center [205, 12] width 70 height 9
click at [216, 10] on span "Add Measure Series" at bounding box center [205, 12] width 70 height 9
click at [139, 15] on span "Measure Series Measure Series" at bounding box center [130, 13] width 60 height 10
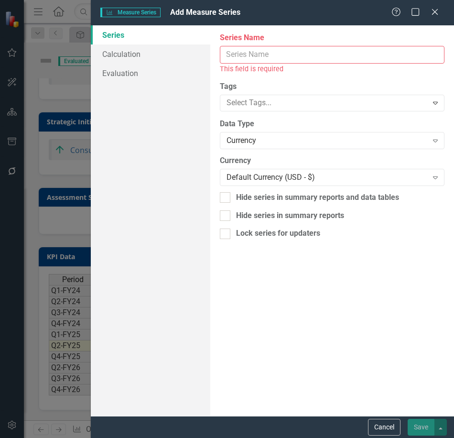
click at [384, 422] on button "Cancel" at bounding box center [384, 427] width 33 height 17
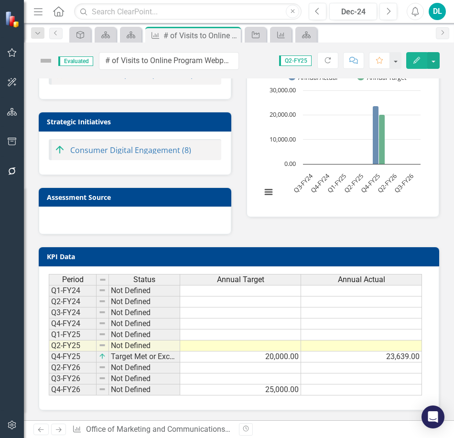
click at [265, 259] on td "KPI Data" at bounding box center [241, 258] width 388 height 14
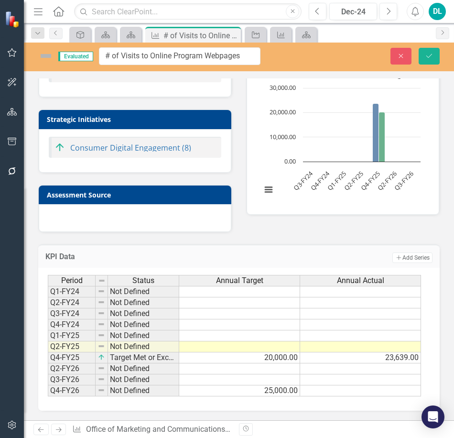
scroll to position [46, 0]
click at [238, 355] on td "20,000.00" at bounding box center [240, 358] width 122 height 11
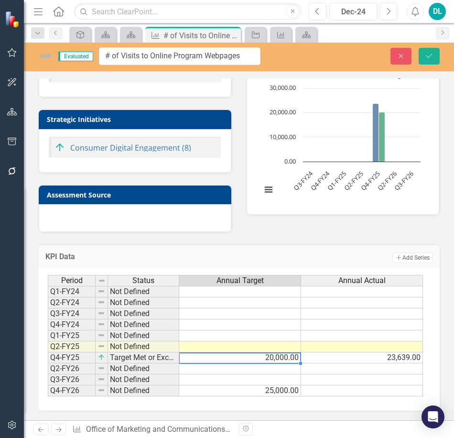
click at [238, 355] on td "20,000.00" at bounding box center [240, 358] width 122 height 11
click at [238, 355] on textarea "20000" at bounding box center [240, 358] width 122 height 11
type textarea "23639"
click at [321, 358] on td "23,639.00" at bounding box center [362, 358] width 122 height 11
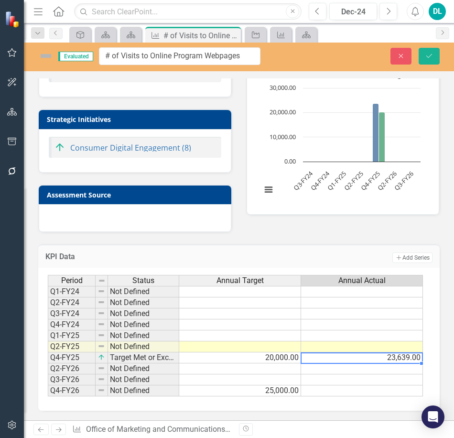
click at [270, 383] on td at bounding box center [240, 380] width 122 height 11
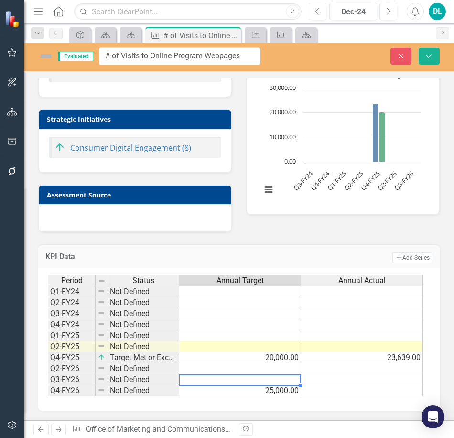
click at [271, 383] on td at bounding box center [240, 380] width 122 height 11
click at [271, 383] on textarea at bounding box center [240, 380] width 122 height 11
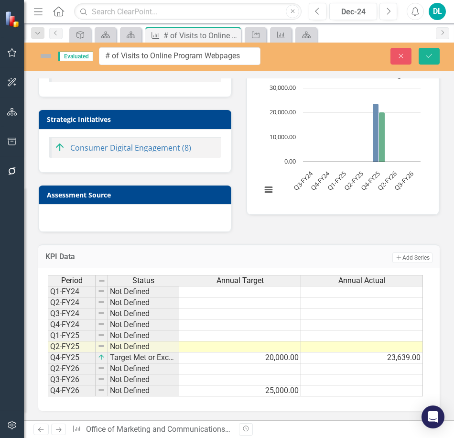
click at [50, 58] on img at bounding box center [45, 55] width 15 height 15
click at [49, 58] on img at bounding box center [45, 55] width 15 height 15
click at [48, 58] on img at bounding box center [45, 55] width 15 height 15
click at [120, 224] on div at bounding box center [135, 218] width 193 height 28
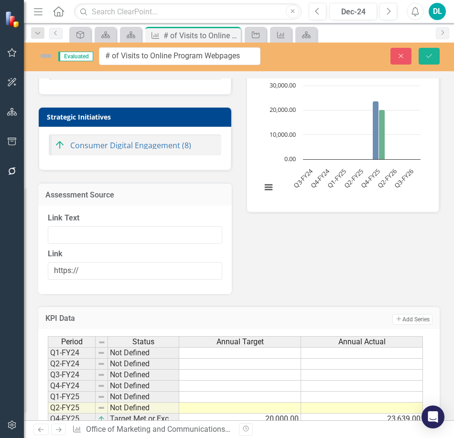
click at [102, 190] on div "Assessment Source" at bounding box center [135, 194] width 194 height 23
click at [103, 193] on div "Assessment Source" at bounding box center [135, 194] width 194 height 23
click at [104, 193] on h3 "Assessment Source" at bounding box center [134, 195] width 179 height 9
click at [112, 202] on td "Assessment Source" at bounding box center [134, 196] width 179 height 12
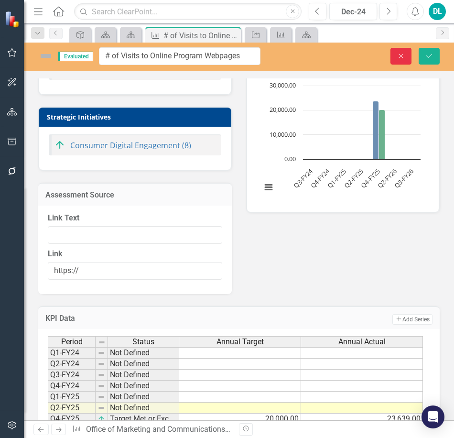
click at [391, 55] on button "Close" at bounding box center [401, 56] width 21 height 17
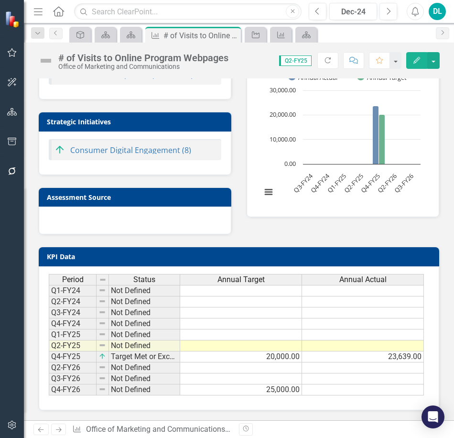
scroll to position [45, 0]
click at [421, 64] on button "Edit" at bounding box center [417, 60] width 21 height 17
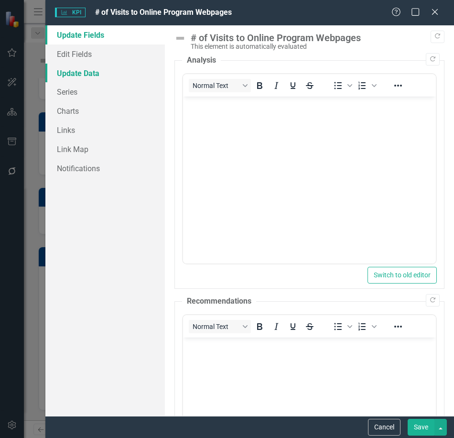
scroll to position [0, 0]
click at [85, 52] on link "Edit Fields" at bounding box center [105, 53] width 120 height 19
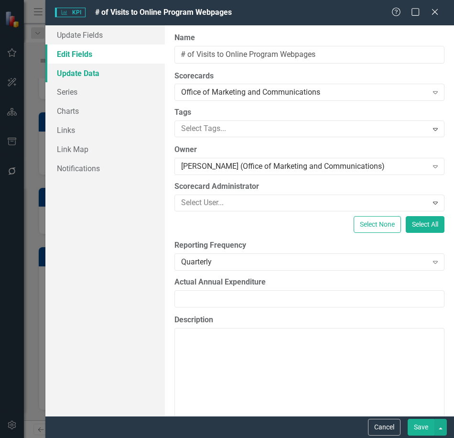
click at [84, 72] on link "Update Data" at bounding box center [105, 73] width 120 height 19
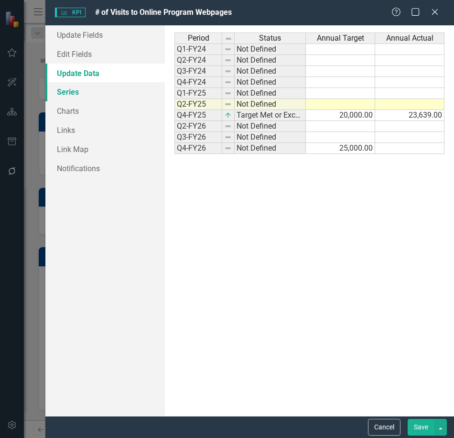
click at [80, 89] on link "Series" at bounding box center [105, 91] width 120 height 19
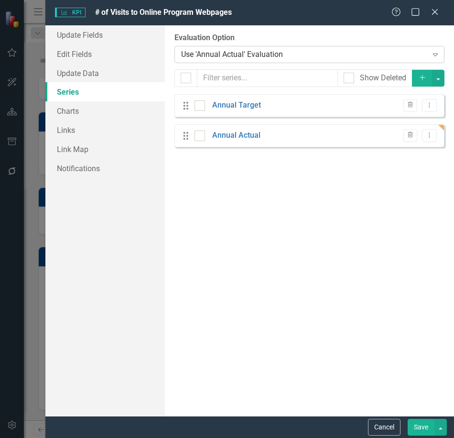
click at [210, 52] on div "Use 'Annual Actual' Evaluation" at bounding box center [304, 54] width 247 height 11
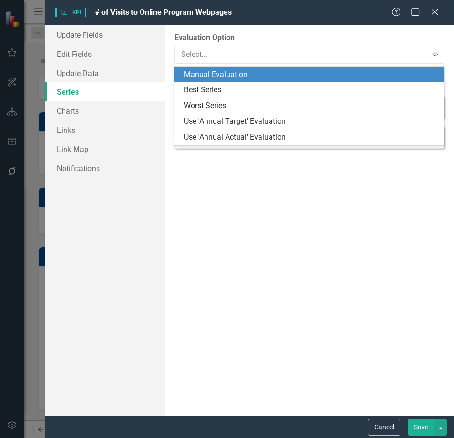
click at [211, 79] on div "Manual Evaluation" at bounding box center [311, 74] width 255 height 11
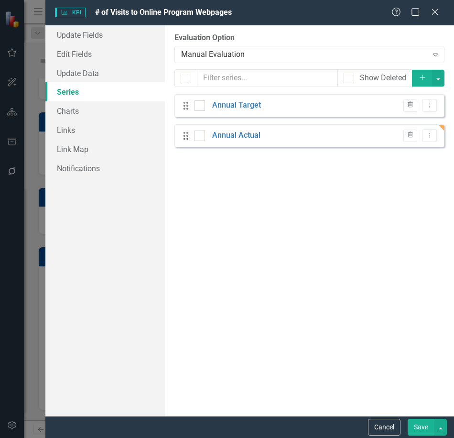
click at [412, 427] on button "Save" at bounding box center [421, 427] width 27 height 17
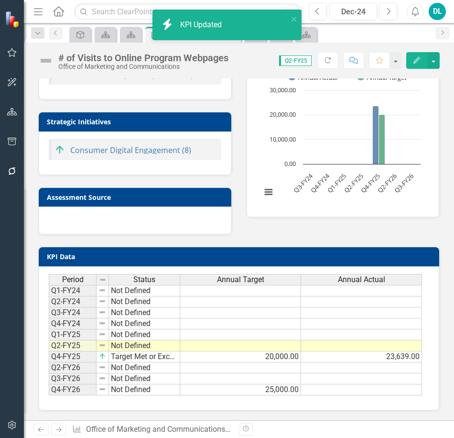
click at [47, 63] on img at bounding box center [45, 60] width 15 height 15
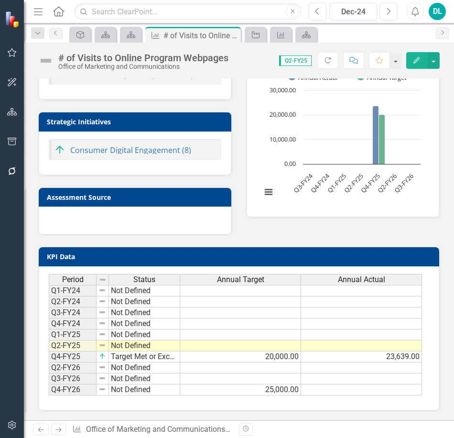
click at [46, 63] on img at bounding box center [45, 60] width 15 height 15
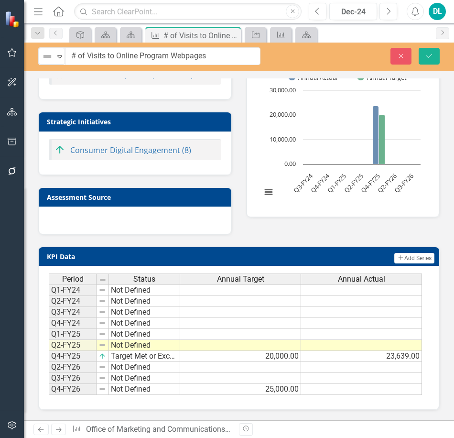
scroll to position [46, 0]
click at [56, 59] on icon "Expand" at bounding box center [60, 57] width 10 height 8
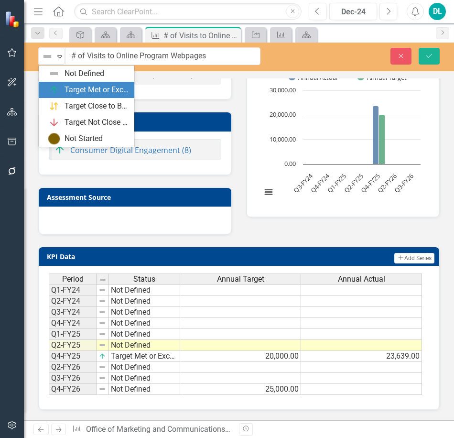
click at [60, 86] on img at bounding box center [53, 89] width 11 height 11
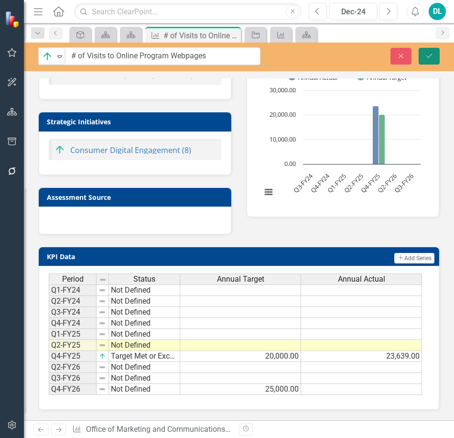
click at [430, 59] on icon "Save" at bounding box center [429, 56] width 9 height 7
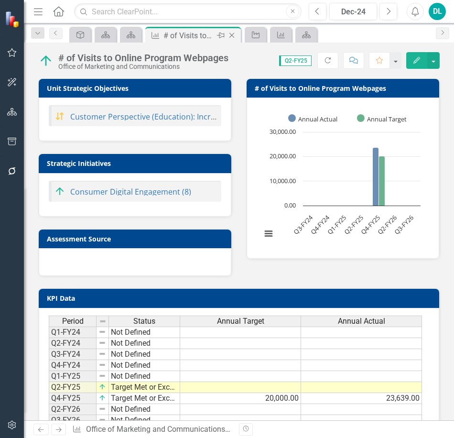
click at [234, 37] on icon at bounding box center [232, 35] width 5 height 5
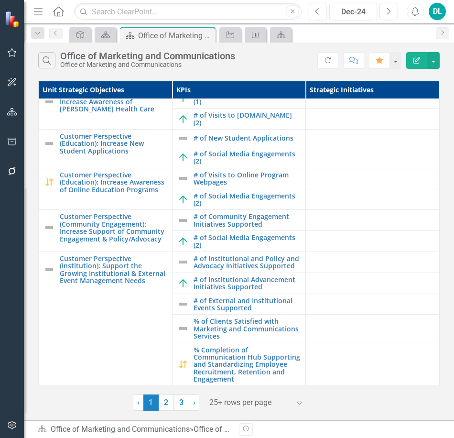
scroll to position [103, 0]
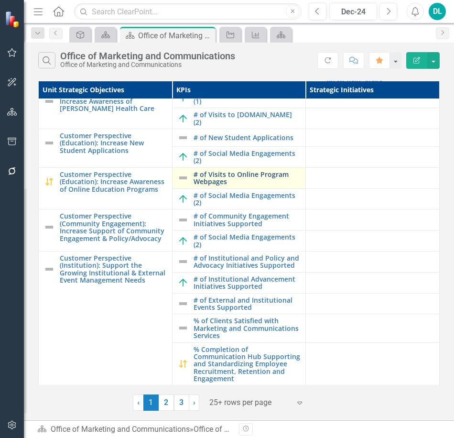
click at [209, 184] on link "# of Visits to Online Program Webpages" at bounding box center [248, 178] width 108 height 15
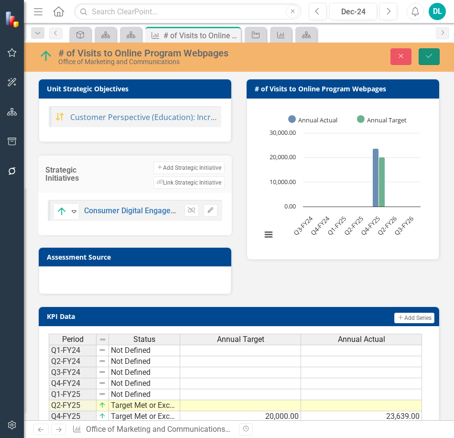
click at [431, 63] on button "Save" at bounding box center [429, 56] width 21 height 17
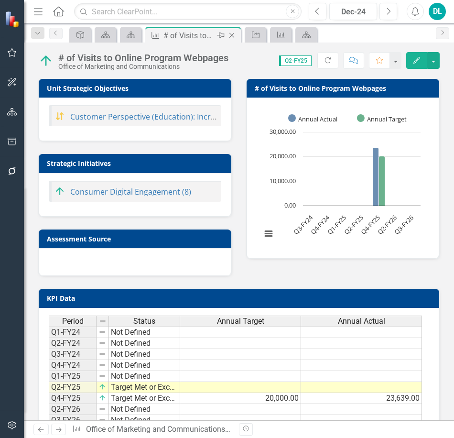
click at [235, 35] on icon at bounding box center [232, 35] width 5 height 5
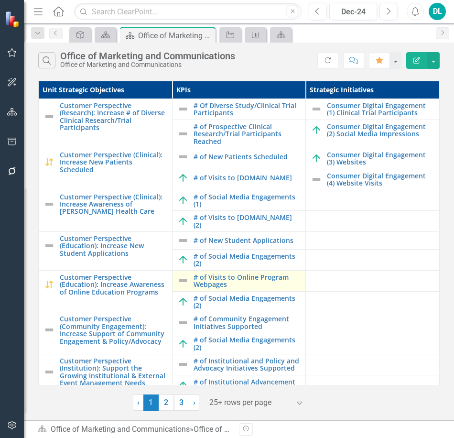
click at [180, 287] on img at bounding box center [182, 280] width 11 height 11
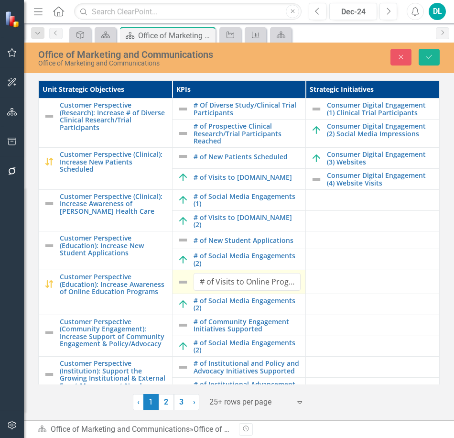
click at [179, 286] on img at bounding box center [182, 282] width 11 height 11
click at [397, 60] on icon "Close" at bounding box center [401, 57] width 9 height 7
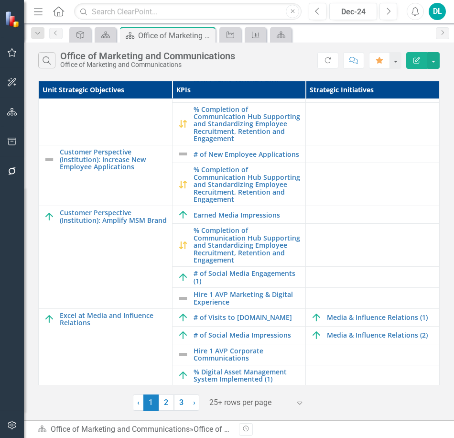
scroll to position [344, 0]
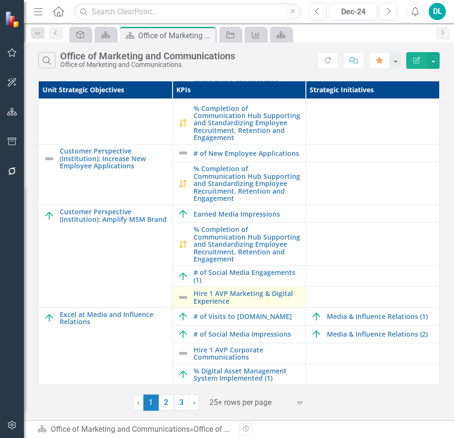
click at [181, 301] on img at bounding box center [182, 297] width 11 height 11
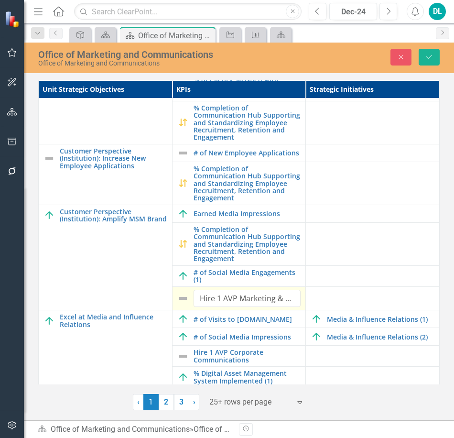
click at [181, 301] on img at bounding box center [182, 298] width 11 height 11
click at [200, 301] on input "Hire 1 AVP Marketing & Digital Experience" at bounding box center [248, 299] width 108 height 18
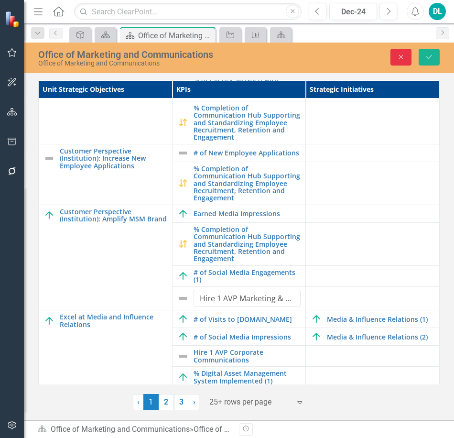
click at [398, 54] on icon "Close" at bounding box center [401, 57] width 9 height 7
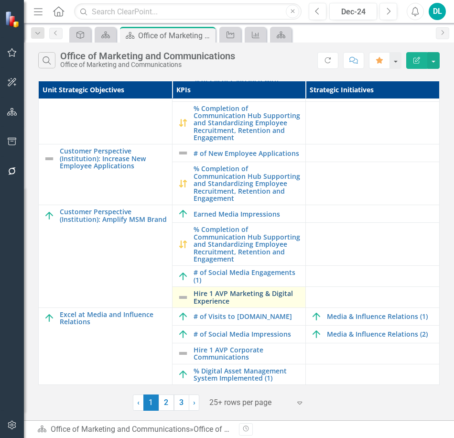
click at [234, 296] on link "Hire 1 AVP Marketing & Digital Experience" at bounding box center [248, 297] width 108 height 15
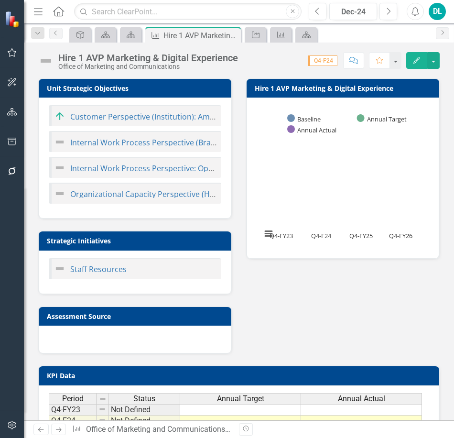
click at [234, 296] on div "Assessment Source" at bounding box center [135, 324] width 208 height 59
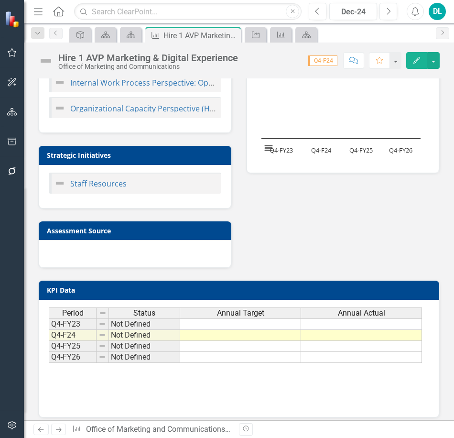
scroll to position [96, 0]
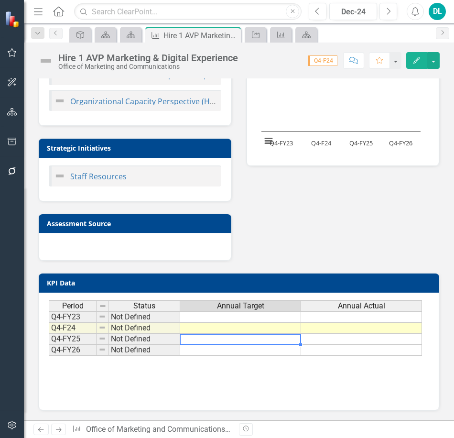
click at [247, 338] on td at bounding box center [240, 339] width 121 height 11
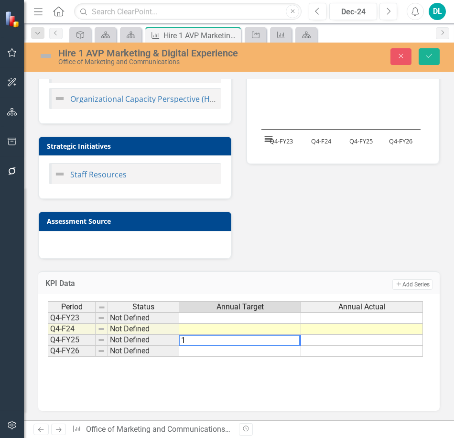
type textarea "1"
click at [324, 343] on td at bounding box center [362, 340] width 122 height 11
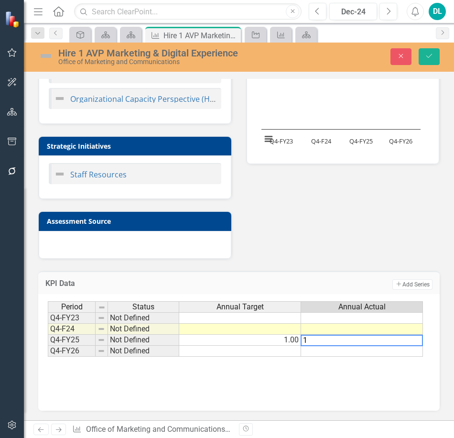
type textarea "1"
click at [351, 362] on div "Period Status Annual Target Annual Actual Q4-FY23 Not Defined Q4-F24 Not Define…" at bounding box center [239, 349] width 383 height 96
click at [435, 55] on button "Save" at bounding box center [429, 56] width 21 height 17
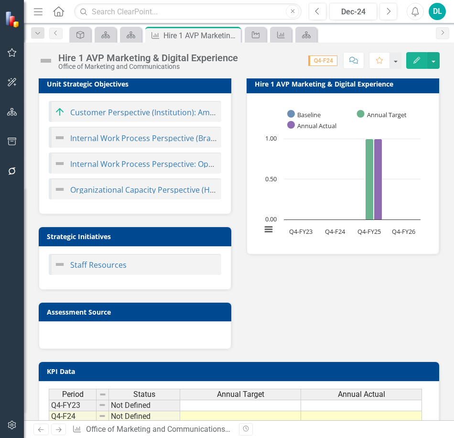
scroll to position [0, 0]
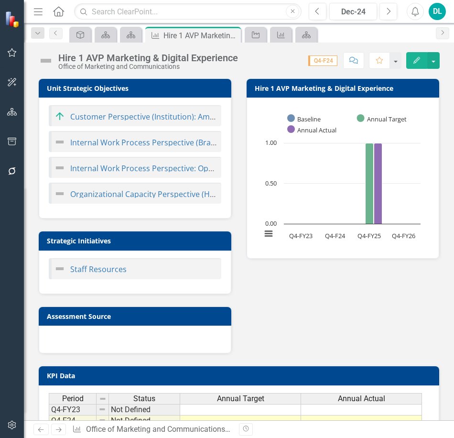
click at [45, 63] on img at bounding box center [45, 60] width 15 height 15
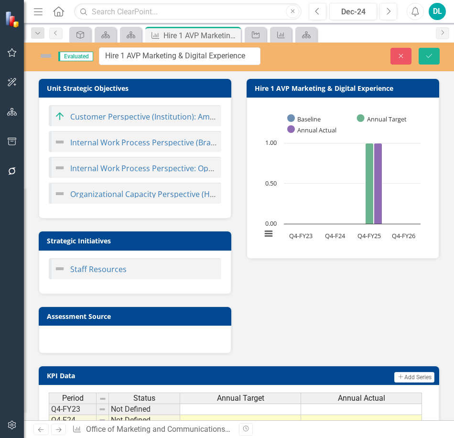
click at [45, 63] on img at bounding box center [45, 55] width 15 height 15
click at [399, 59] on icon "Close" at bounding box center [401, 56] width 9 height 7
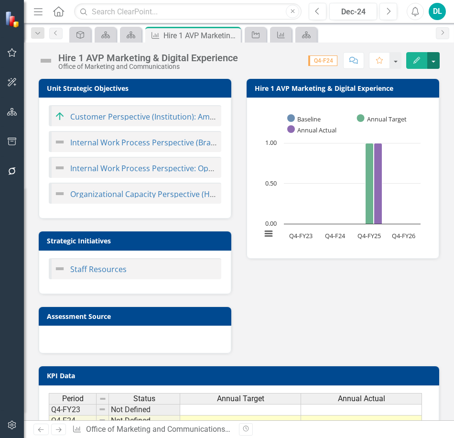
click at [434, 65] on button "button" at bounding box center [434, 60] width 12 height 17
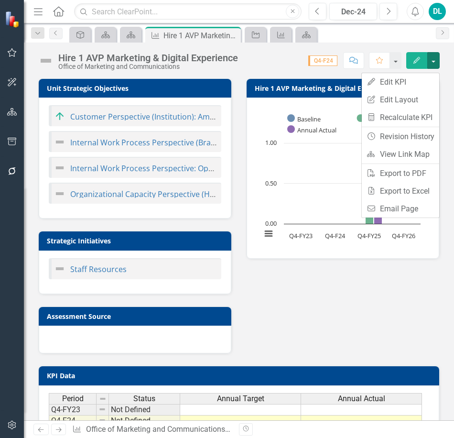
click at [414, 62] on icon "Edit" at bounding box center [417, 60] width 9 height 7
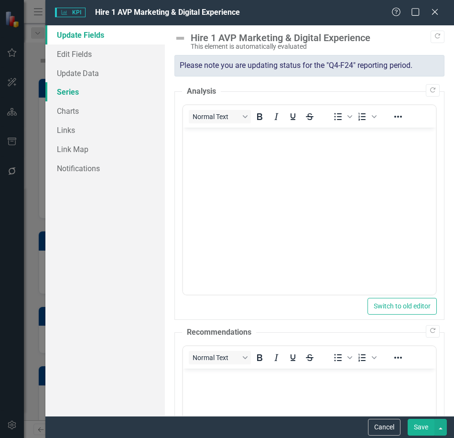
click at [73, 94] on link "Series" at bounding box center [105, 91] width 120 height 19
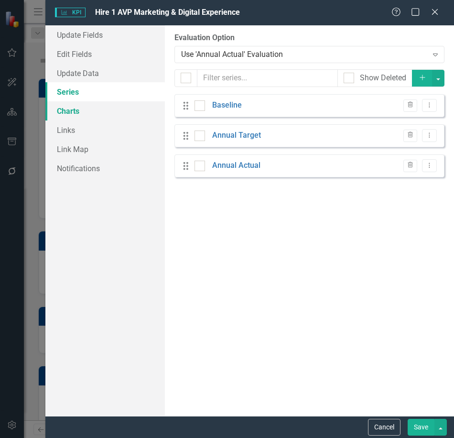
click at [73, 114] on link "Charts" at bounding box center [105, 110] width 120 height 19
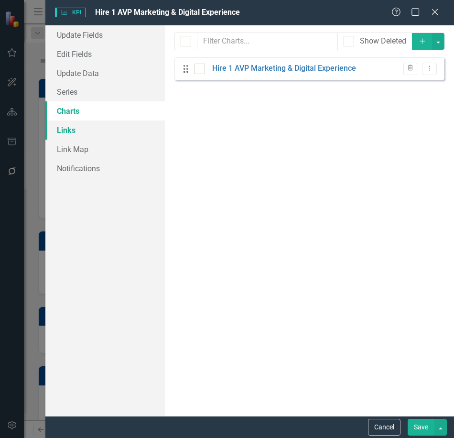
click at [70, 138] on link "Links" at bounding box center [105, 130] width 120 height 19
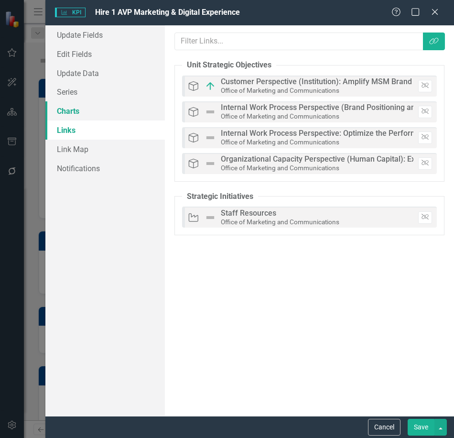
click at [68, 108] on link "Charts" at bounding box center [105, 110] width 120 height 19
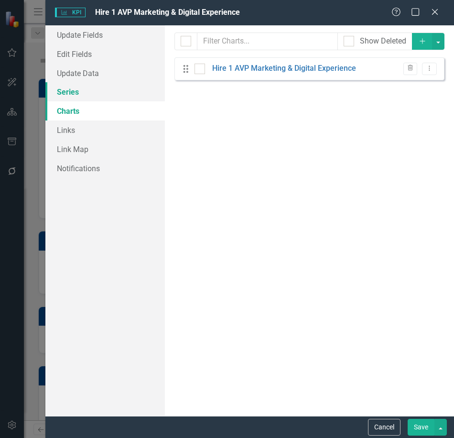
click at [69, 96] on link "Series" at bounding box center [105, 91] width 120 height 19
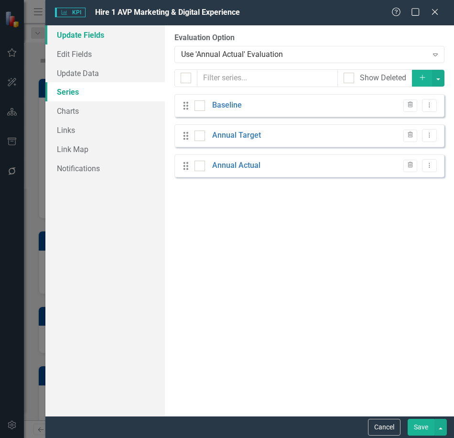
click at [84, 32] on link "Update Fields" at bounding box center [105, 34] width 120 height 19
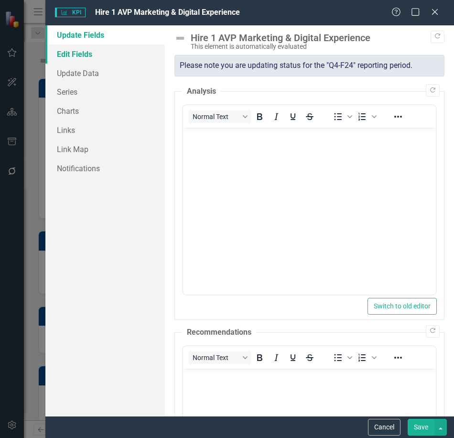
click at [75, 54] on link "Edit Fields" at bounding box center [105, 53] width 120 height 19
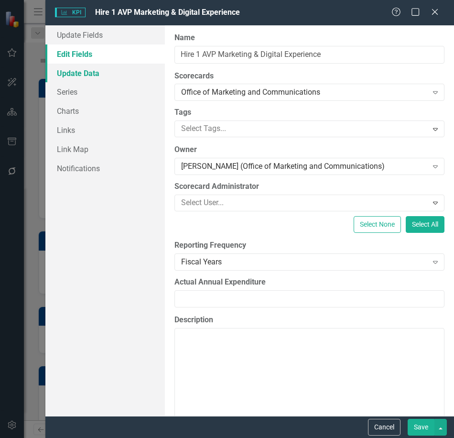
click at [77, 72] on link "Update Data" at bounding box center [105, 73] width 120 height 19
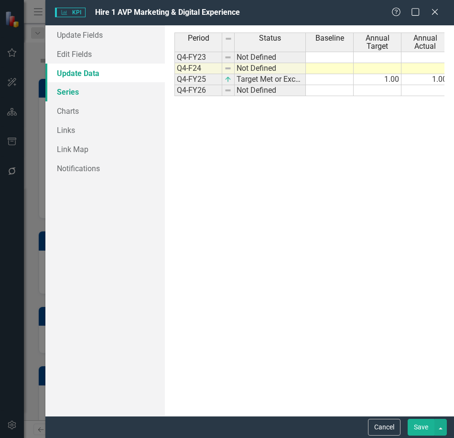
click at [73, 91] on link "Series" at bounding box center [105, 91] width 120 height 19
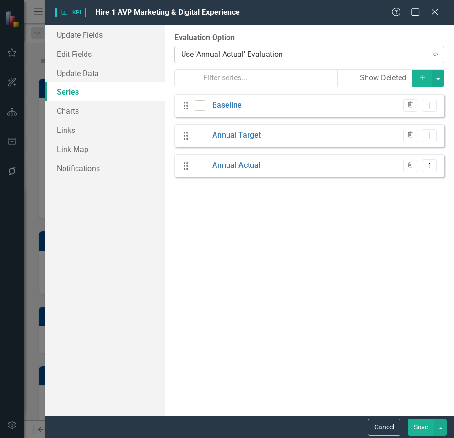
click at [287, 59] on div "Use 'Annual Actual' Evaluation" at bounding box center [304, 54] width 247 height 11
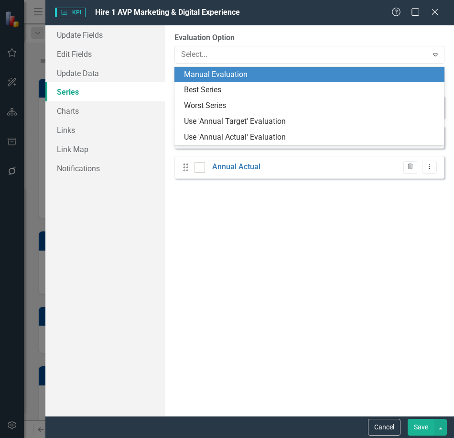
click at [259, 78] on div "Manual Evaluation" at bounding box center [311, 74] width 255 height 11
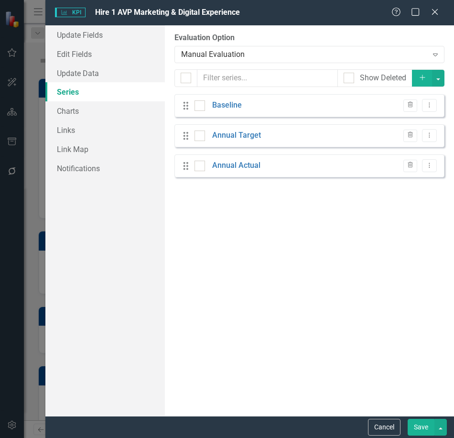
click at [423, 425] on button "Save" at bounding box center [421, 427] width 27 height 17
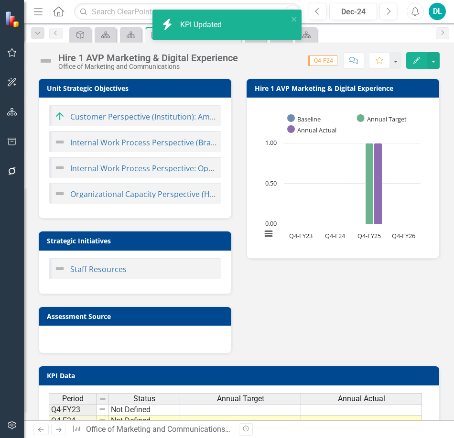
click at [44, 60] on img at bounding box center [45, 60] width 15 height 15
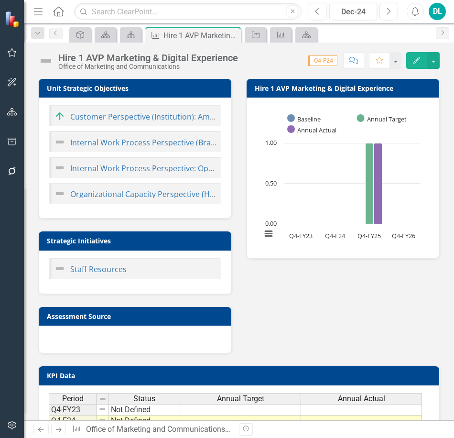
click at [47, 61] on img at bounding box center [45, 60] width 15 height 15
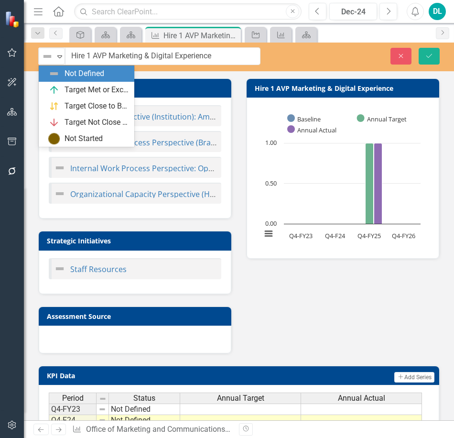
click at [47, 61] on img at bounding box center [47, 56] width 11 height 11
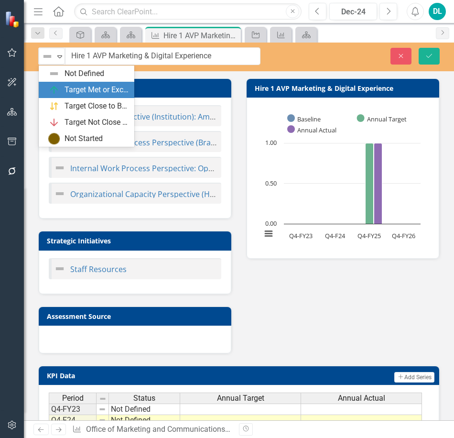
click at [60, 88] on img at bounding box center [53, 89] width 11 height 11
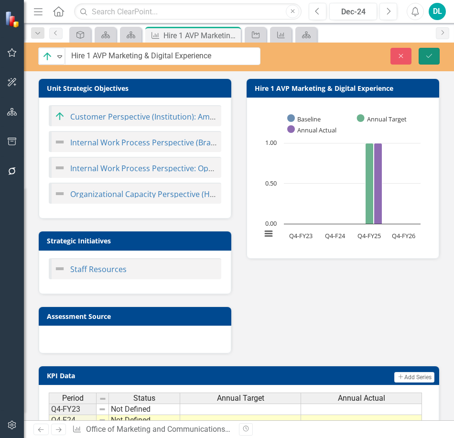
click at [431, 58] on icon "Save" at bounding box center [429, 56] width 9 height 7
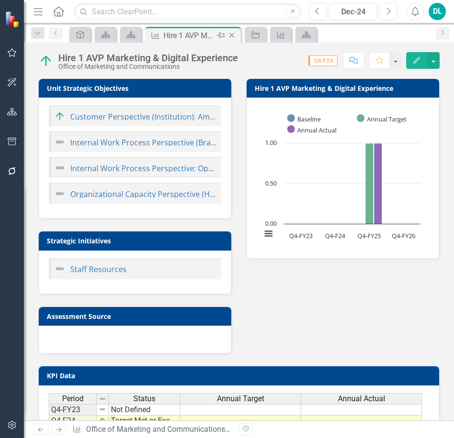
click at [236, 38] on icon "Close" at bounding box center [232, 36] width 10 height 8
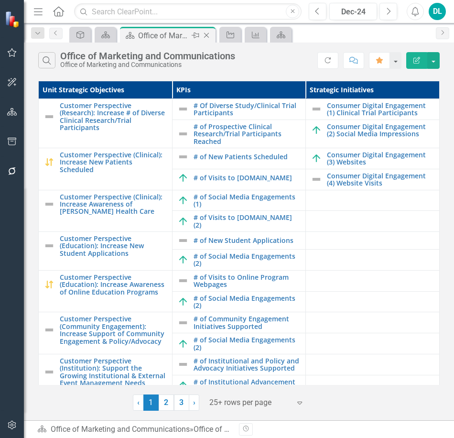
click at [209, 37] on icon "Close" at bounding box center [207, 36] width 10 height 8
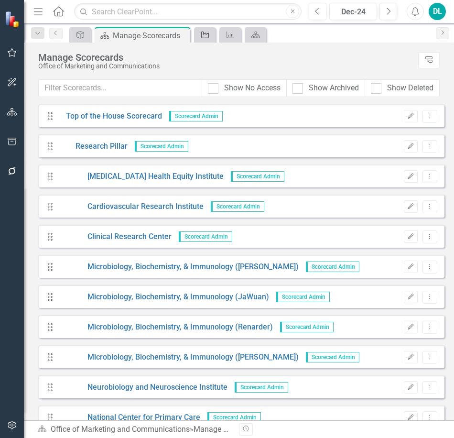
click at [208, 37] on icon "Strategic Initiative" at bounding box center [205, 35] width 10 height 8
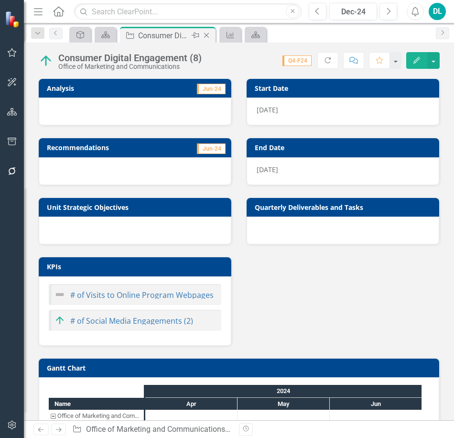
click at [209, 37] on icon at bounding box center [206, 35] width 5 height 5
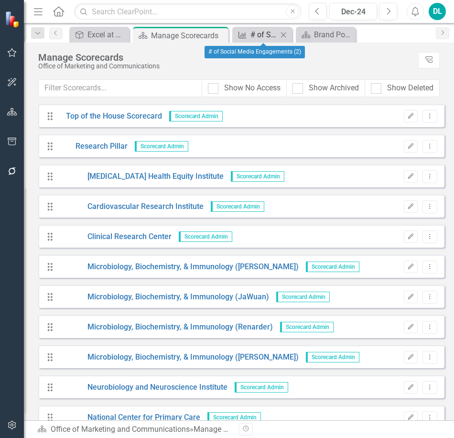
click at [268, 39] on div "# of Social Media Engagements (2)" at bounding box center [264, 35] width 27 height 12
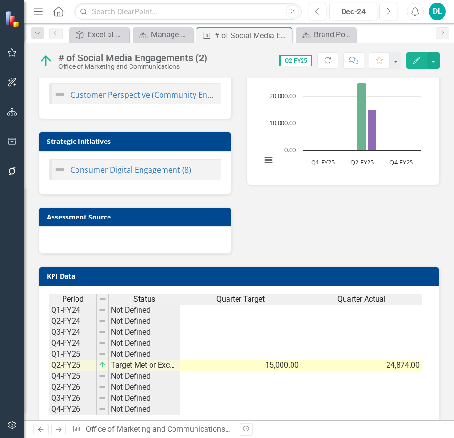
scroll to position [97, 0]
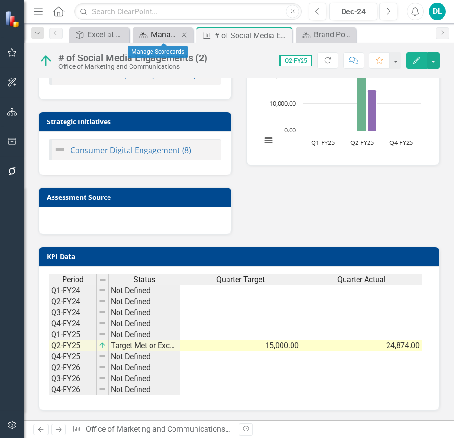
click at [164, 38] on div "Manage Scorecards" at bounding box center [164, 35] width 27 height 12
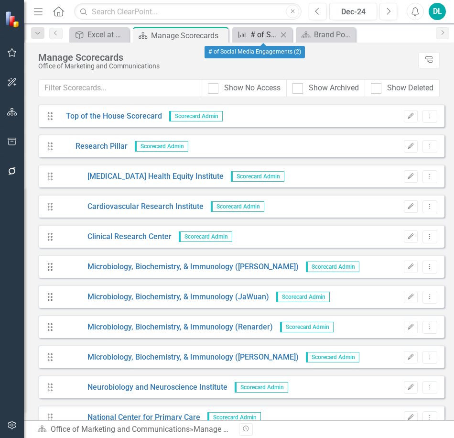
click at [266, 39] on div "# of Social Media Engagements (2)" at bounding box center [264, 35] width 27 height 12
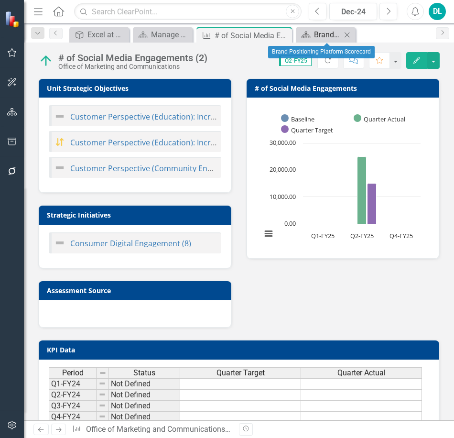
click at [329, 40] on div "Brand Positioning Platform Scorecard" at bounding box center [327, 35] width 27 height 12
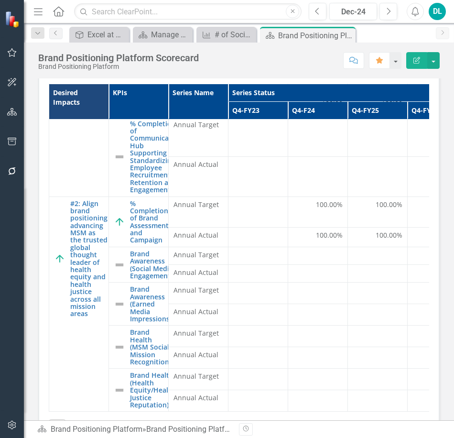
scroll to position [116, 0]
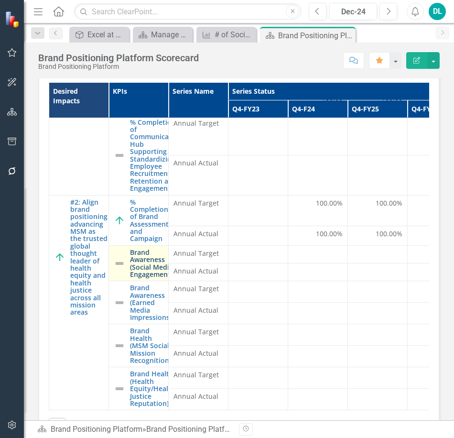
click at [147, 272] on link "Brand Awareness (Social Media Engagements)" at bounding box center [153, 264] width 46 height 30
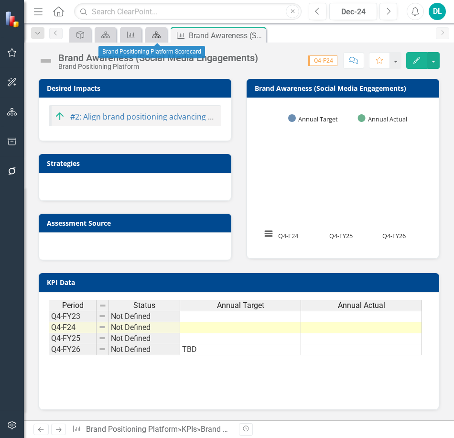
click at [161, 34] on icon "Scorecards" at bounding box center [157, 35] width 10 height 8
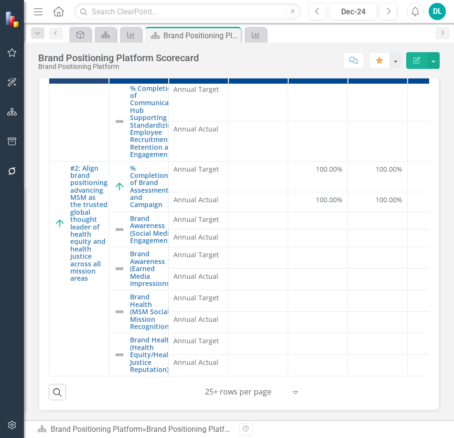
scroll to position [155, 0]
click at [298, 396] on icon "Expand" at bounding box center [296, 392] width 10 height 8
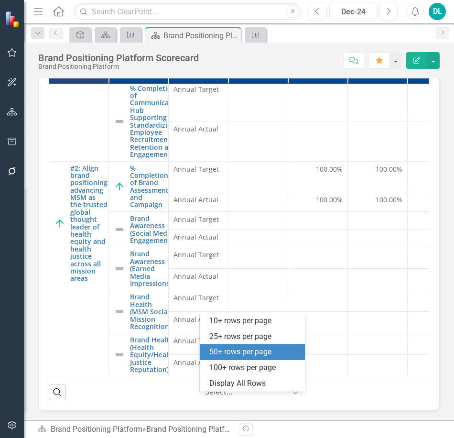
click at [261, 358] on div "50+ rows per page" at bounding box center [255, 352] width 90 height 11
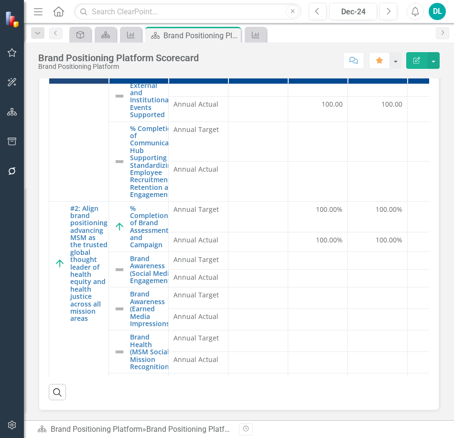
scroll to position [468, 0]
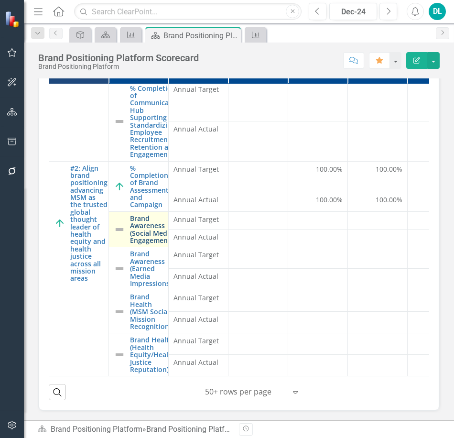
click at [146, 224] on link "Brand Awareness (Social Media Engagements)" at bounding box center [153, 230] width 46 height 30
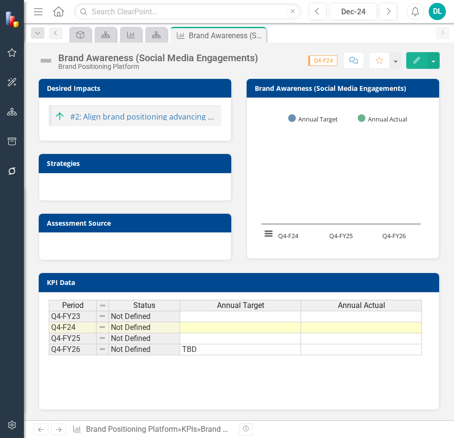
click at [207, 350] on td "TBD" at bounding box center [240, 349] width 121 height 11
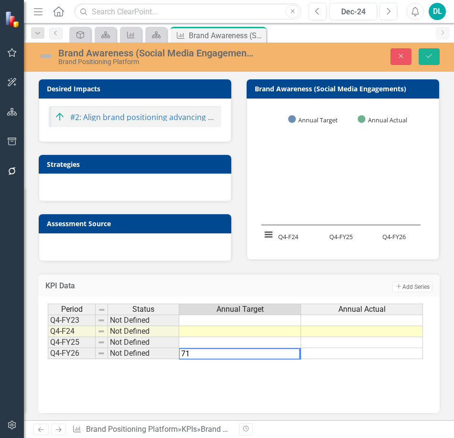
type textarea "7"
type textarea "80000"
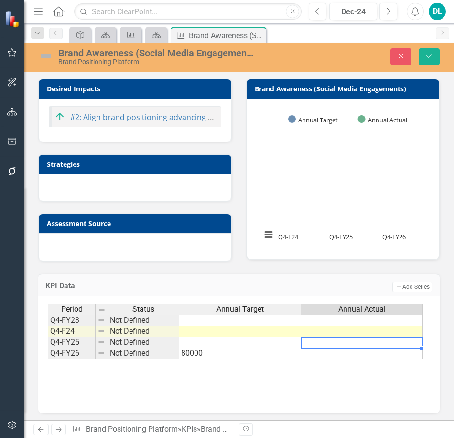
click at [323, 345] on td at bounding box center [362, 342] width 122 height 11
click at [48, 359] on div "Period Status Annual Target Annual Actual Q4-FY23 Not Defined Q4-F24 Not Define…" at bounding box center [48, 331] width 0 height 55
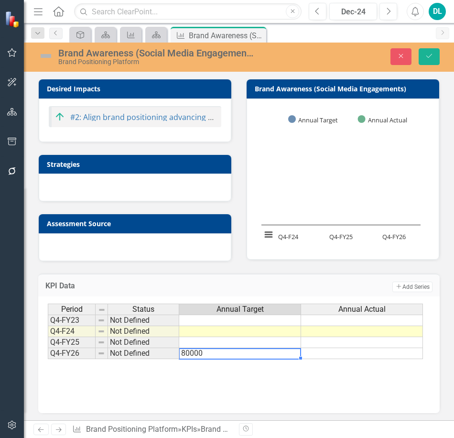
click at [235, 359] on td "80000" at bounding box center [240, 353] width 122 height 11
type textarea "80000"
click at [432, 58] on icon "Save" at bounding box center [429, 56] width 9 height 7
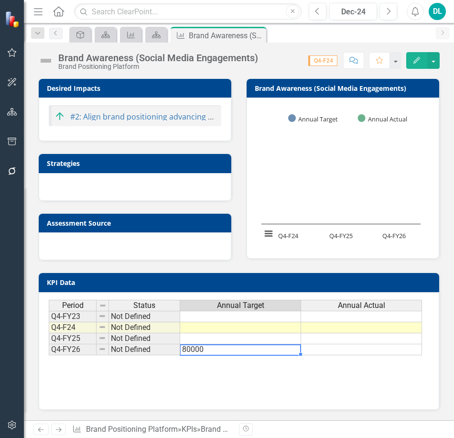
click at [225, 350] on td "80000" at bounding box center [240, 349] width 121 height 11
click at [421, 64] on button "Edit" at bounding box center [417, 60] width 21 height 17
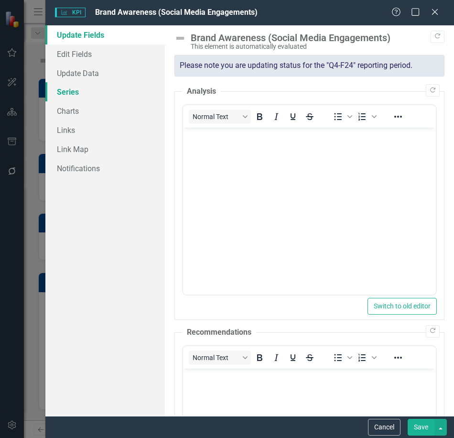
click at [77, 94] on link "Series" at bounding box center [105, 91] width 120 height 19
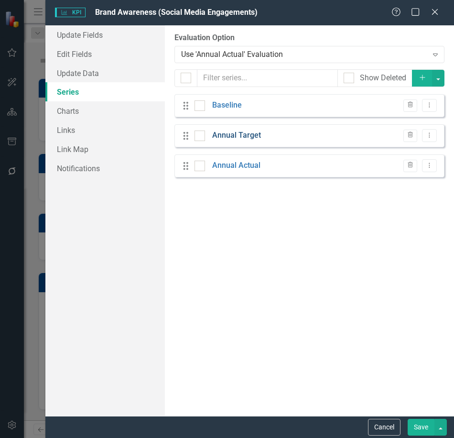
click at [236, 141] on link "Annual Target" at bounding box center [236, 135] width 49 height 11
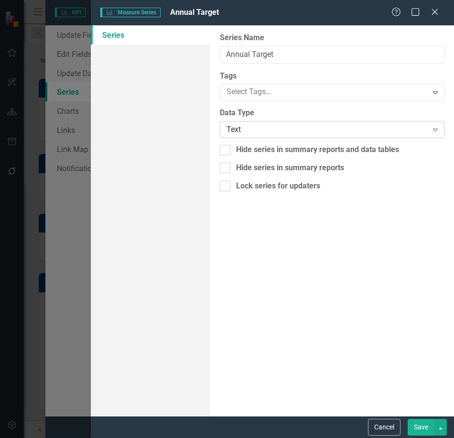
click at [259, 135] on div "Text" at bounding box center [327, 129] width 201 height 11
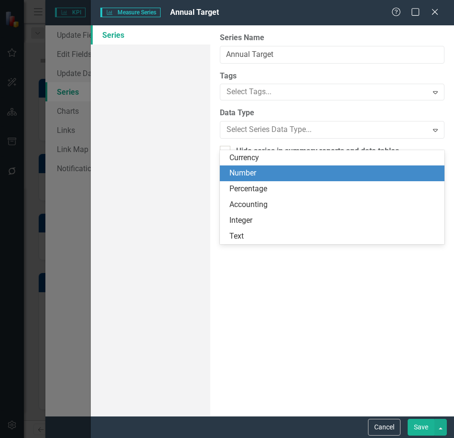
click at [242, 177] on div "Number" at bounding box center [335, 173] width 210 height 11
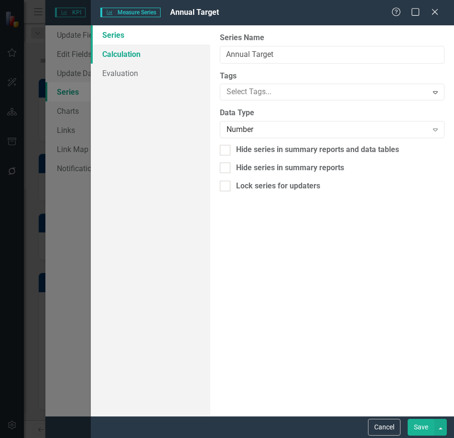
click at [147, 51] on link "Calculation" at bounding box center [151, 53] width 120 height 19
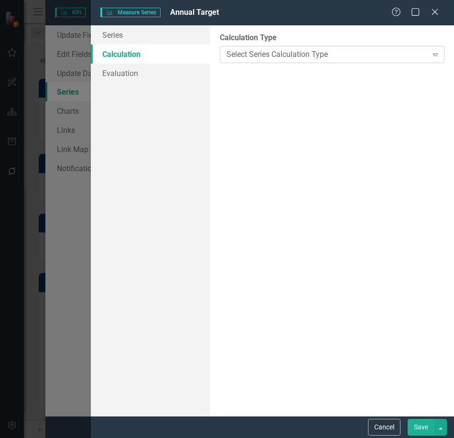
click at [248, 54] on div "Select Series Calculation Type" at bounding box center [327, 54] width 201 height 11
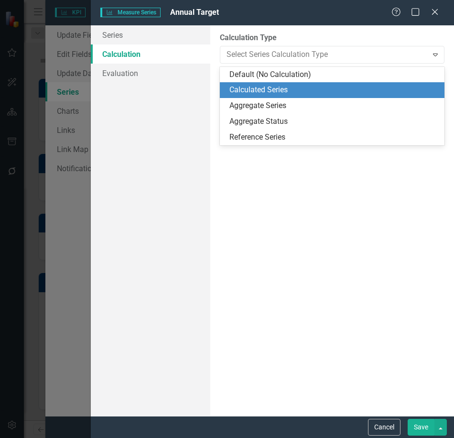
click at [256, 87] on div "Calculated Series" at bounding box center [335, 90] width 210 height 11
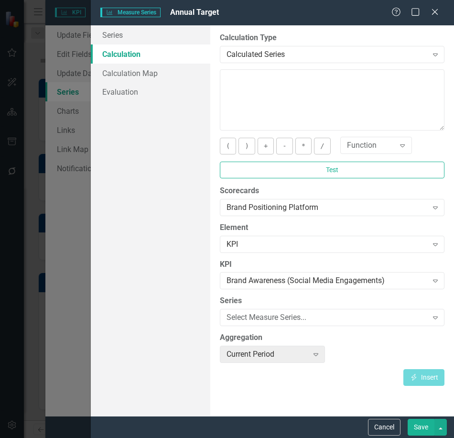
click at [425, 427] on button "Save" at bounding box center [421, 427] width 27 height 17
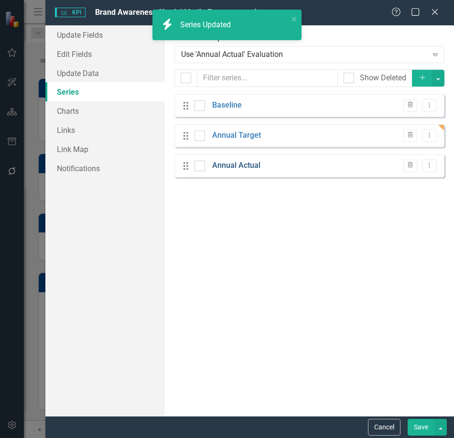
click at [226, 171] on link "Annual Actual" at bounding box center [236, 165] width 48 height 11
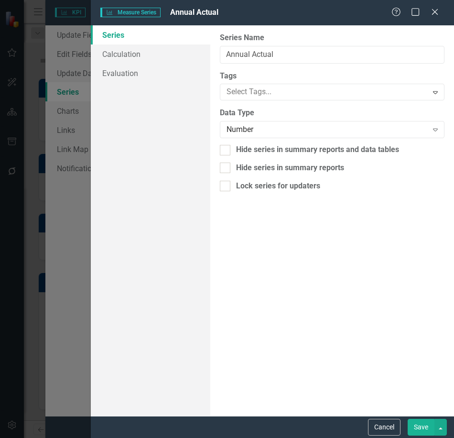
click at [421, 424] on button "Save" at bounding box center [421, 427] width 27 height 17
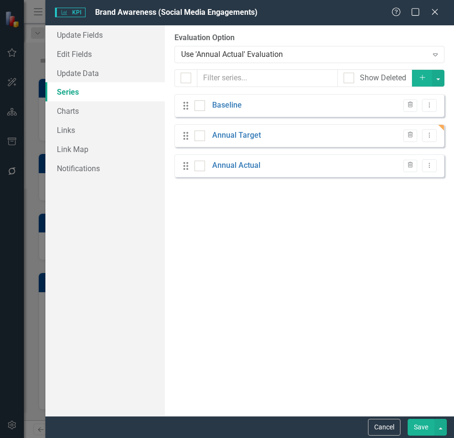
click at [421, 423] on button "Save" at bounding box center [421, 427] width 27 height 17
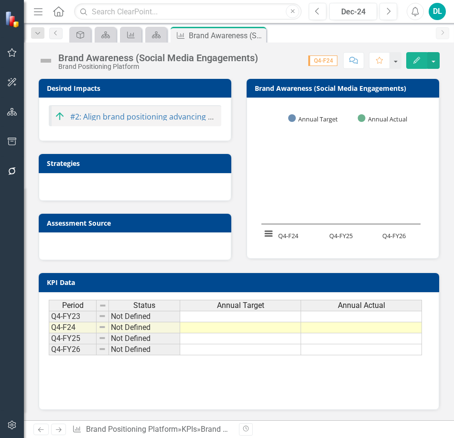
click at [245, 352] on td at bounding box center [240, 349] width 121 height 11
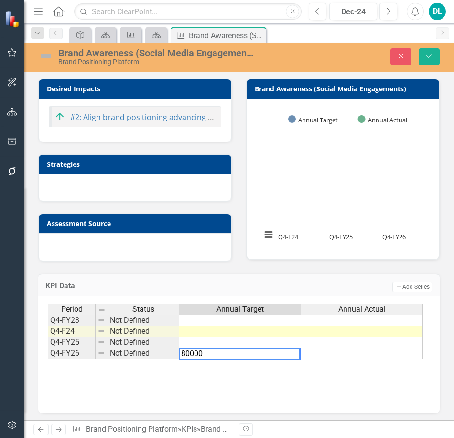
type textarea "80000"
click at [327, 346] on td at bounding box center [362, 342] width 122 height 11
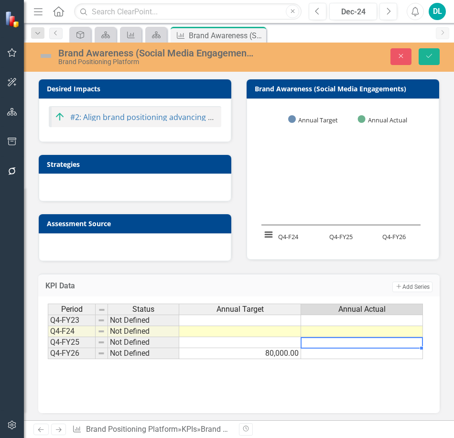
click at [143, 289] on h3 "KPI Data" at bounding box center [127, 286] width 164 height 9
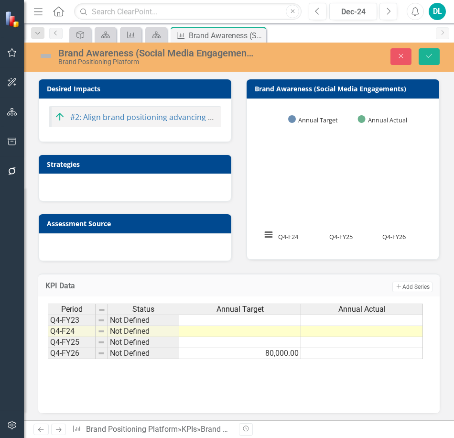
click at [328, 344] on td at bounding box center [362, 342] width 122 height 11
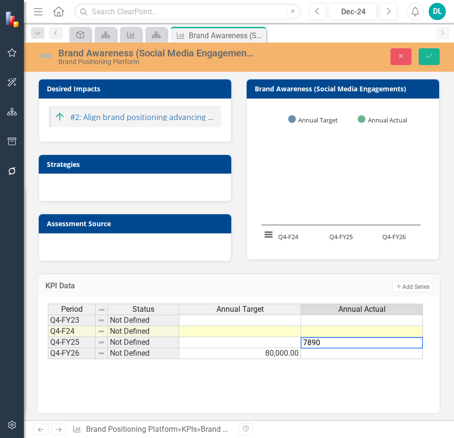
type textarea "78900"
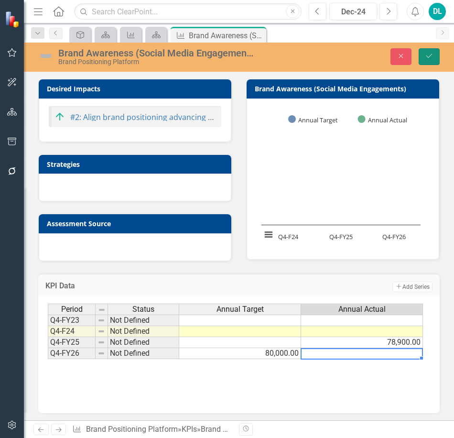
click at [428, 64] on button "Save" at bounding box center [429, 56] width 21 height 17
